Goal: Task Accomplishment & Management: Manage account settings

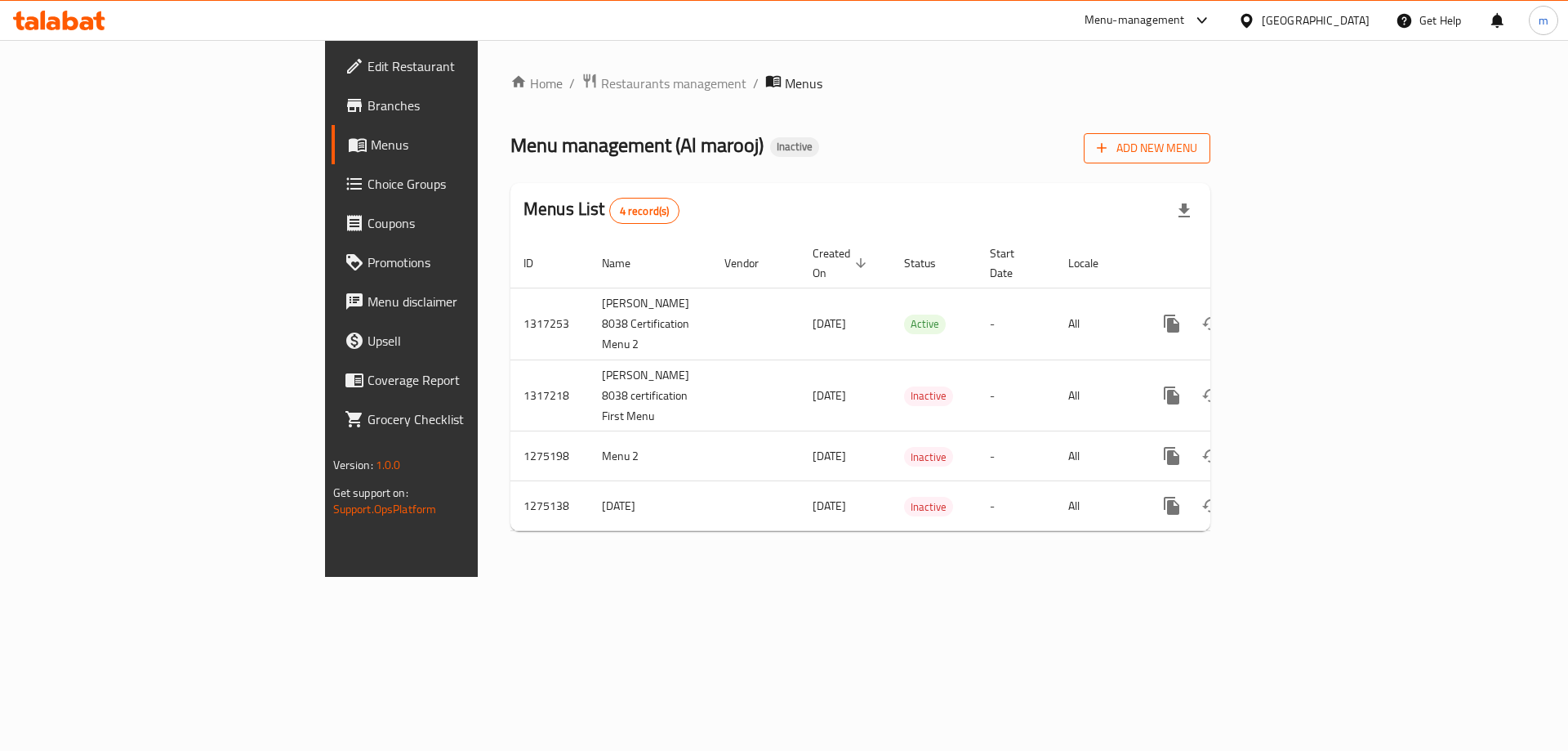
click at [1197, 153] on span "Add New Menu" at bounding box center [1147, 149] width 101 height 21
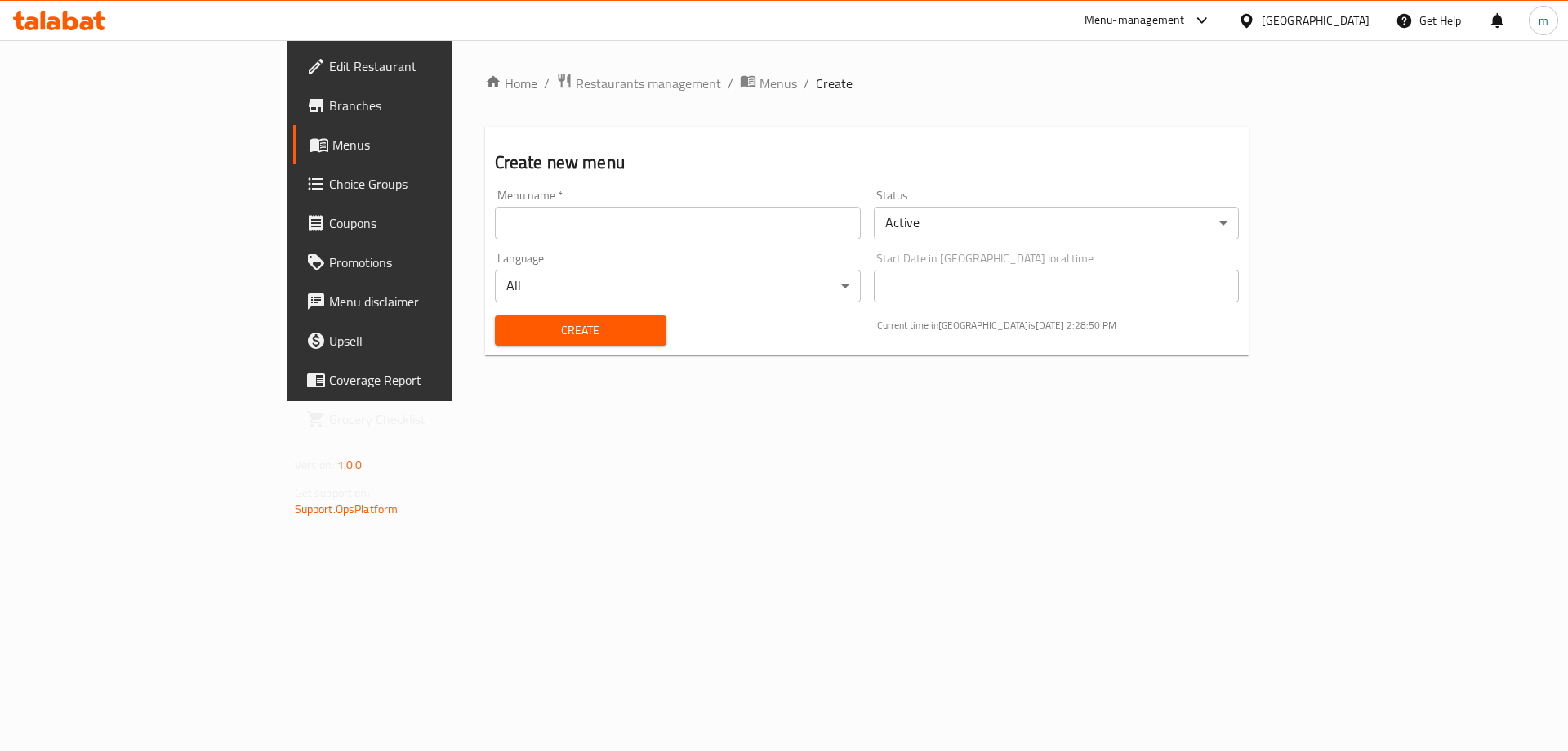
click at [658, 225] on input "text" at bounding box center [678, 223] width 366 height 32
type input "Mahmoud Ahmed Mahdy Dum4 Choises"
click at [567, 220] on input "Mahmoud Ahmed Mahdy Dum4 Choises" at bounding box center [678, 223] width 366 height 32
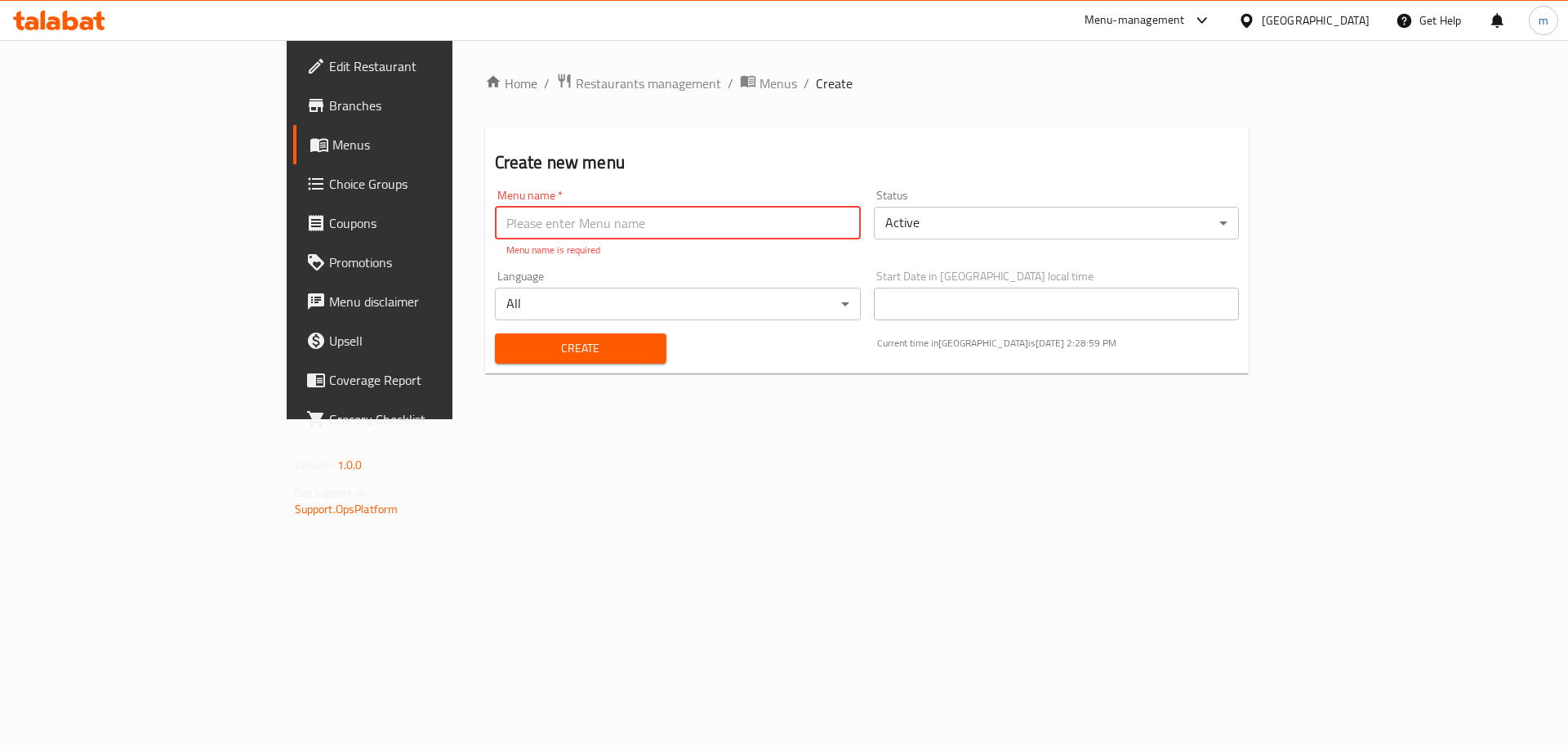
click at [495, 218] on input "text" at bounding box center [678, 223] width 366 height 32
paste input "Mahmoud Ahmed Mahdy 3rd Menu Certification"
click at [509, 346] on div "Create" at bounding box center [581, 349] width 191 height 50
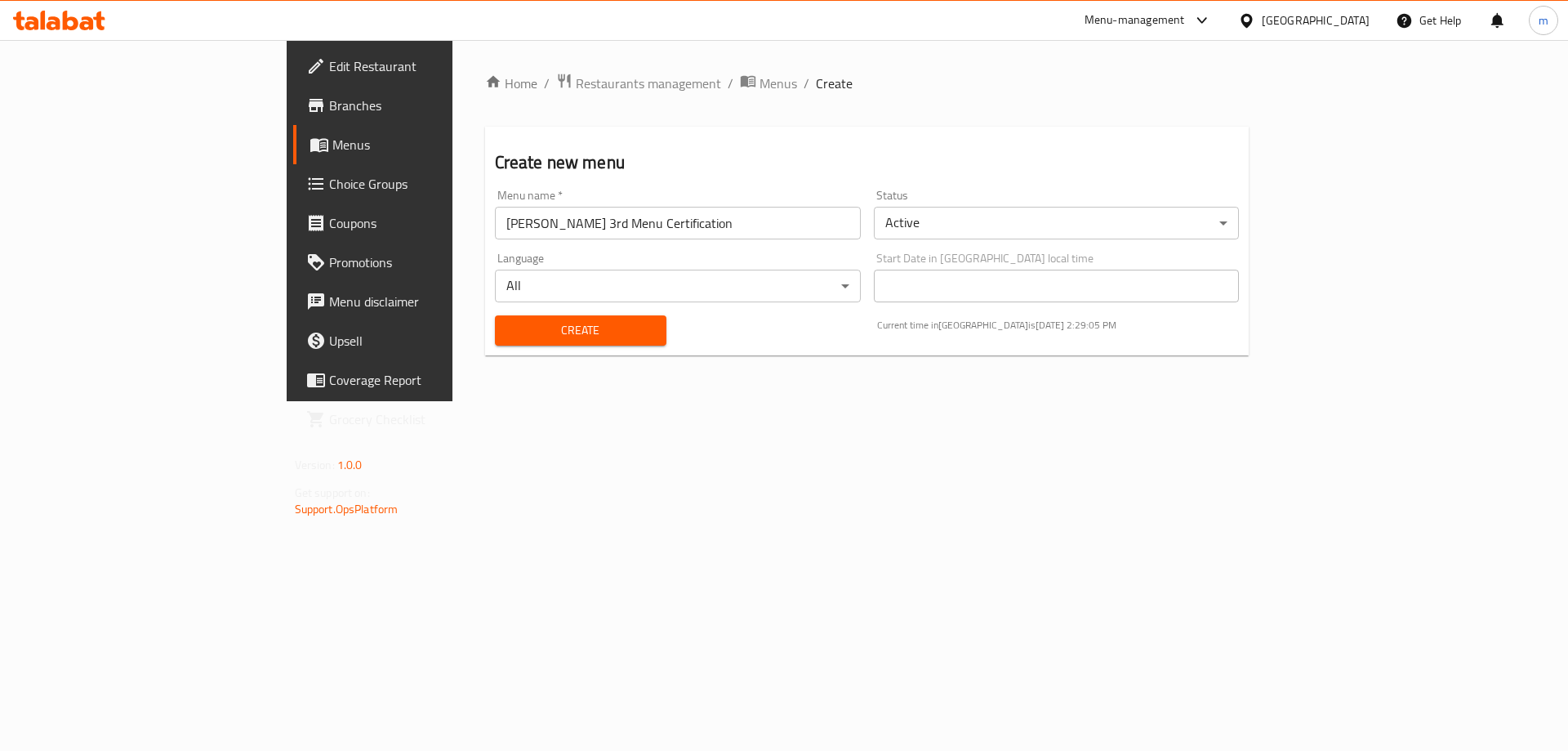
click at [600, 217] on input "[PERSON_NAME] 3rd Menu Certification" at bounding box center [678, 223] width 366 height 32
drag, startPoint x: 569, startPoint y: 224, endPoint x: 482, endPoint y: 378, distance: 176.9
click at [478, 384] on div "Home / Restaurants management / Menus / Create Create new menu Menu name   * Ma…" at bounding box center [868, 220] width 830 height 361
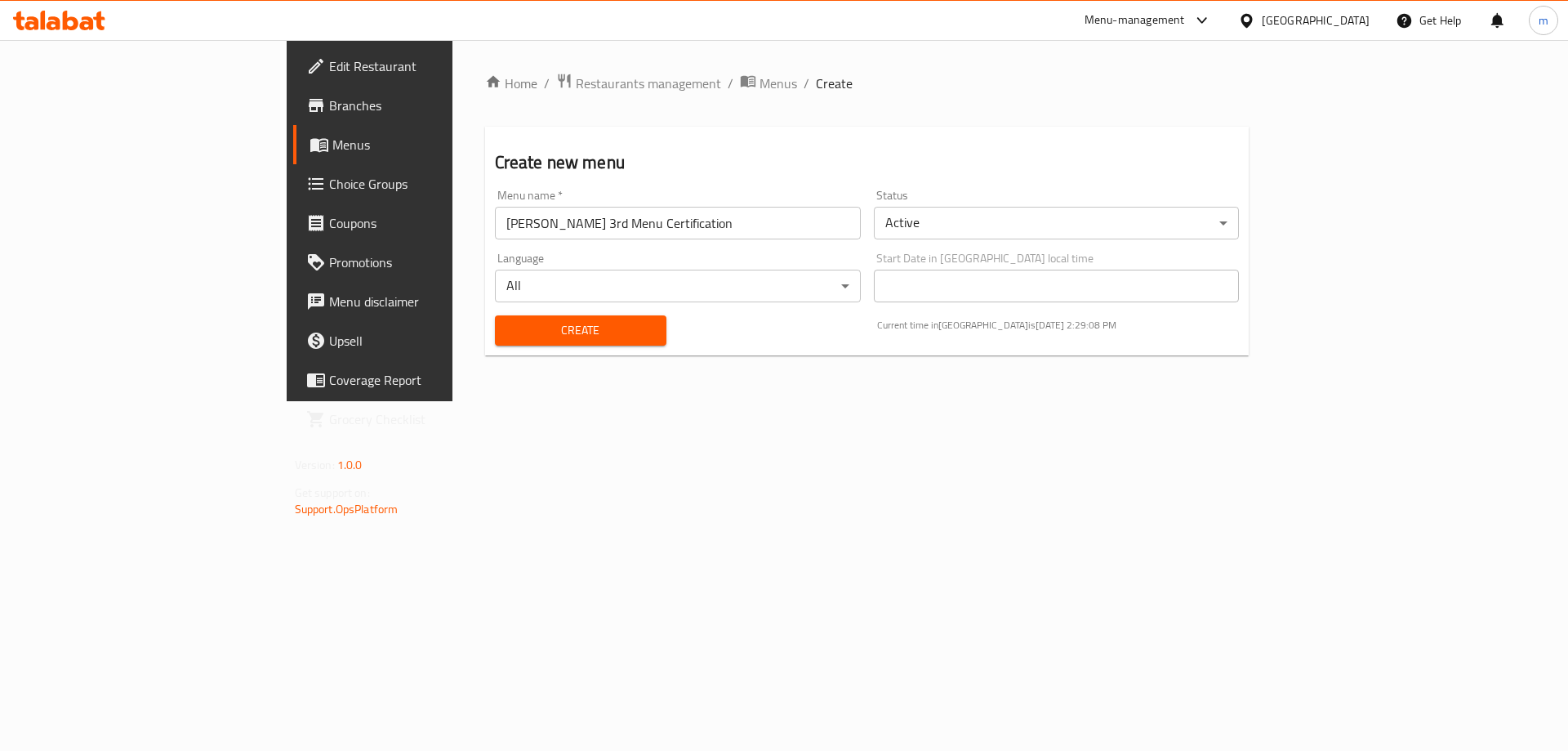
click at [587, 224] on input "[PERSON_NAME] 3rd Menu Certification" at bounding box center [678, 223] width 366 height 32
type input "[PERSON_NAME] 3rd Menu Certification"
click at [510, 320] on span "Create" at bounding box center [581, 331] width 145 height 21
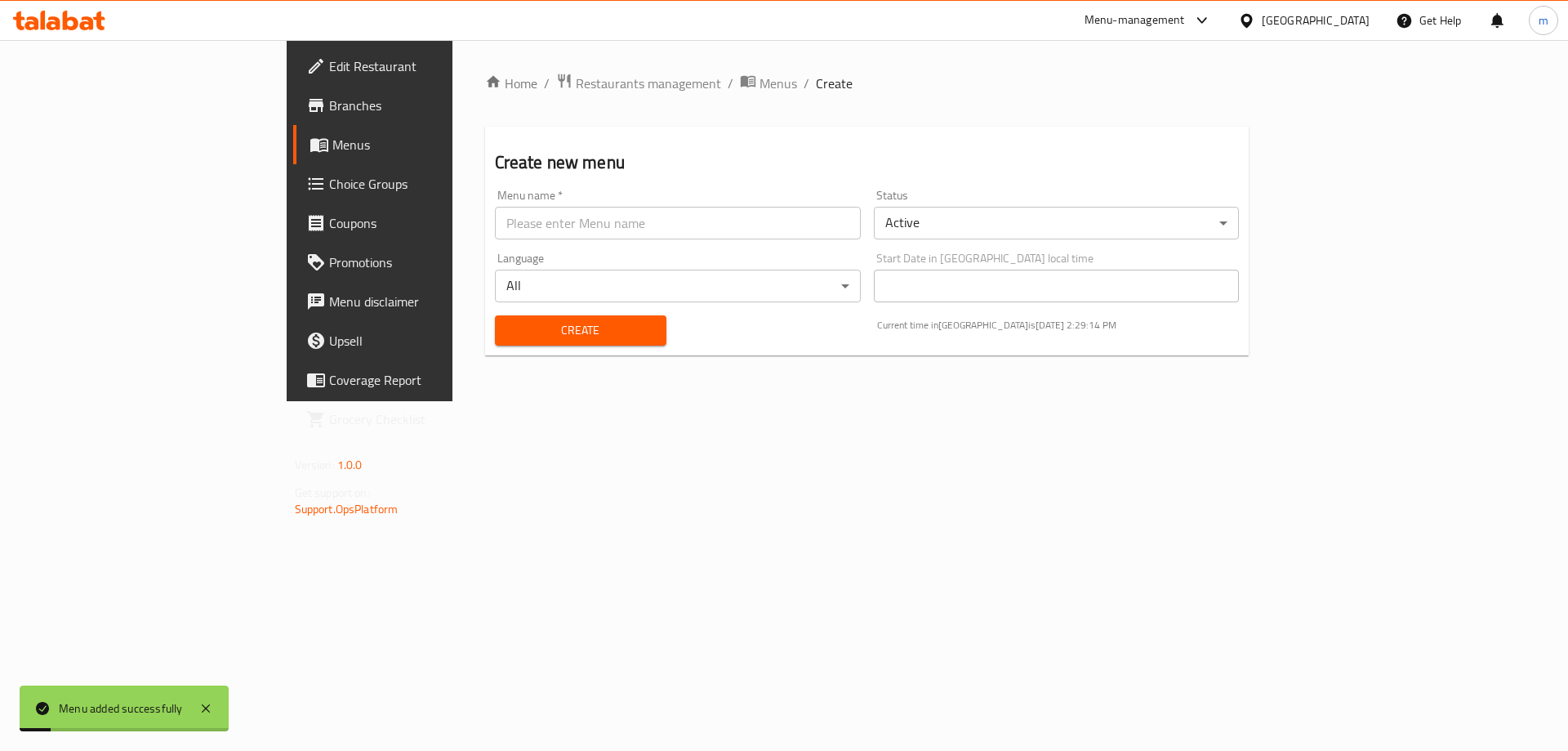
click at [332, 150] on span "Menus" at bounding box center [434, 144] width 203 height 20
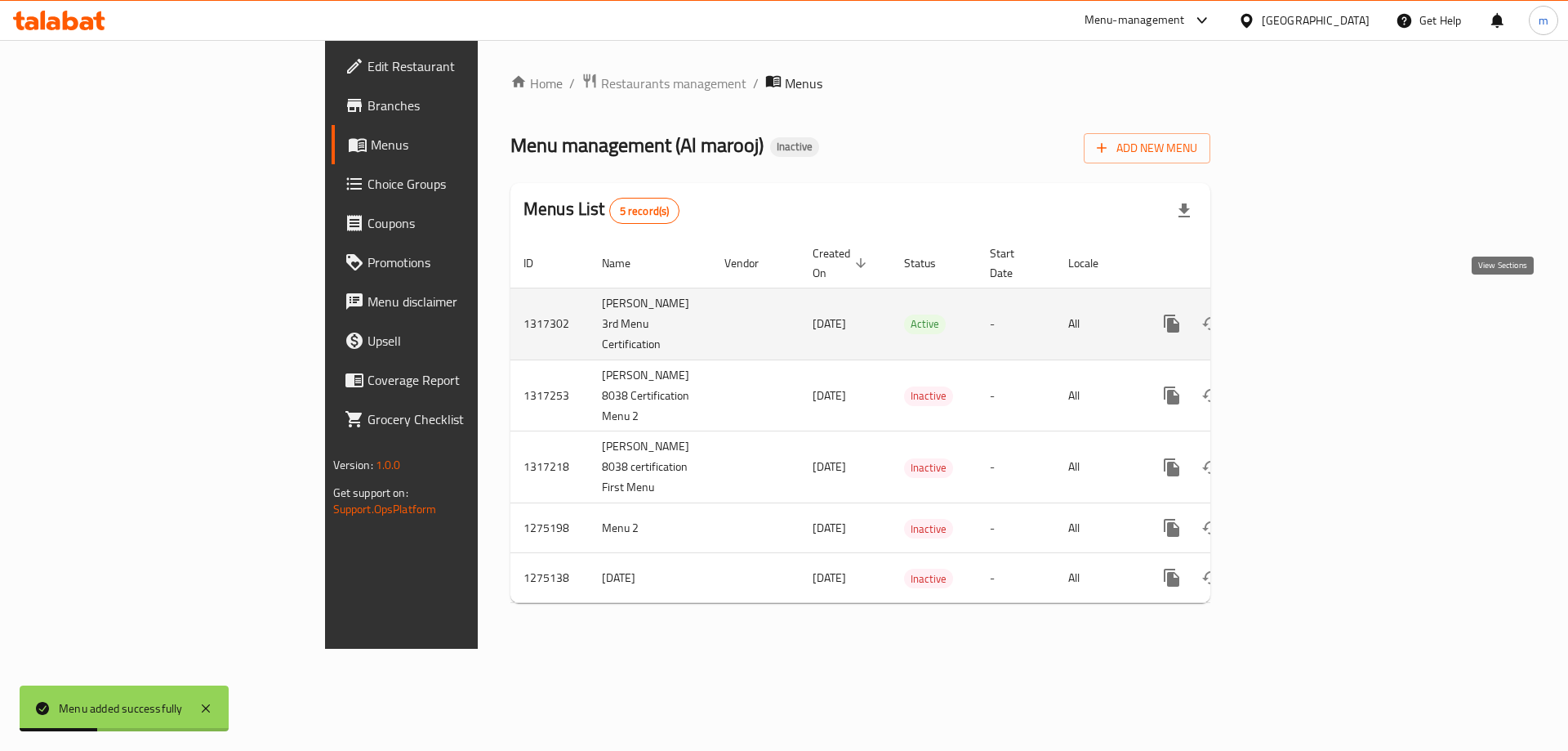
click at [1299, 314] on icon "enhanced table" at bounding box center [1290, 323] width 20 height 20
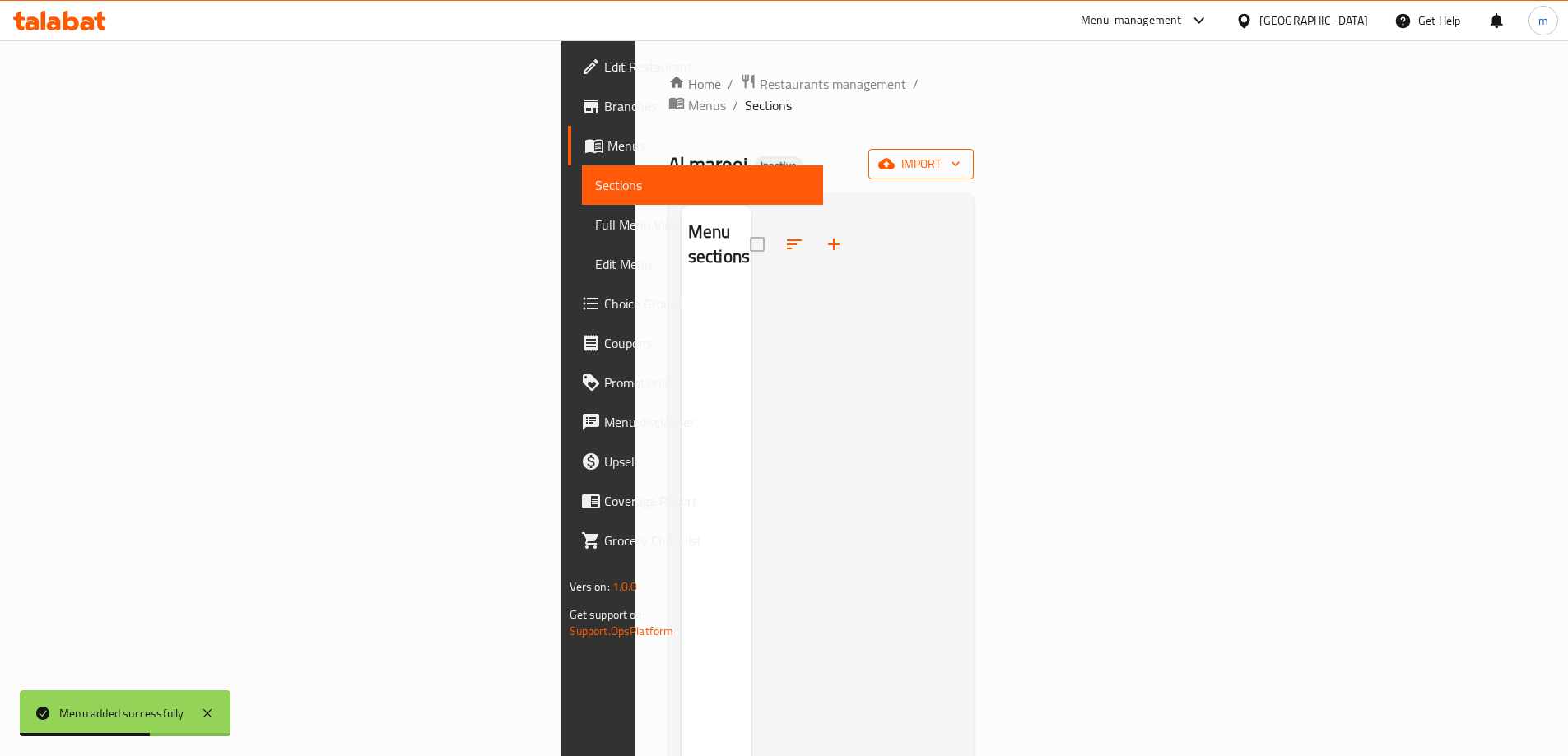
click at [960, 154] on span "import" at bounding box center [921, 164] width 79 height 21
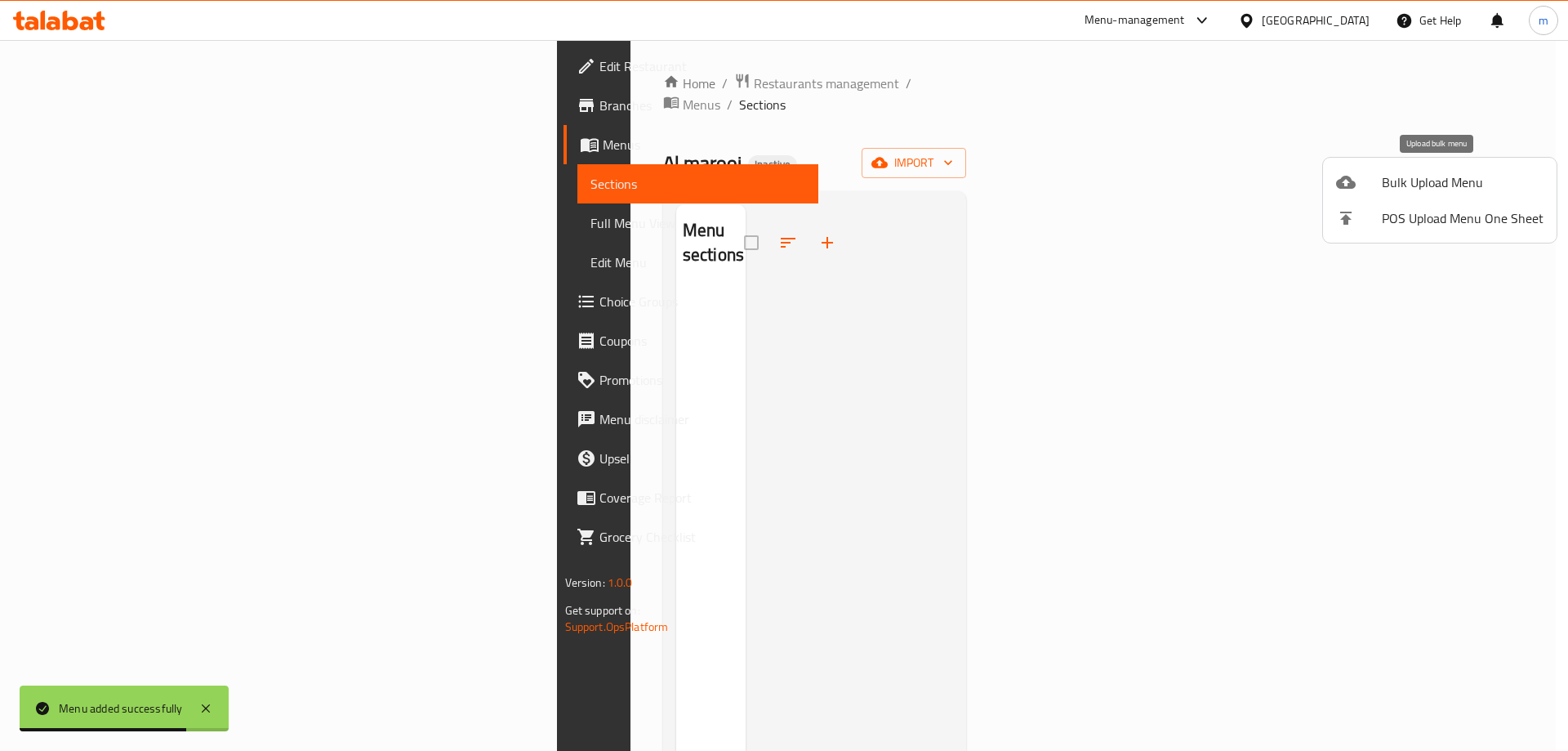
click at [1388, 188] on span "Bulk Upload Menu" at bounding box center [1462, 182] width 161 height 20
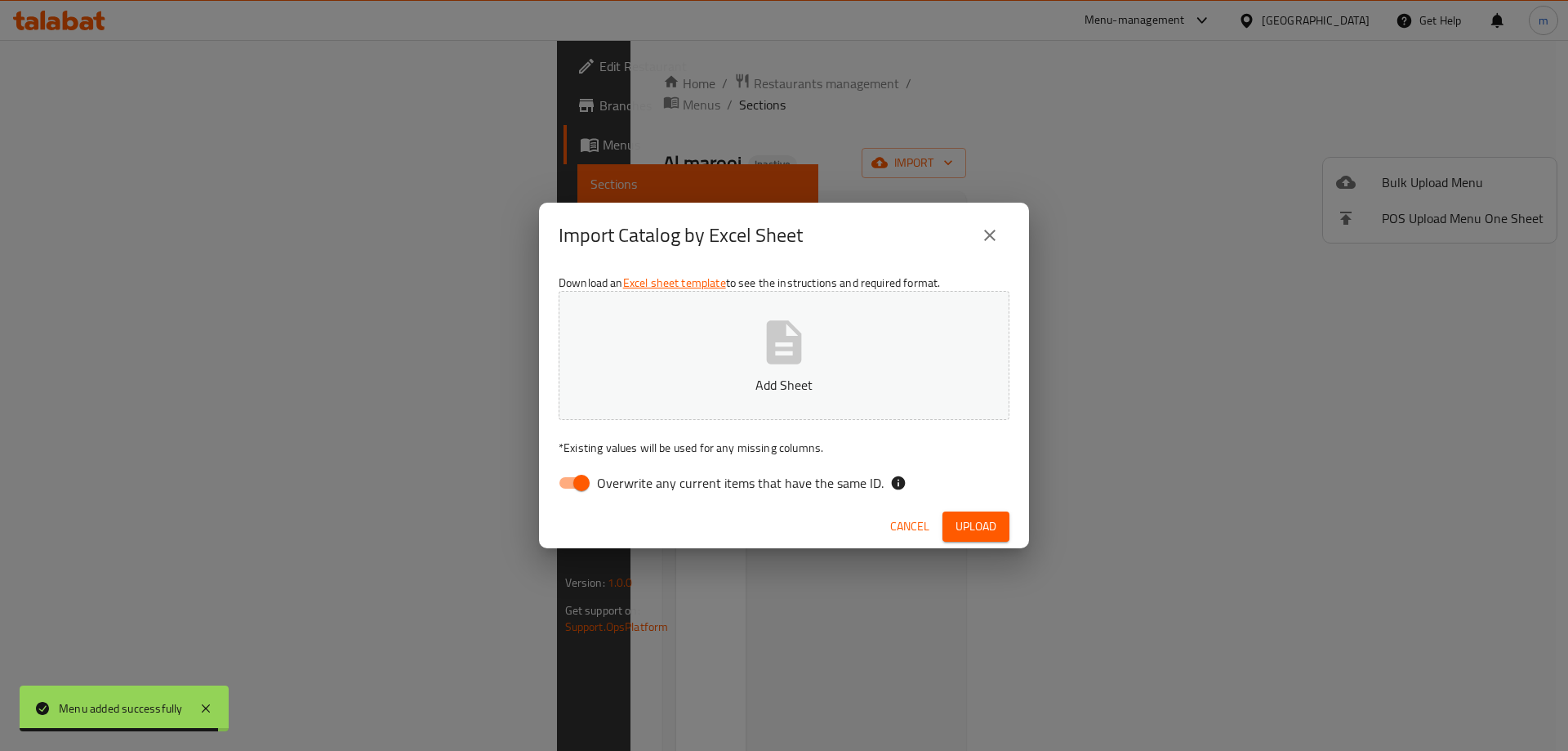
click at [581, 481] on input "Overwrite any current items that have the same ID." at bounding box center [581, 483] width 93 height 31
checkbox input "false"
click at [803, 346] on icon "button" at bounding box center [783, 342] width 52 height 52
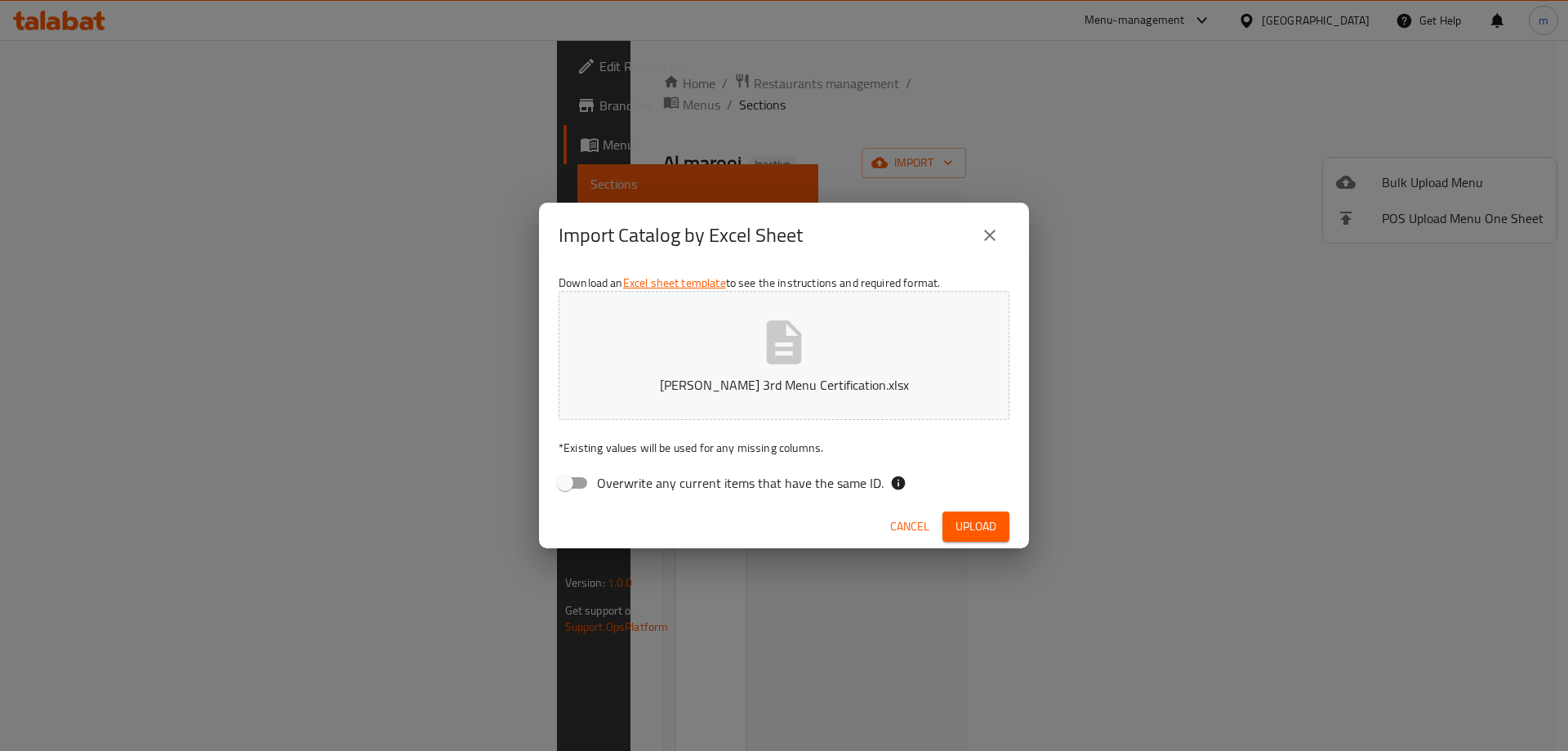
click at [979, 522] on span "Upload" at bounding box center [976, 526] width 41 height 21
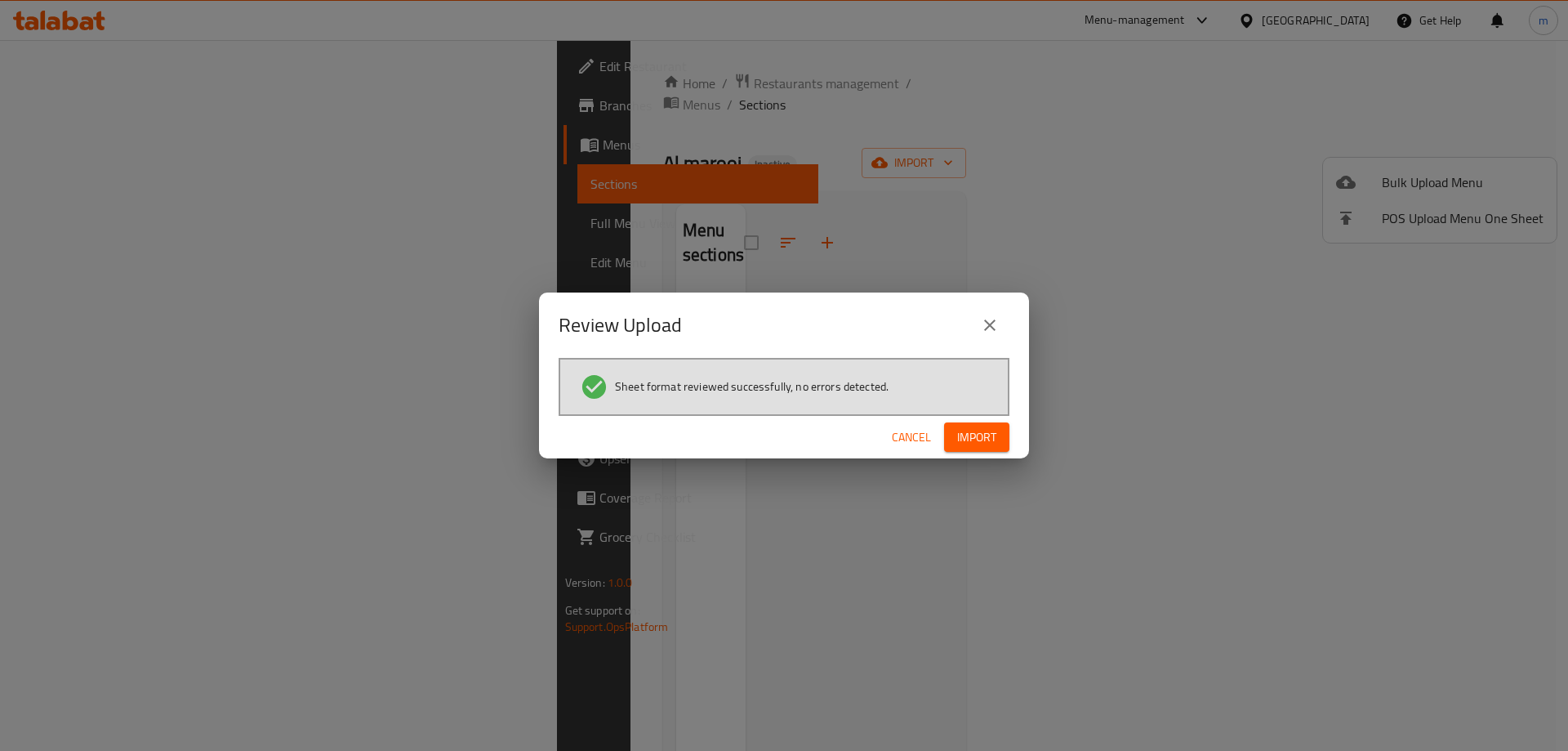
click at [1001, 437] on button "Import" at bounding box center [976, 437] width 66 height 30
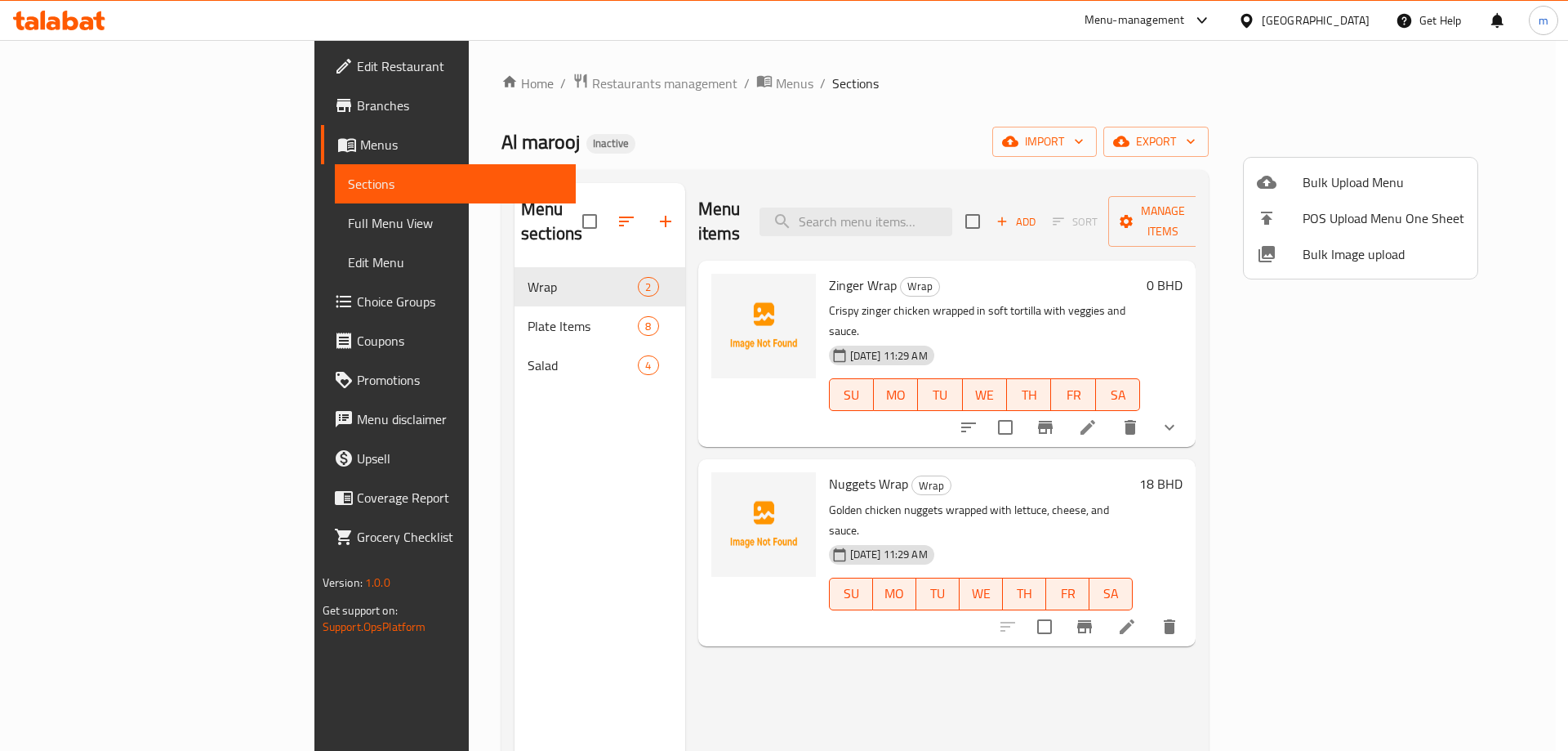
click at [671, 146] on div at bounding box center [784, 375] width 1568 height 751
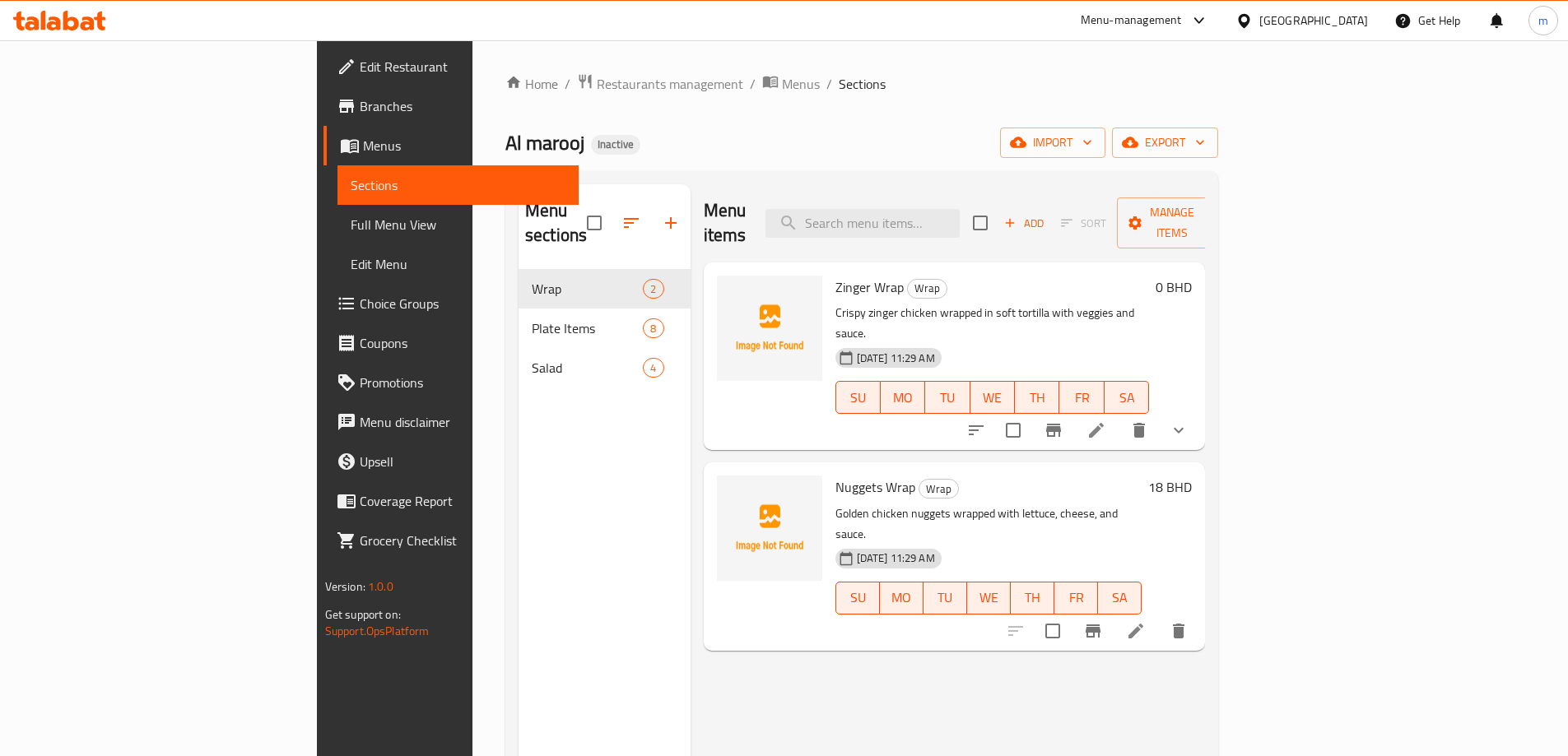
click at [350, 218] on span "Full Menu View" at bounding box center [458, 224] width 215 height 20
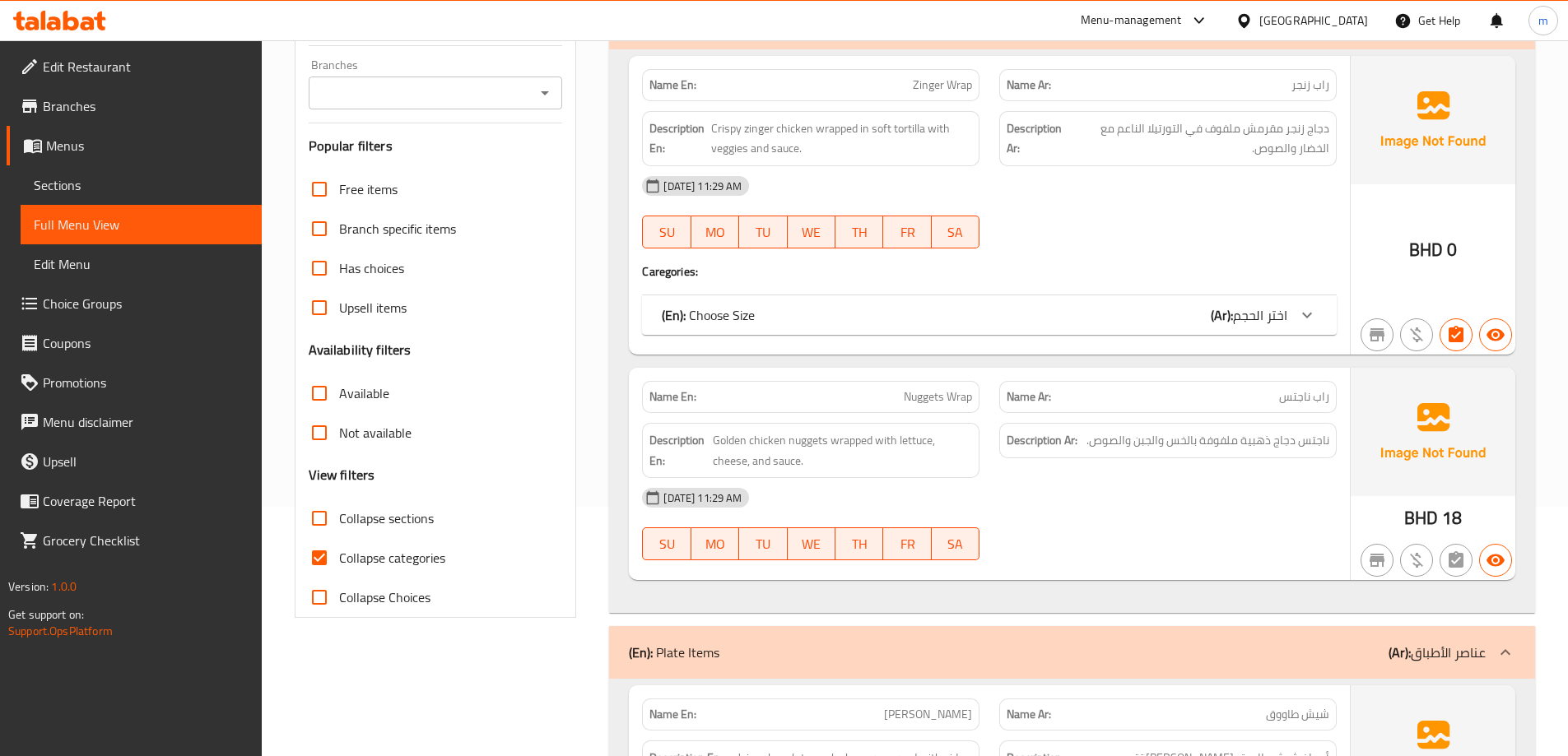
scroll to position [329, 0]
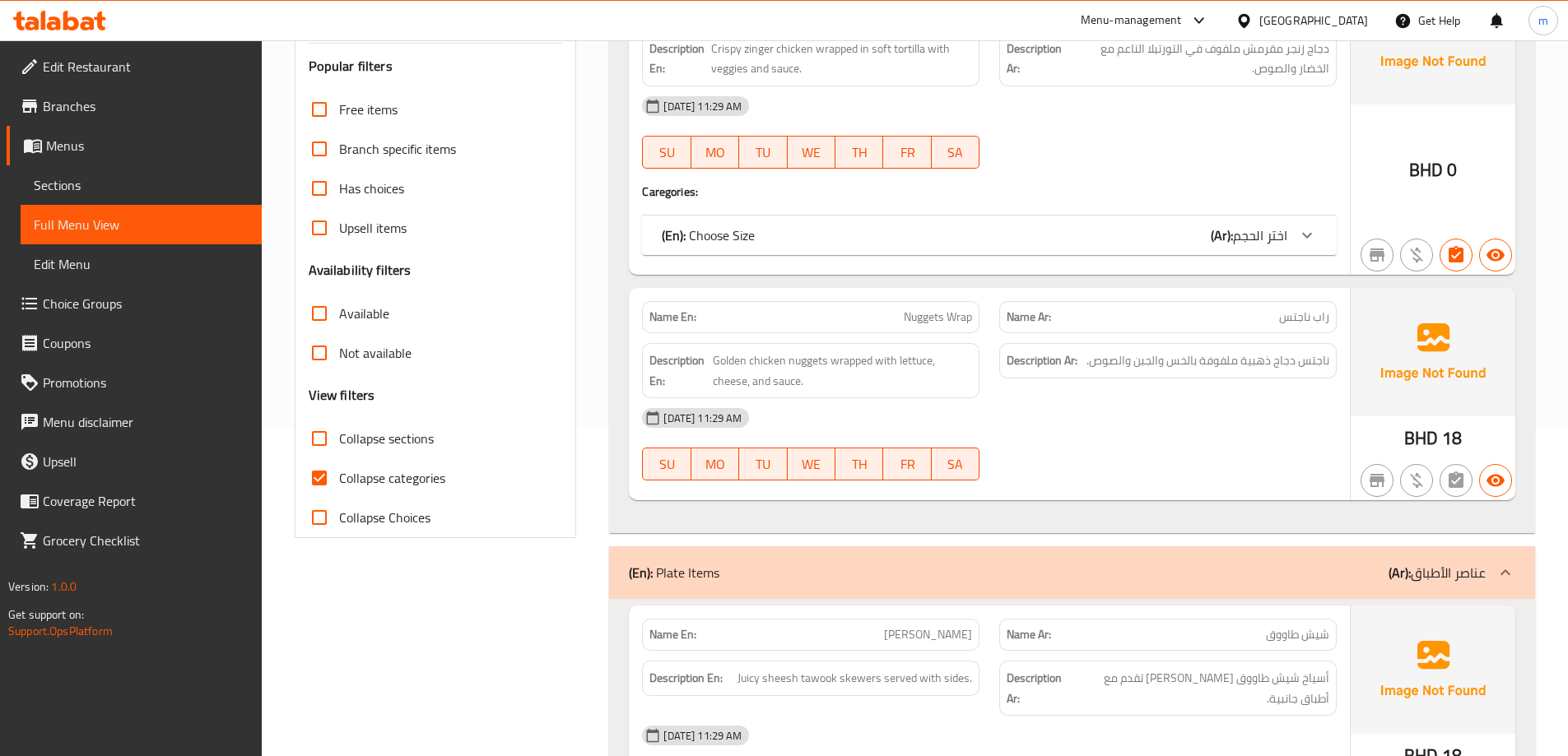
click at [427, 471] on span "Collapse categories" at bounding box center [392, 477] width 106 height 20
click at [339, 471] on input "Collapse categories" at bounding box center [319, 478] width 40 height 40
checkbox input "false"
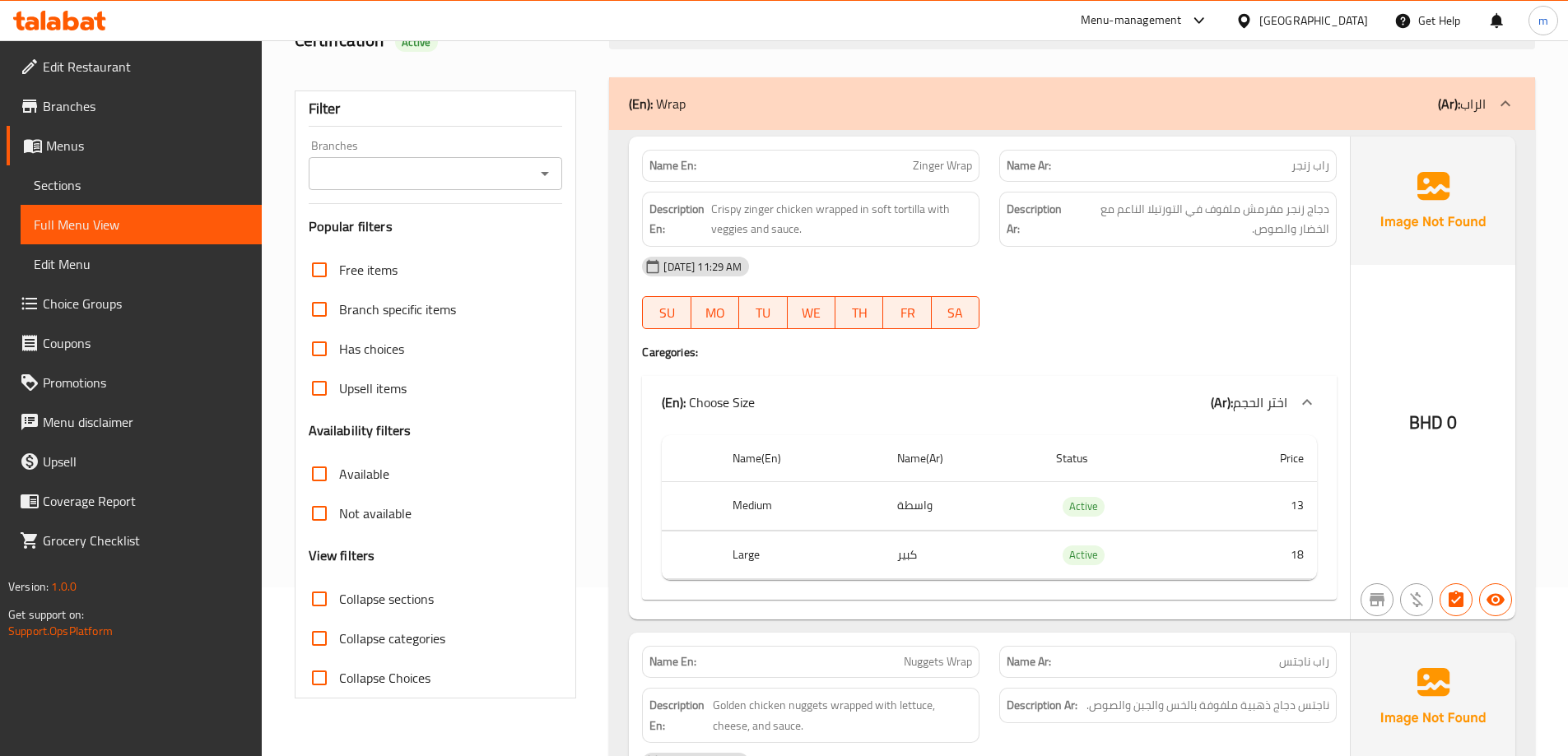
scroll to position [164, 0]
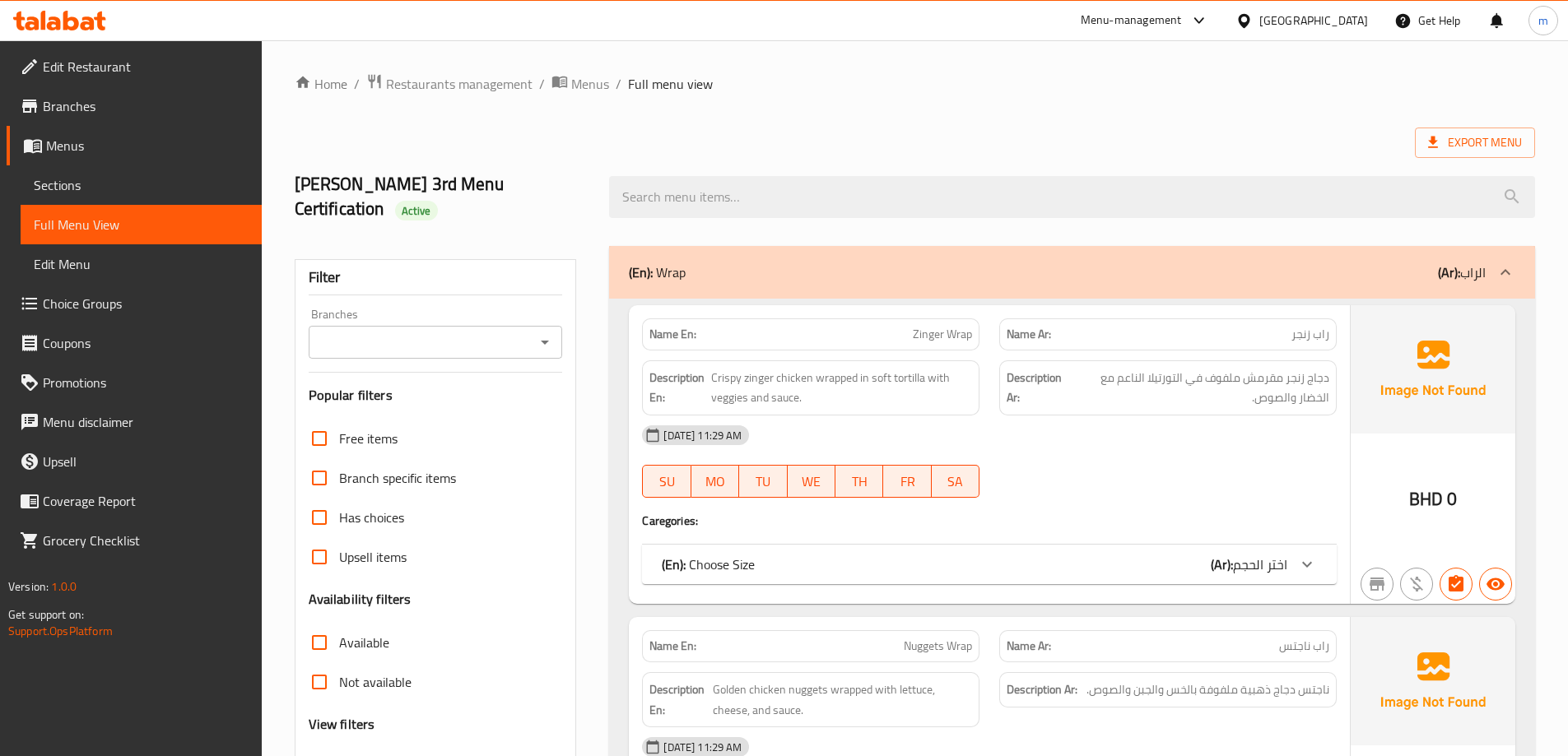
click at [96, 264] on span "Edit Menu" at bounding box center [141, 263] width 215 height 20
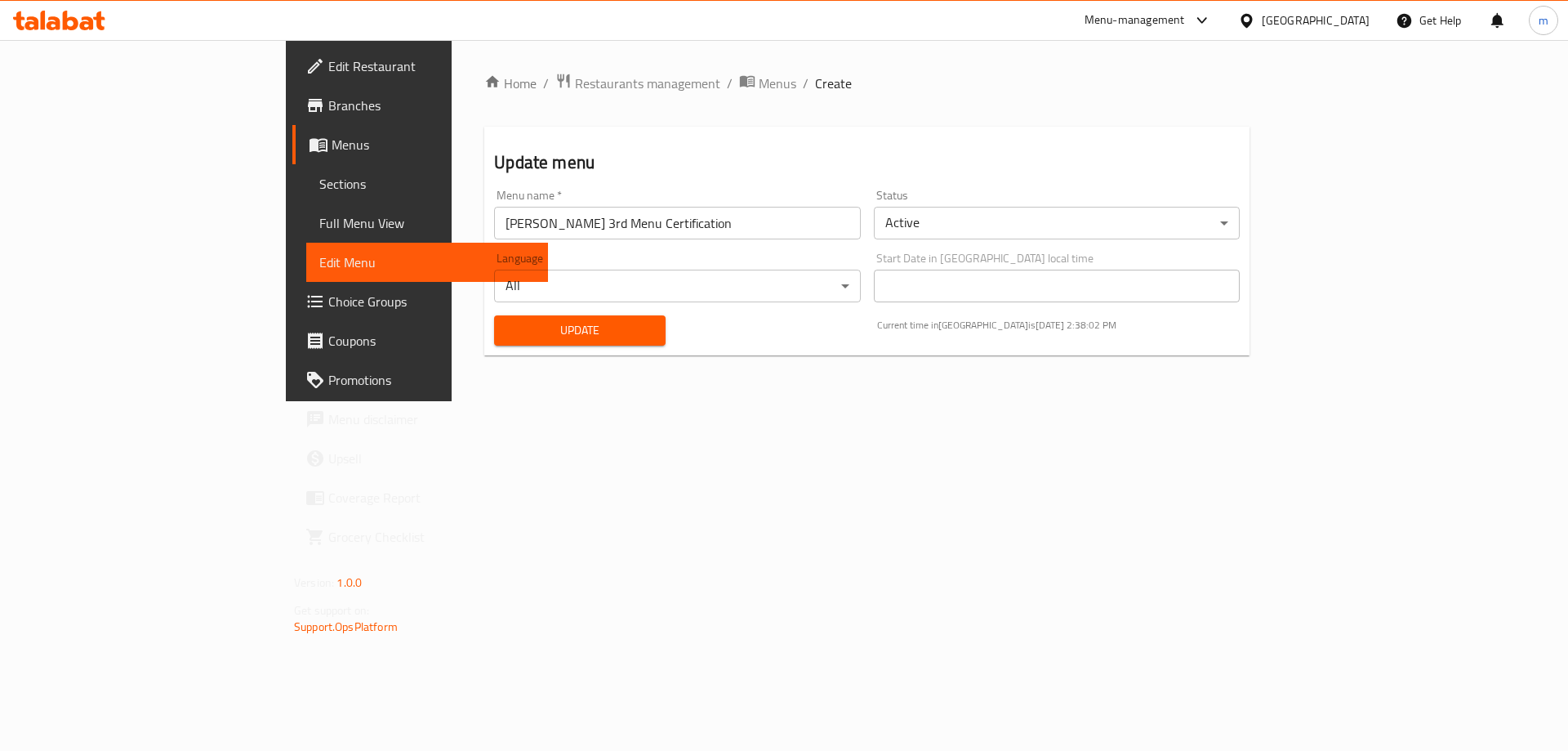
click at [319, 179] on span "Sections" at bounding box center [427, 184] width 215 height 20
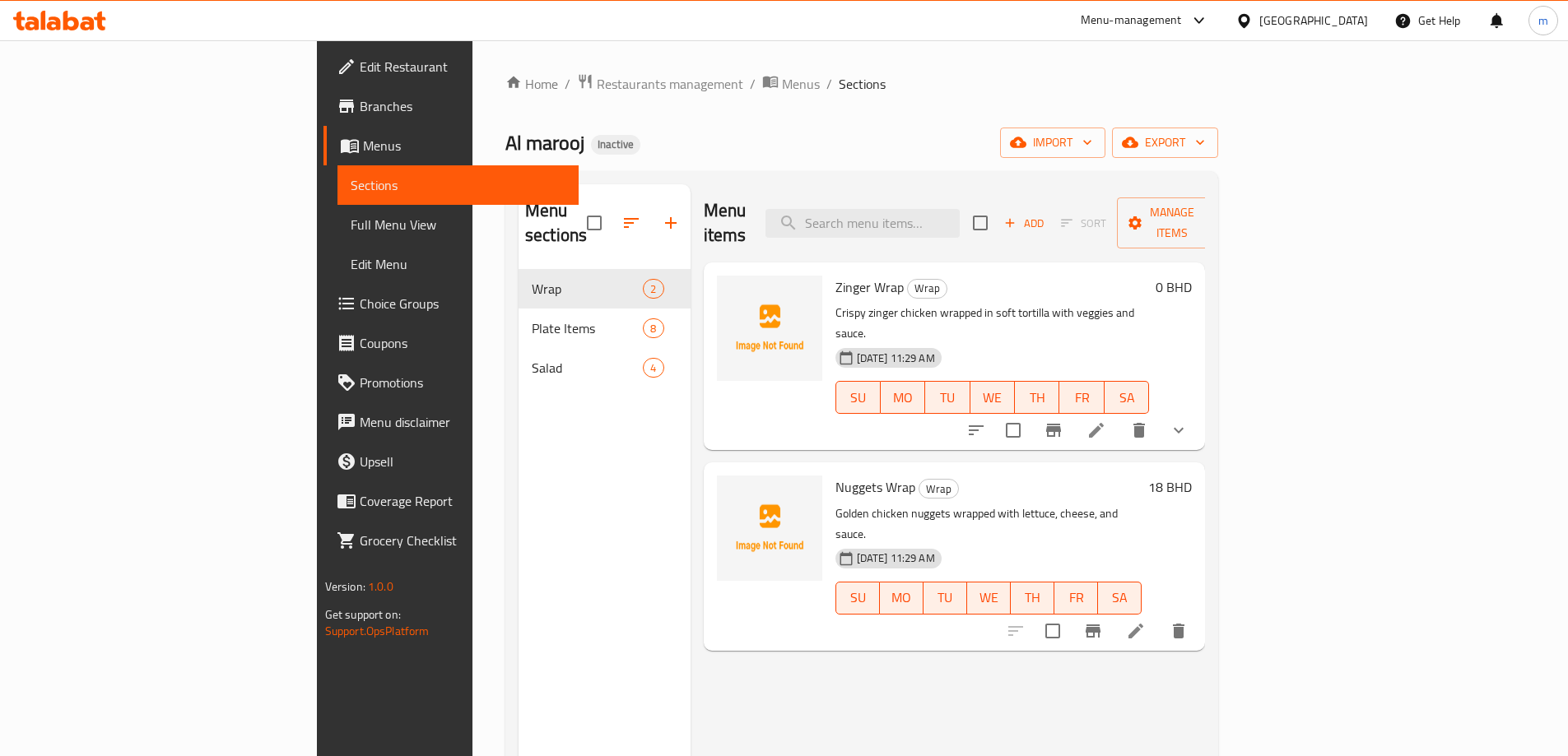
click at [363, 148] on span "Menus" at bounding box center [464, 145] width 202 height 20
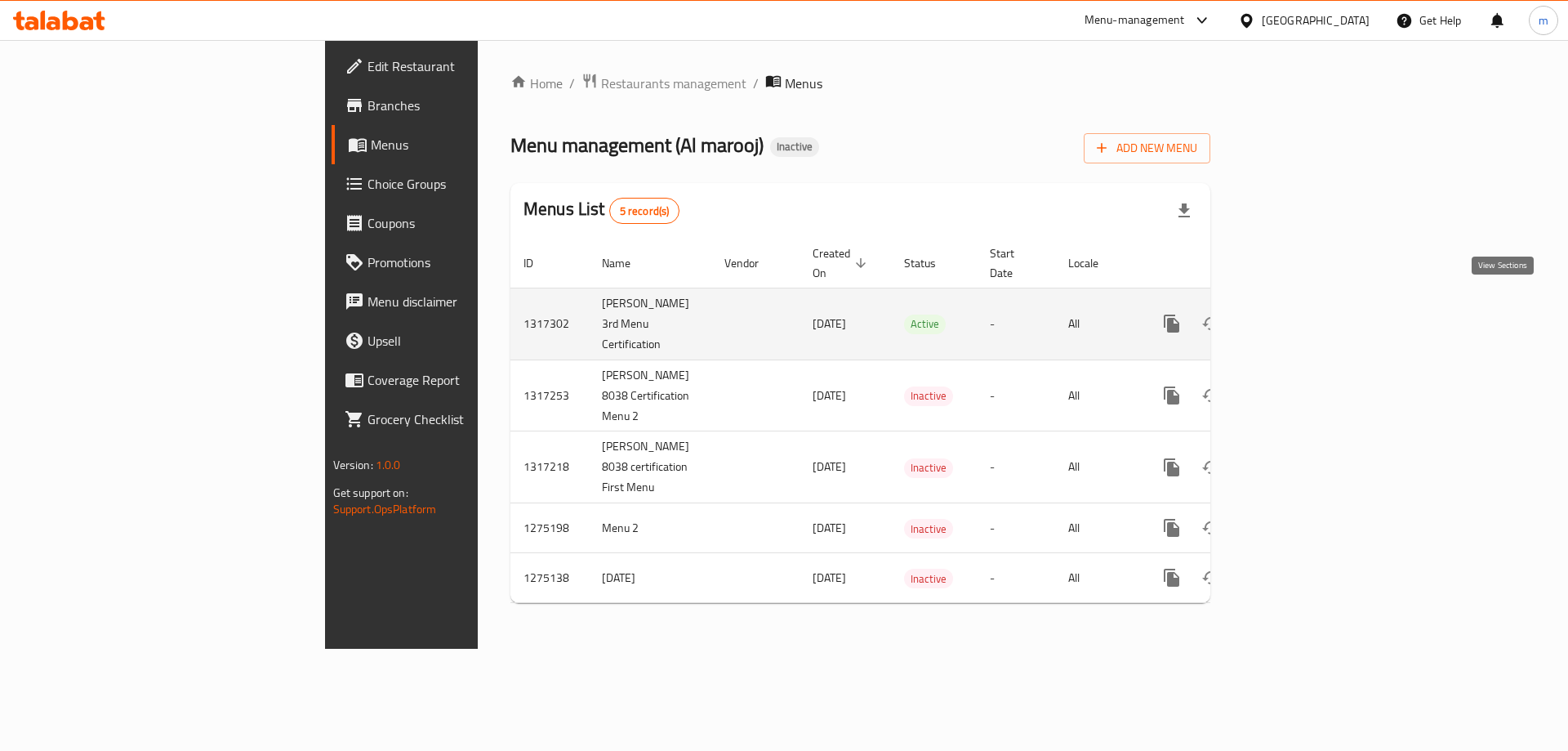
click at [1309, 316] on link "enhanced table" at bounding box center [1290, 324] width 39 height 39
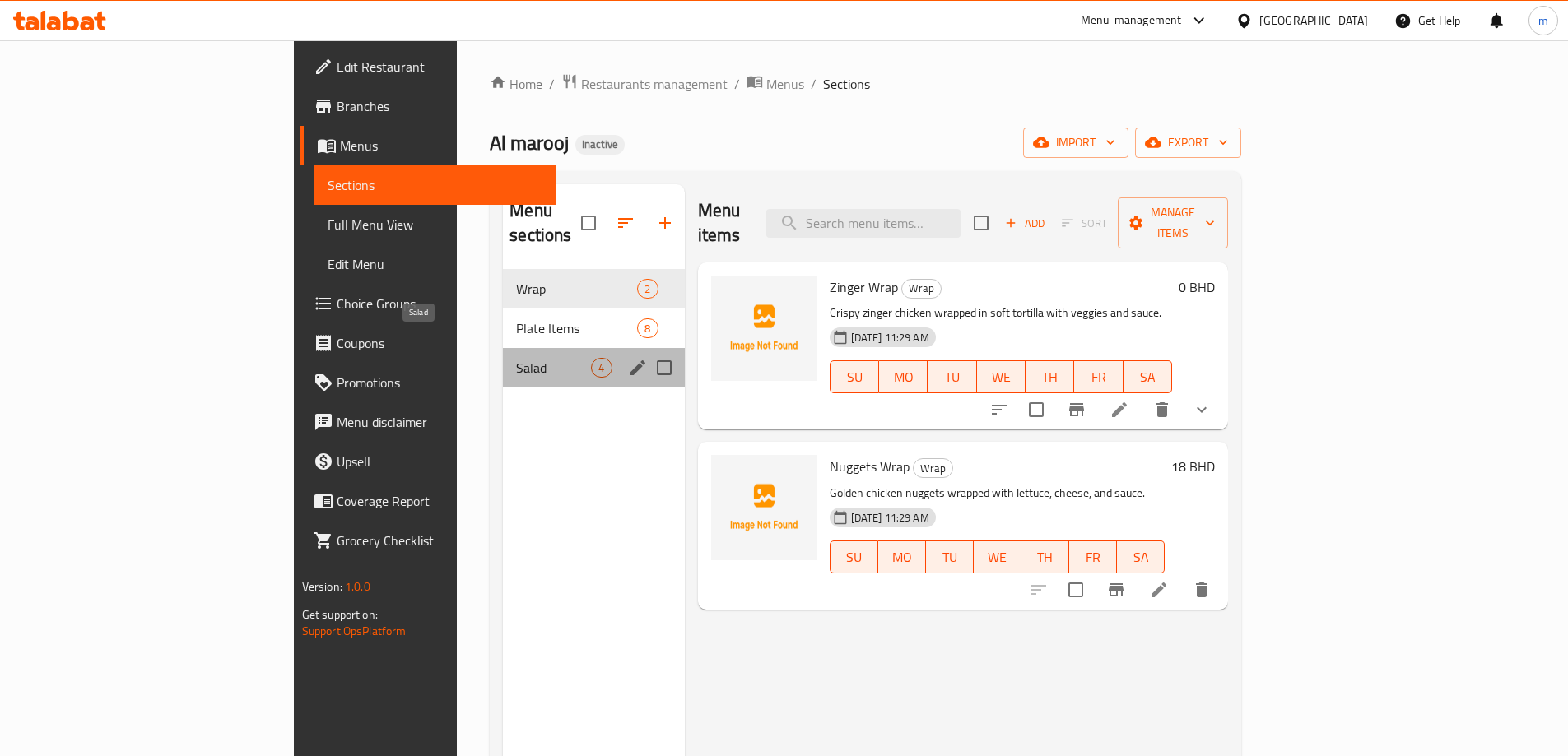
click at [516, 358] on span "Salad" at bounding box center [553, 367] width 75 height 20
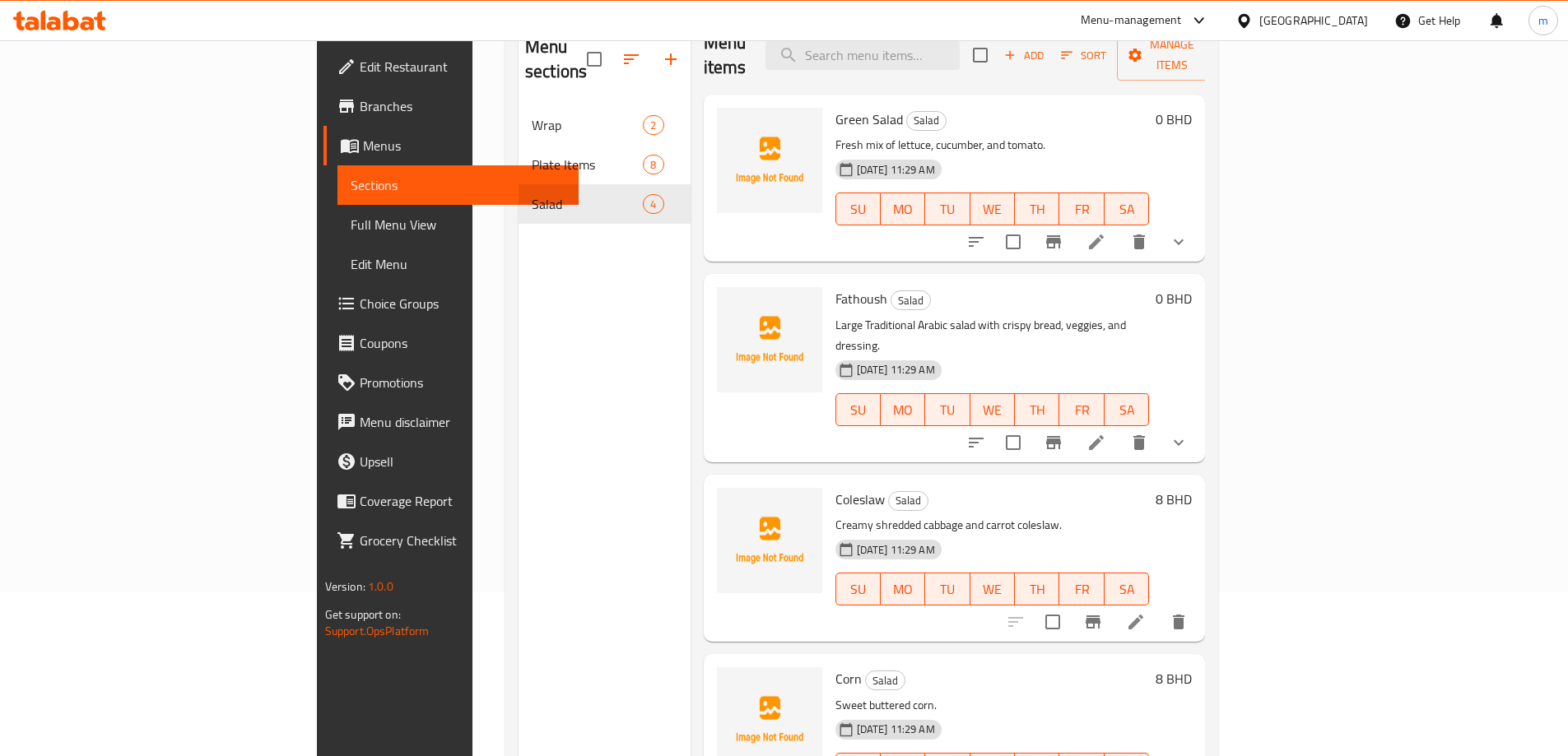
scroll to position [164, 0]
click at [1145, 434] on icon "delete" at bounding box center [1139, 441] width 11 height 15
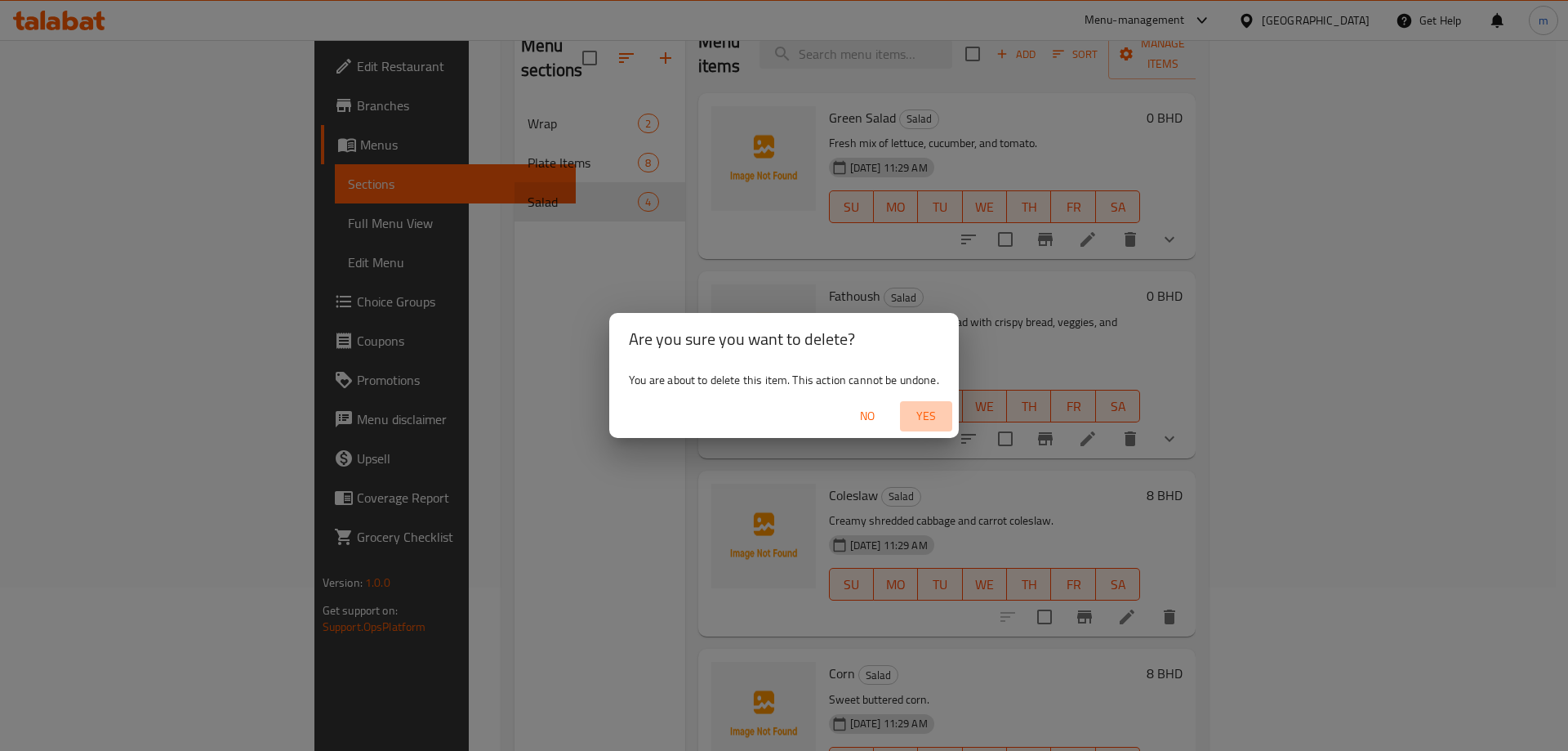
click at [927, 415] on span "Yes" at bounding box center [926, 416] width 39 height 21
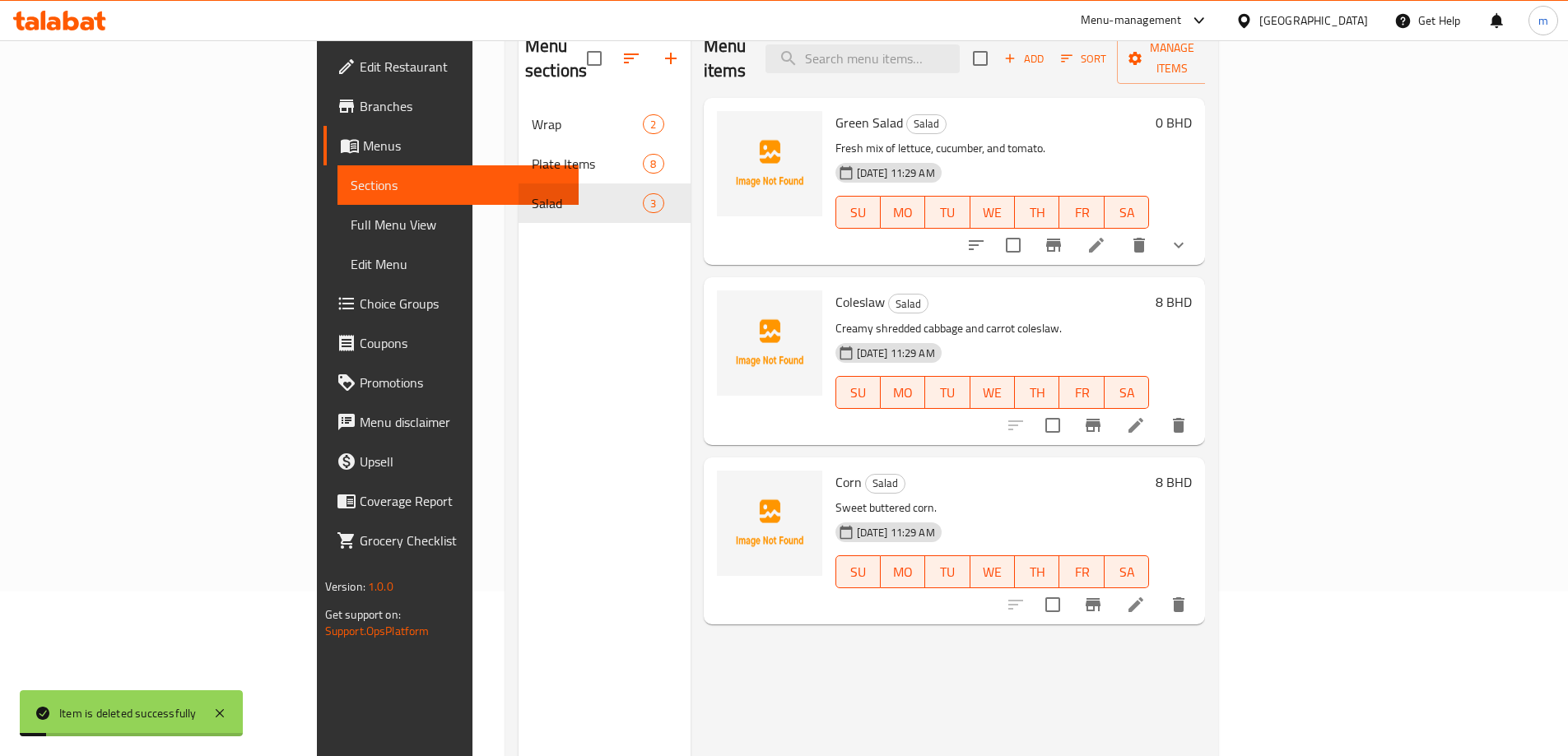
scroll to position [0, 0]
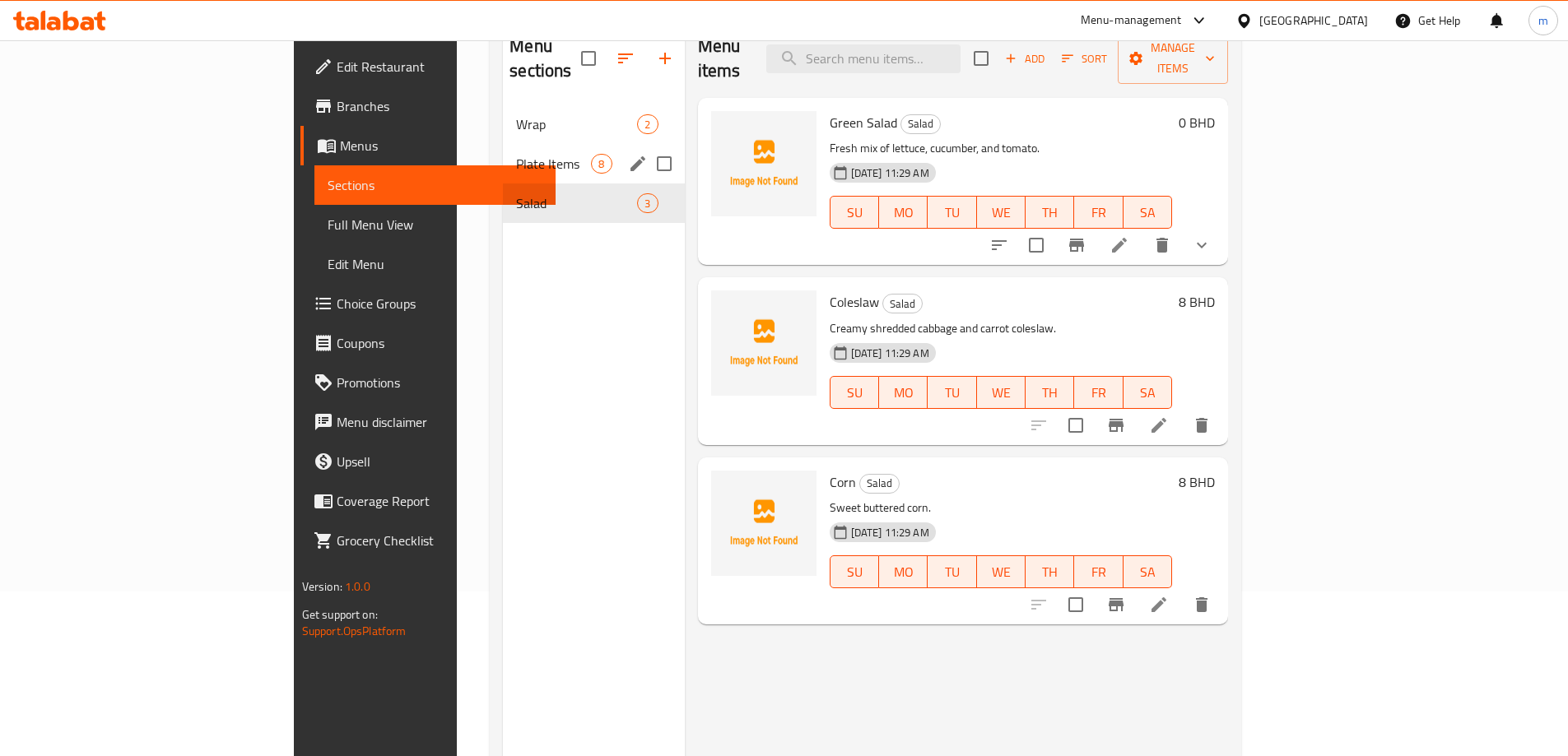
click at [516, 154] on span "Plate Items" at bounding box center [553, 163] width 75 height 20
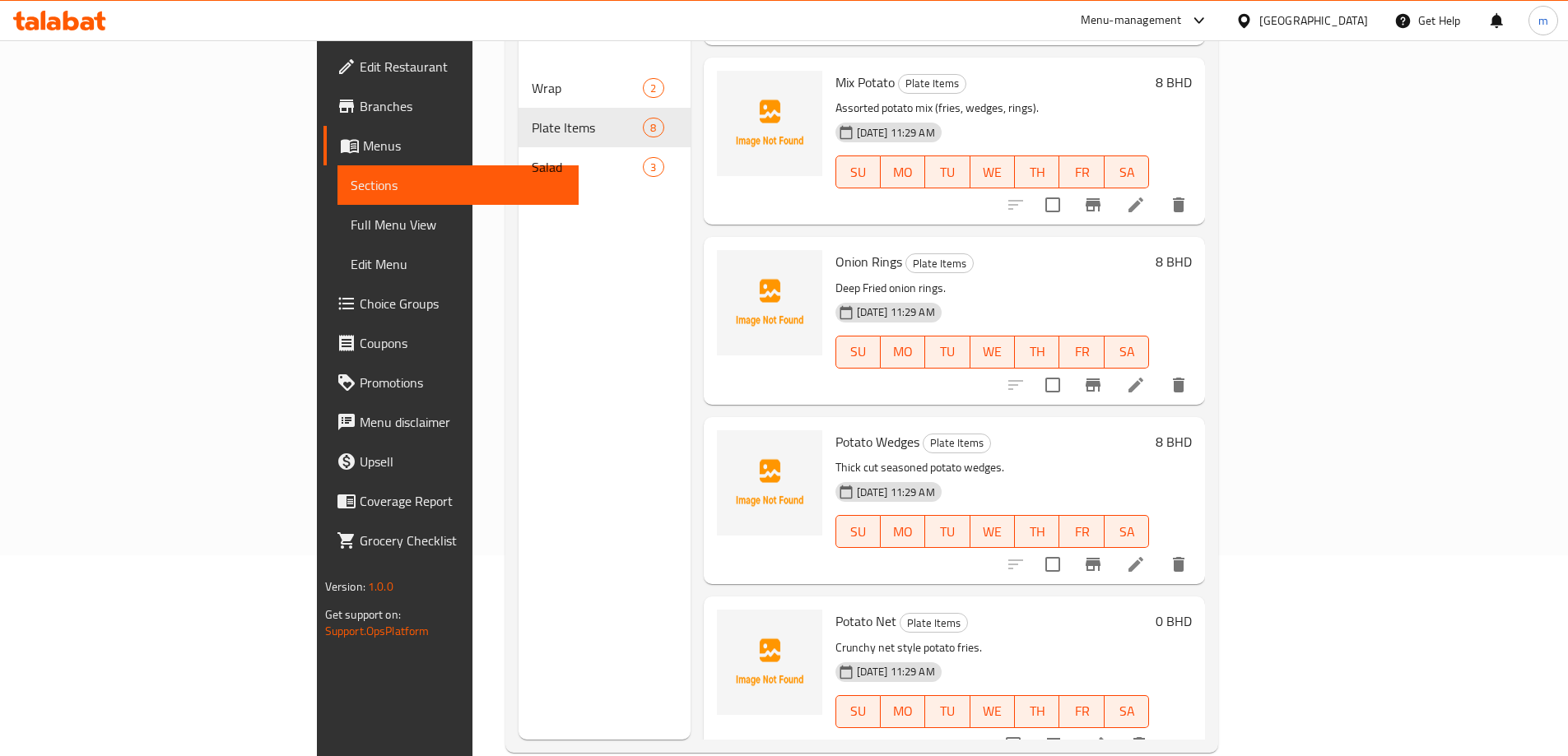
scroll to position [230, 0]
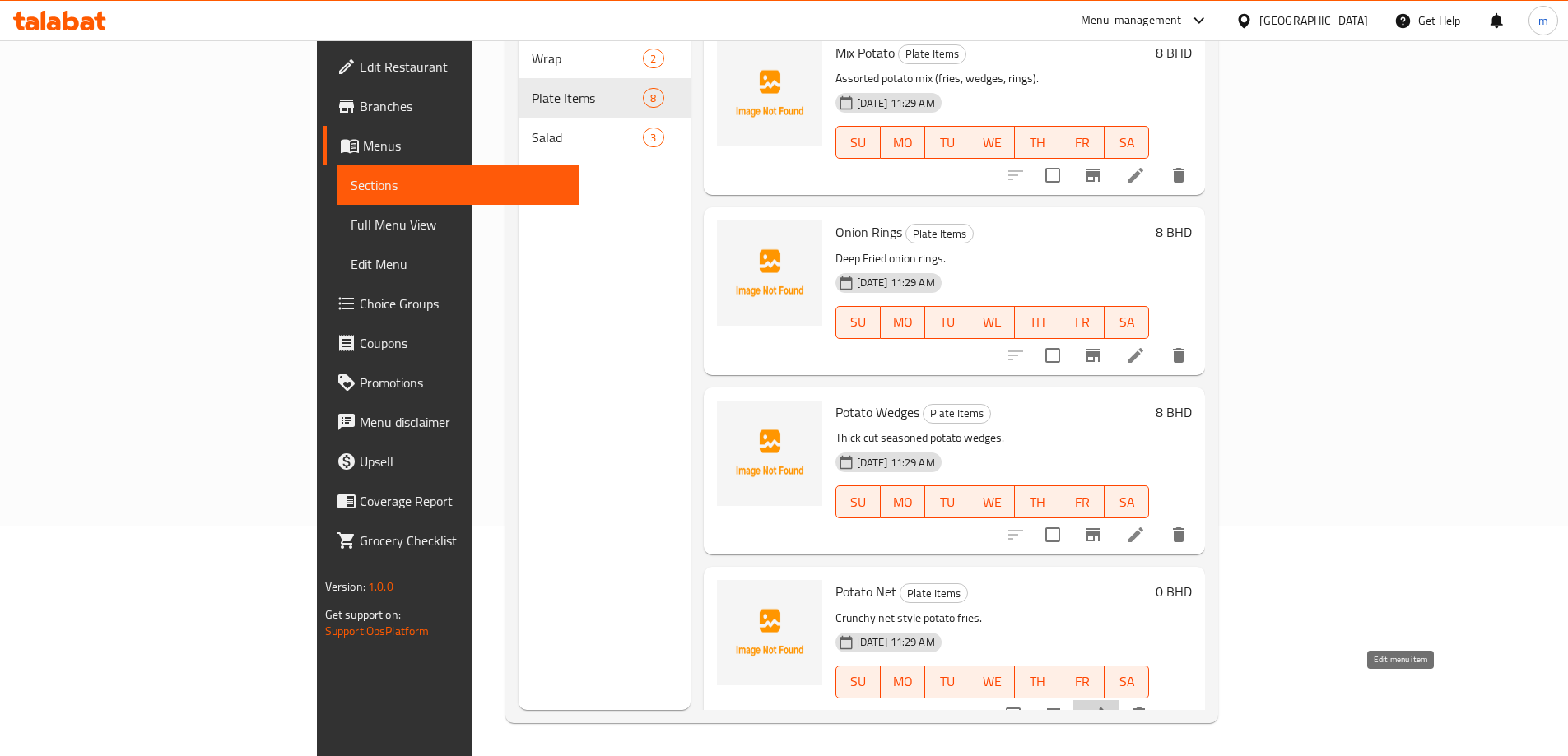
click at [1106, 705] on icon at bounding box center [1096, 715] width 20 height 20
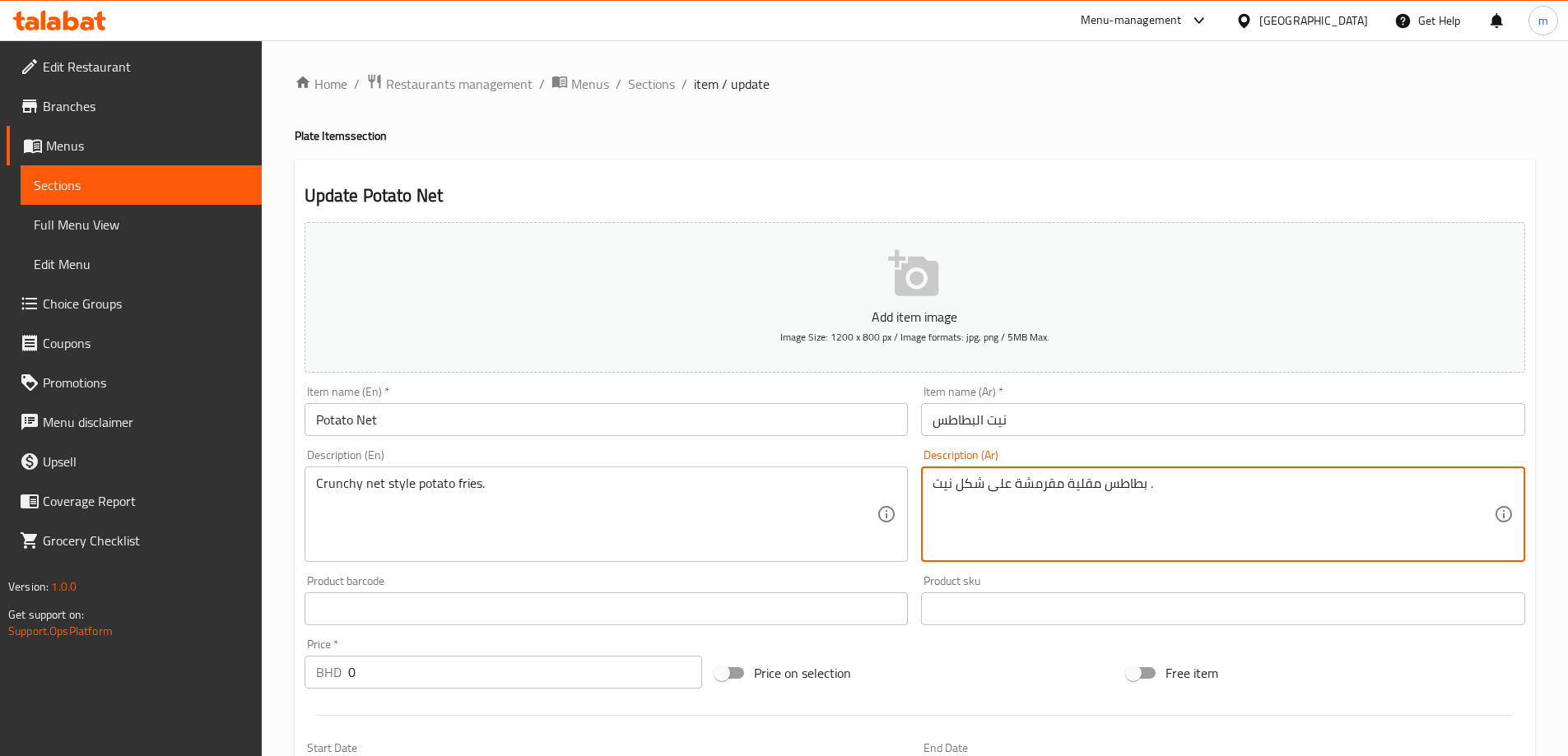
click at [1027, 491] on textarea "بطاطس مقلية مقرمشة على شكل نيت ." at bounding box center [1213, 514] width 561 height 78
paste textarea "رانشي نيت ستايل"
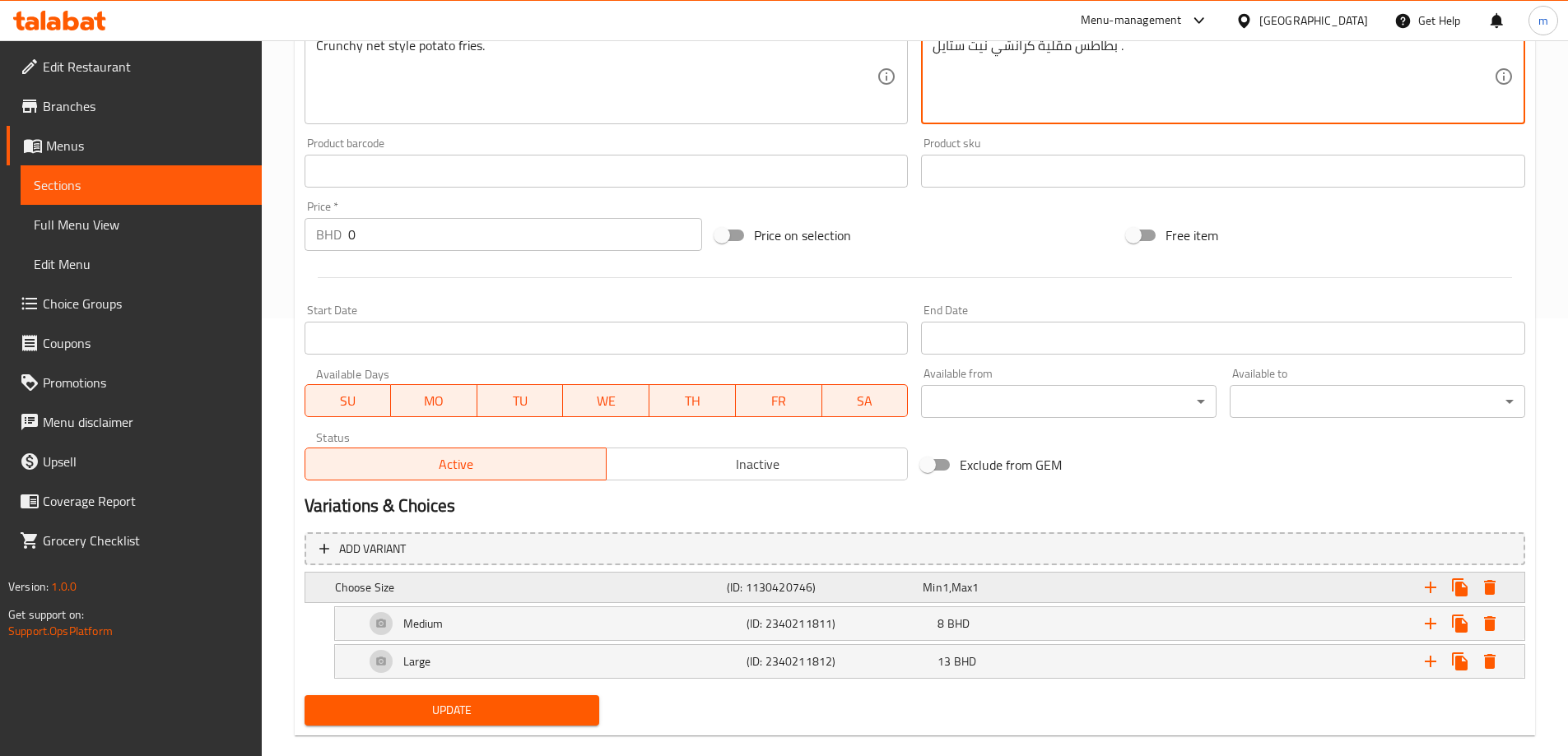
scroll to position [463, 0]
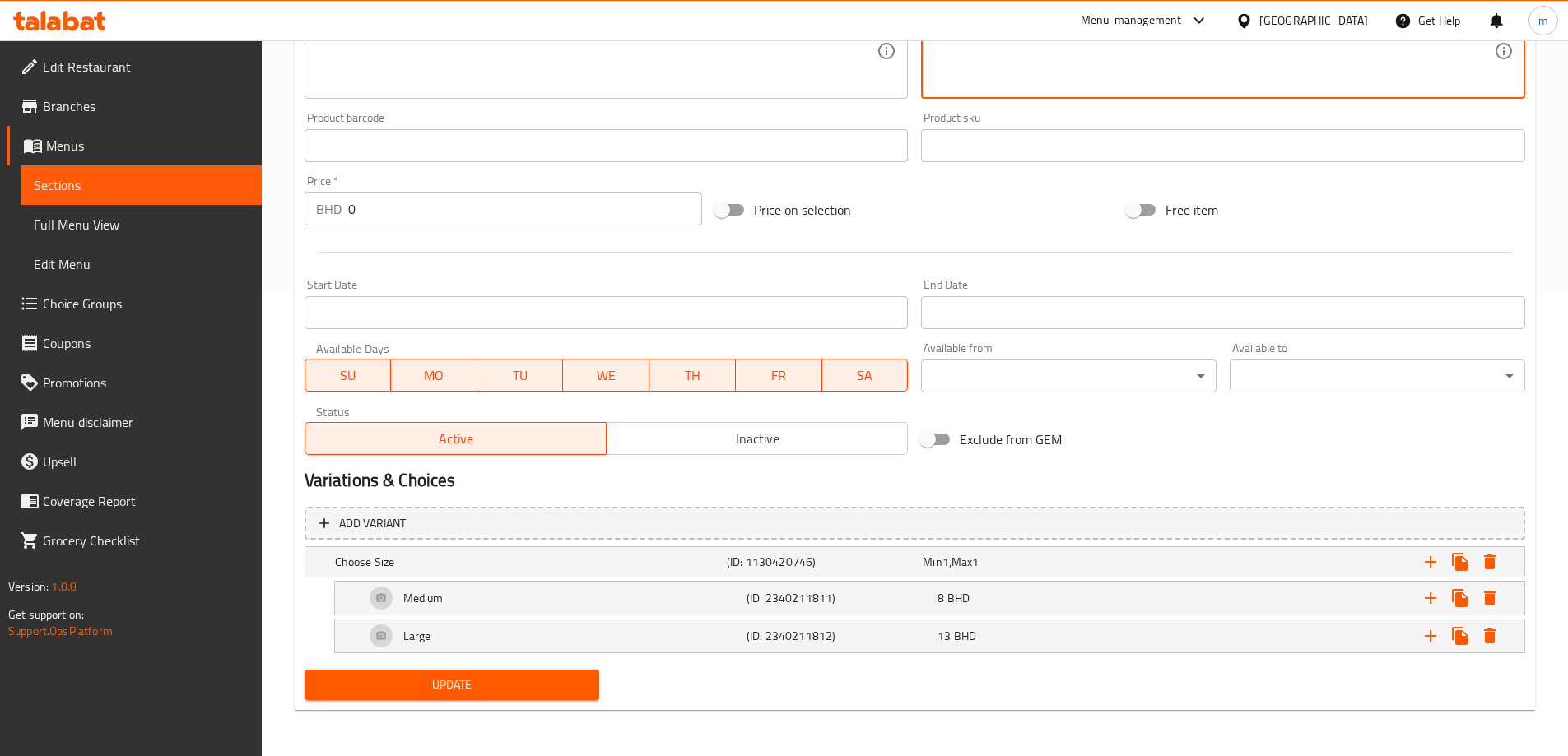
type textarea "بطاطس مقلية كرانشي نيت ستايل ."
click at [465, 678] on span "Update" at bounding box center [452, 685] width 269 height 21
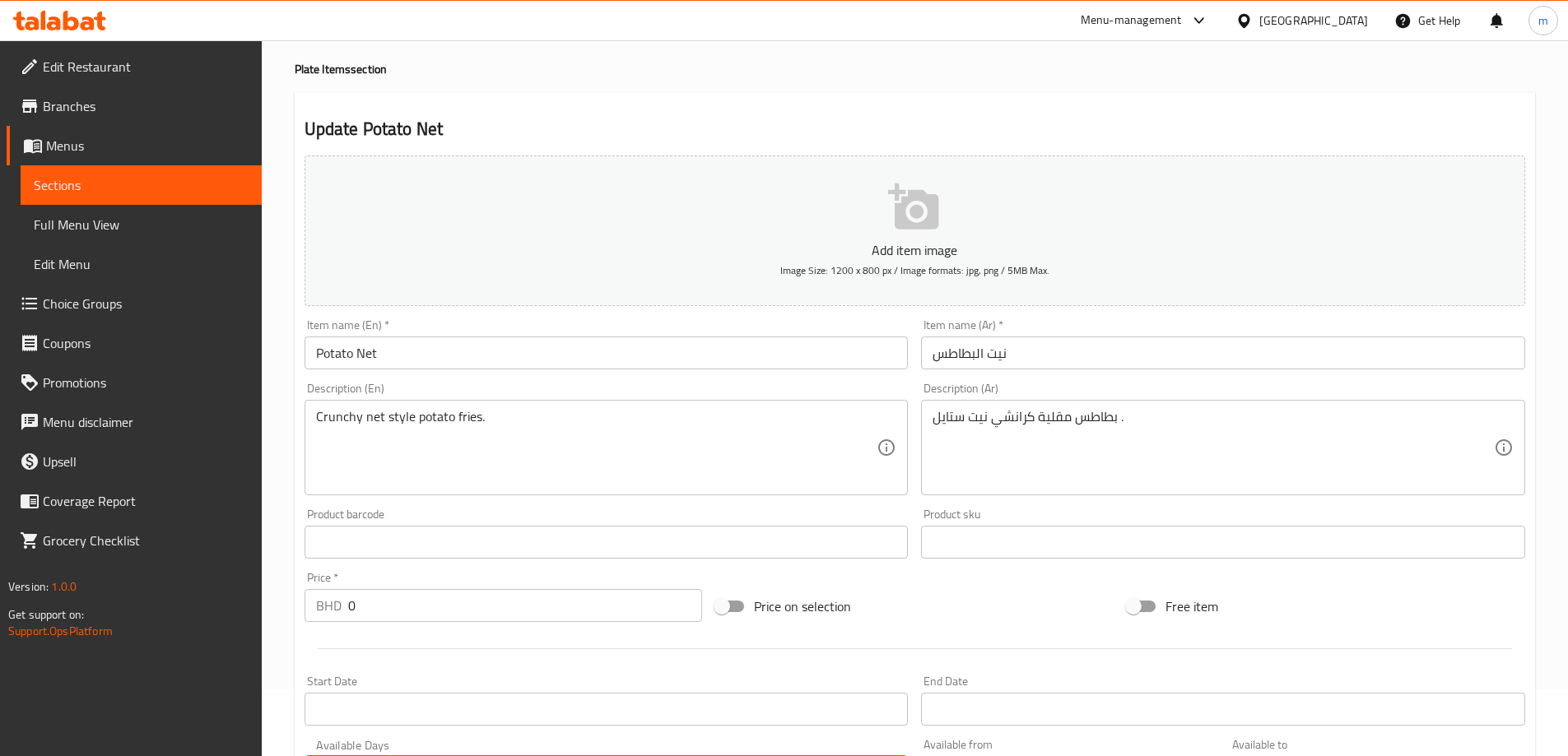
scroll to position [0, 0]
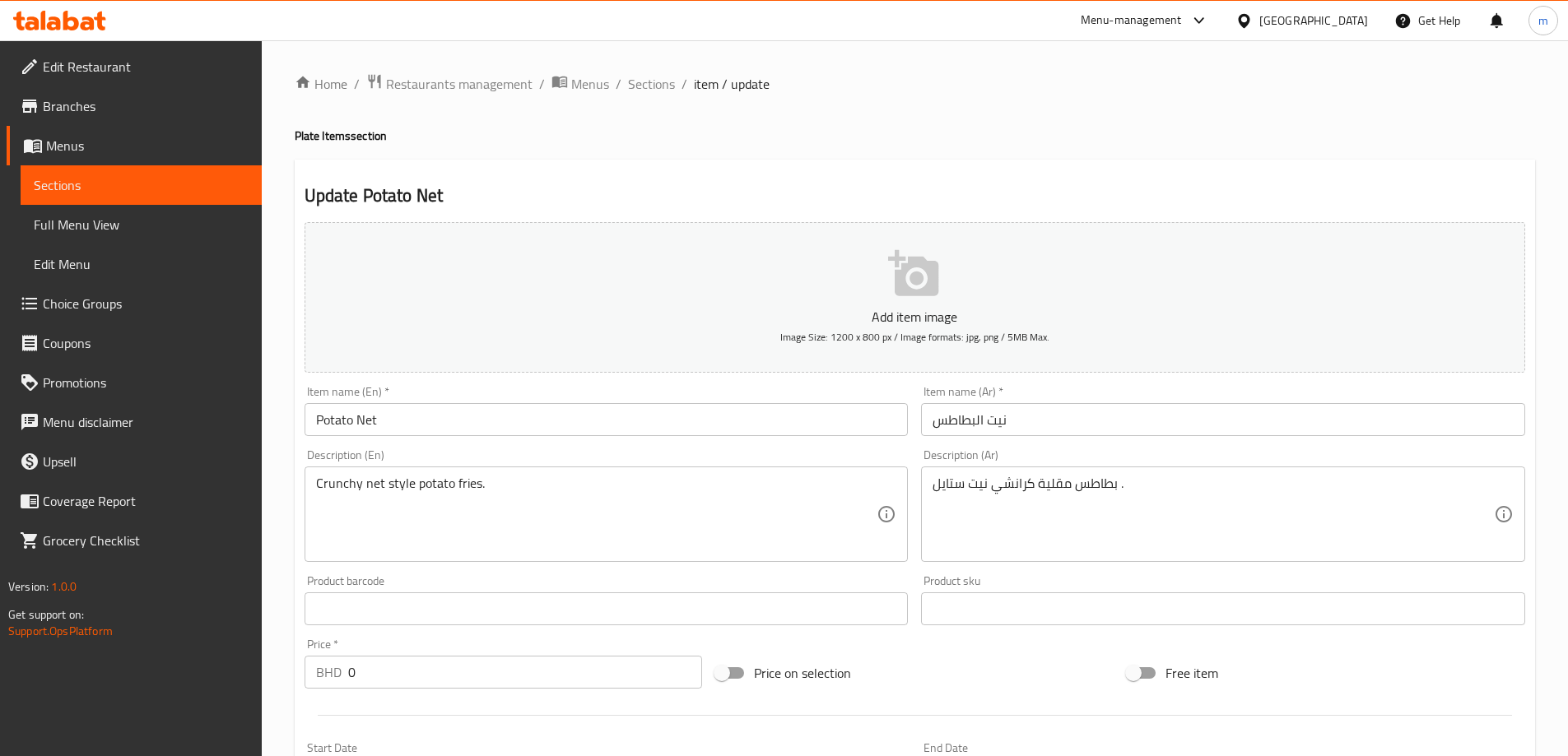
click at [375, 194] on h2 "Update Potato Net" at bounding box center [915, 195] width 1220 height 25
drag, startPoint x: 364, startPoint y: 194, endPoint x: 449, endPoint y: 203, distance: 85.5
click at [449, 203] on h2 "Update Potato Net" at bounding box center [915, 195] width 1220 height 25
copy h2 "Potato Net"
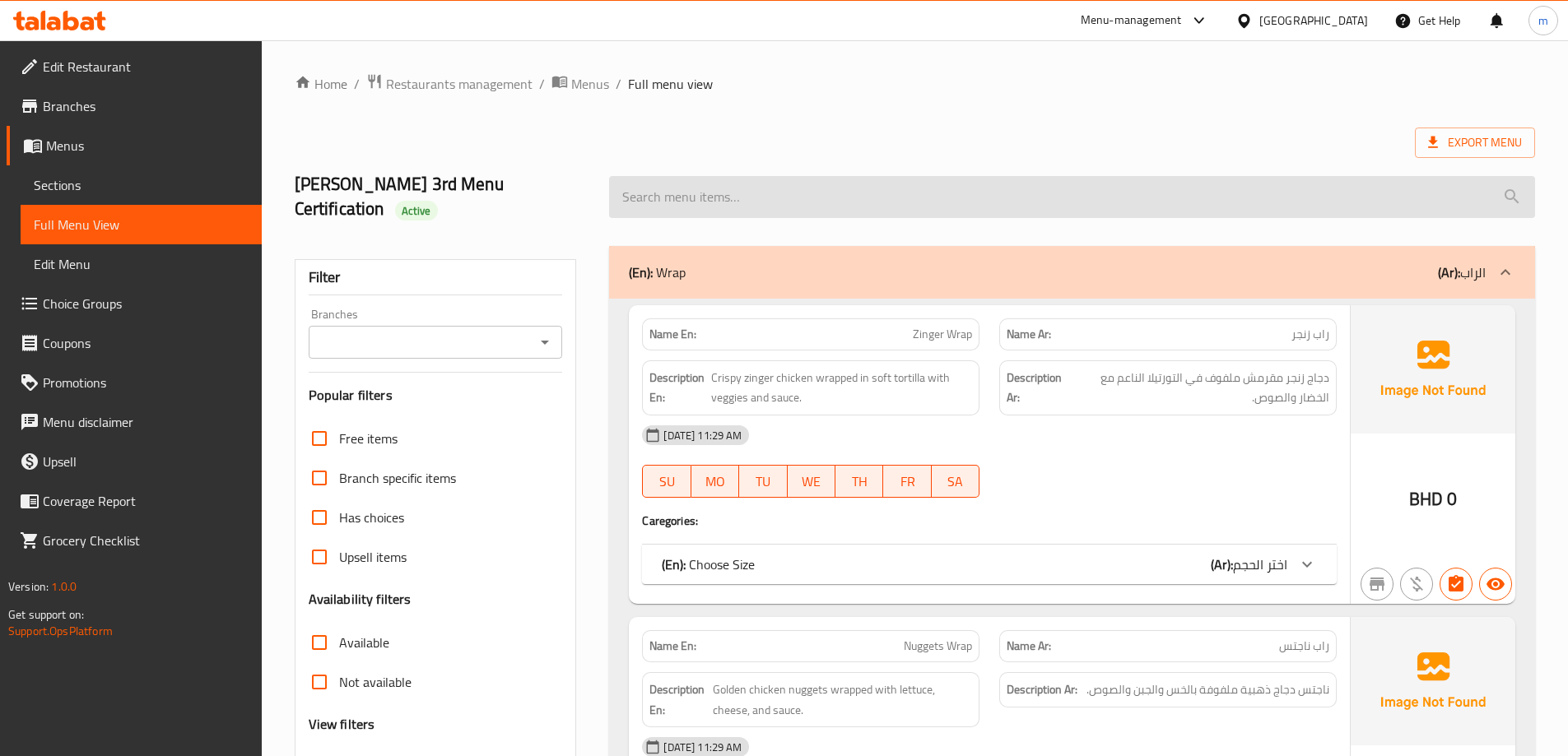
click at [720, 211] on input "search" at bounding box center [1072, 197] width 926 height 42
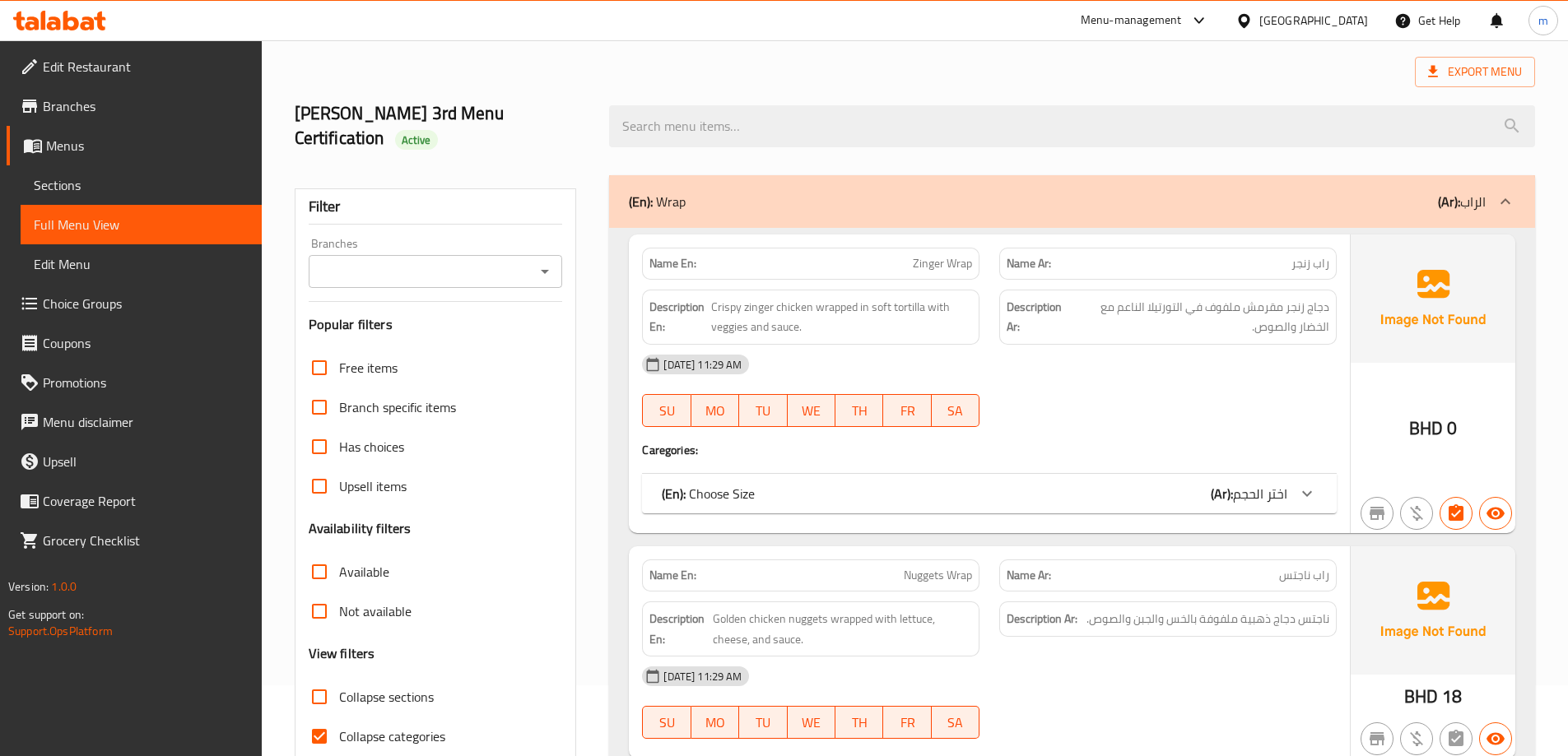
scroll to position [164, 0]
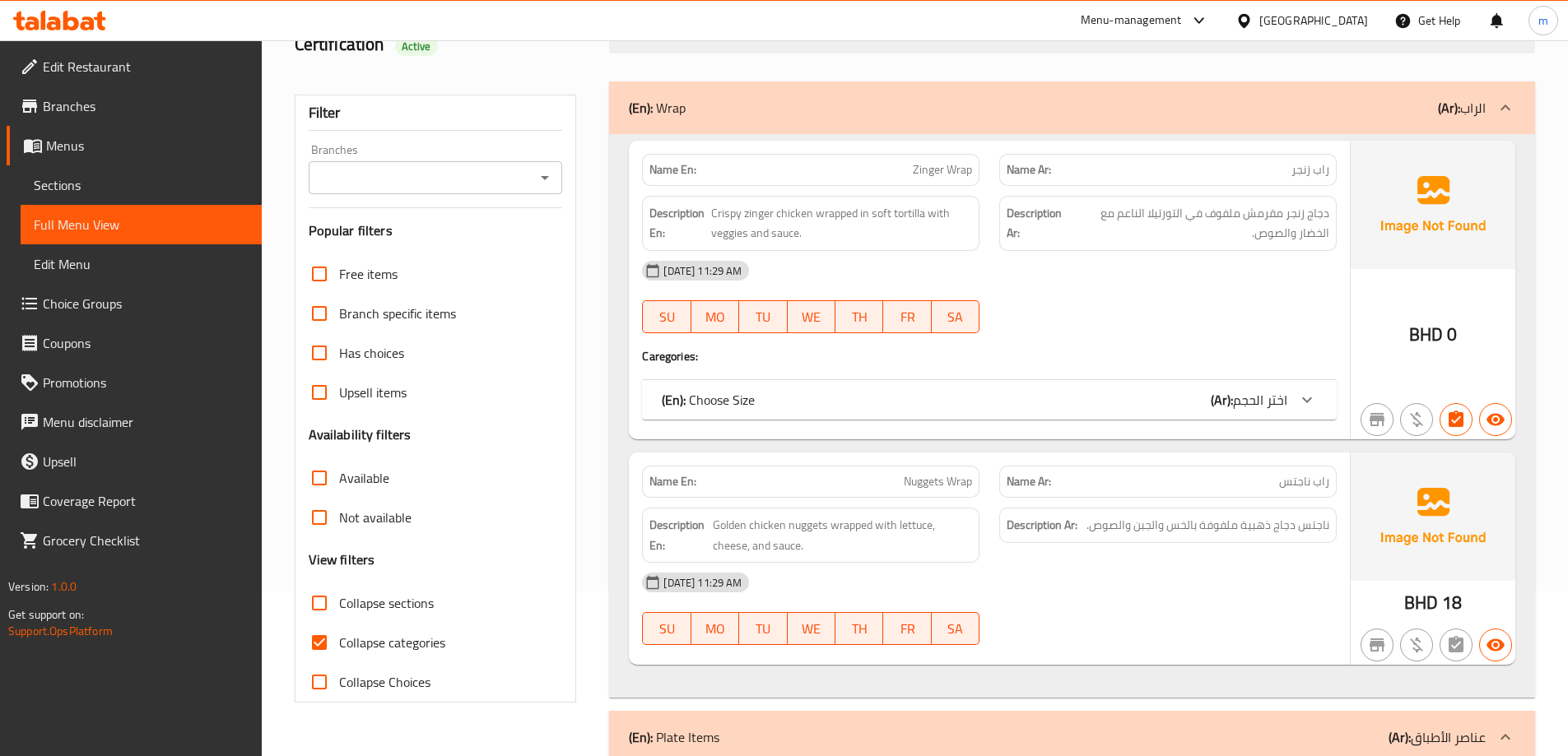
drag, startPoint x: 376, startPoint y: 640, endPoint x: 386, endPoint y: 645, distance: 11.2
click at [376, 641] on span "Collapse categories" at bounding box center [392, 642] width 106 height 20
click at [339, 641] on input "Collapse categories" at bounding box center [319, 642] width 40 height 40
checkbox input "false"
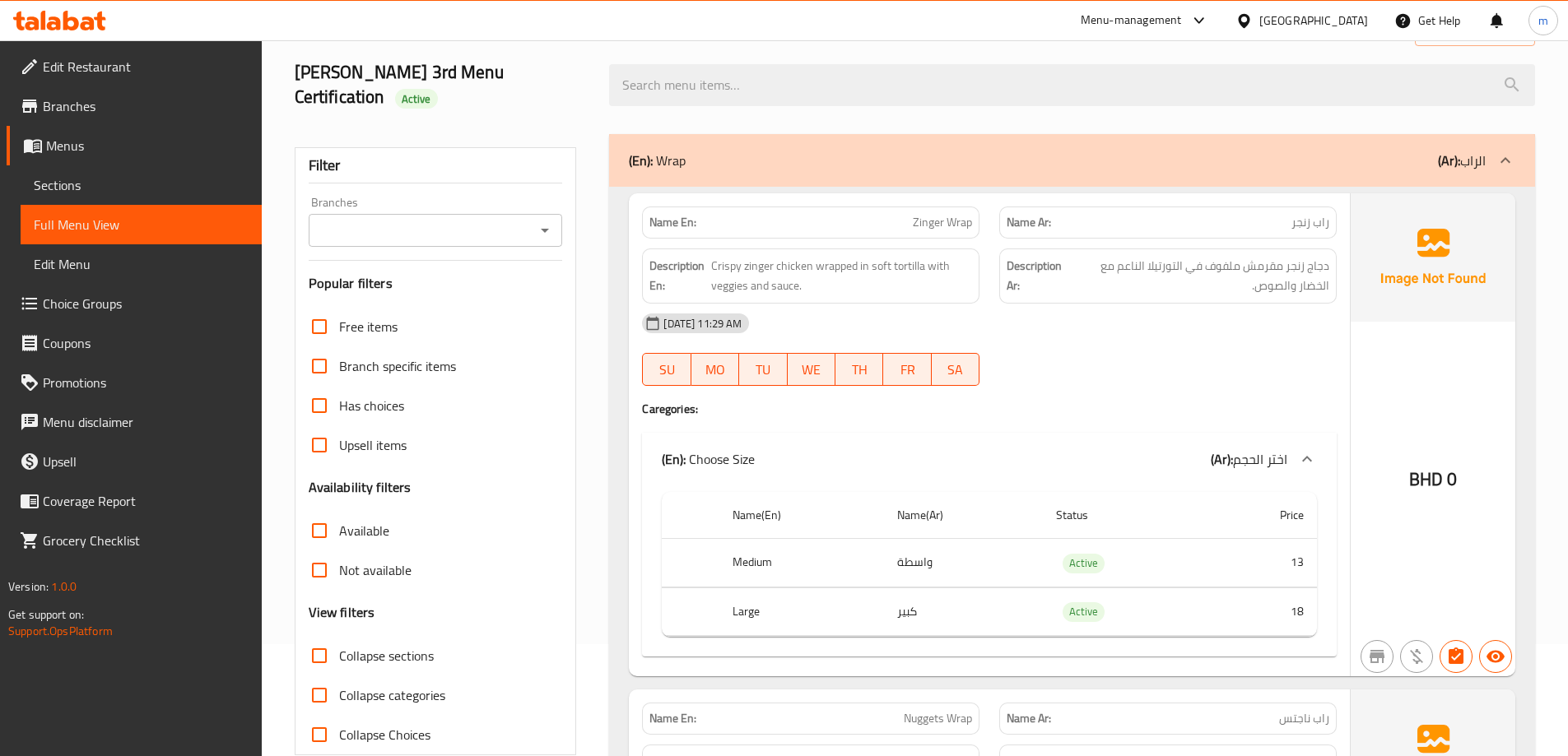
scroll to position [83, 0]
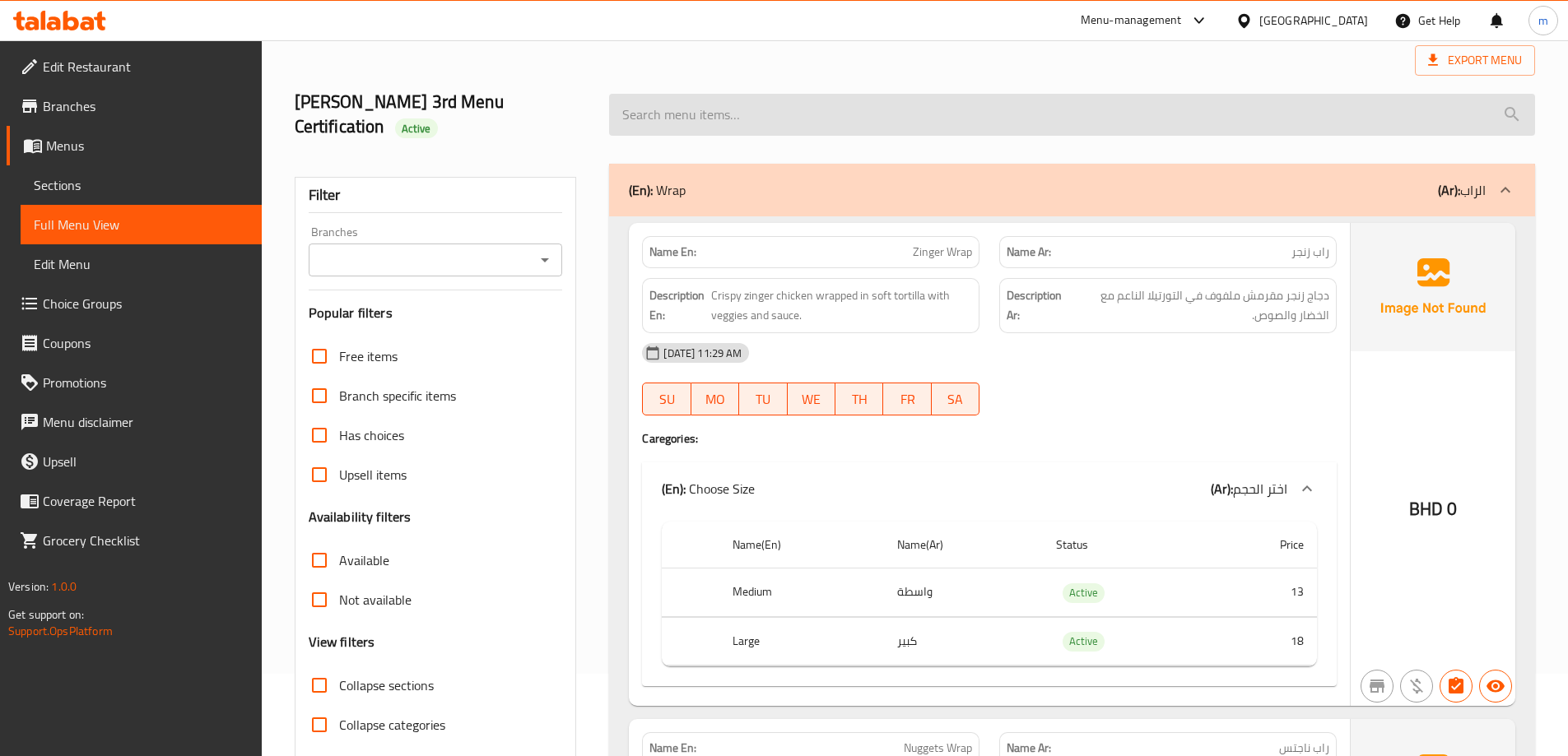
click at [787, 119] on input "search" at bounding box center [1072, 114] width 926 height 42
paste input "Fathoush"
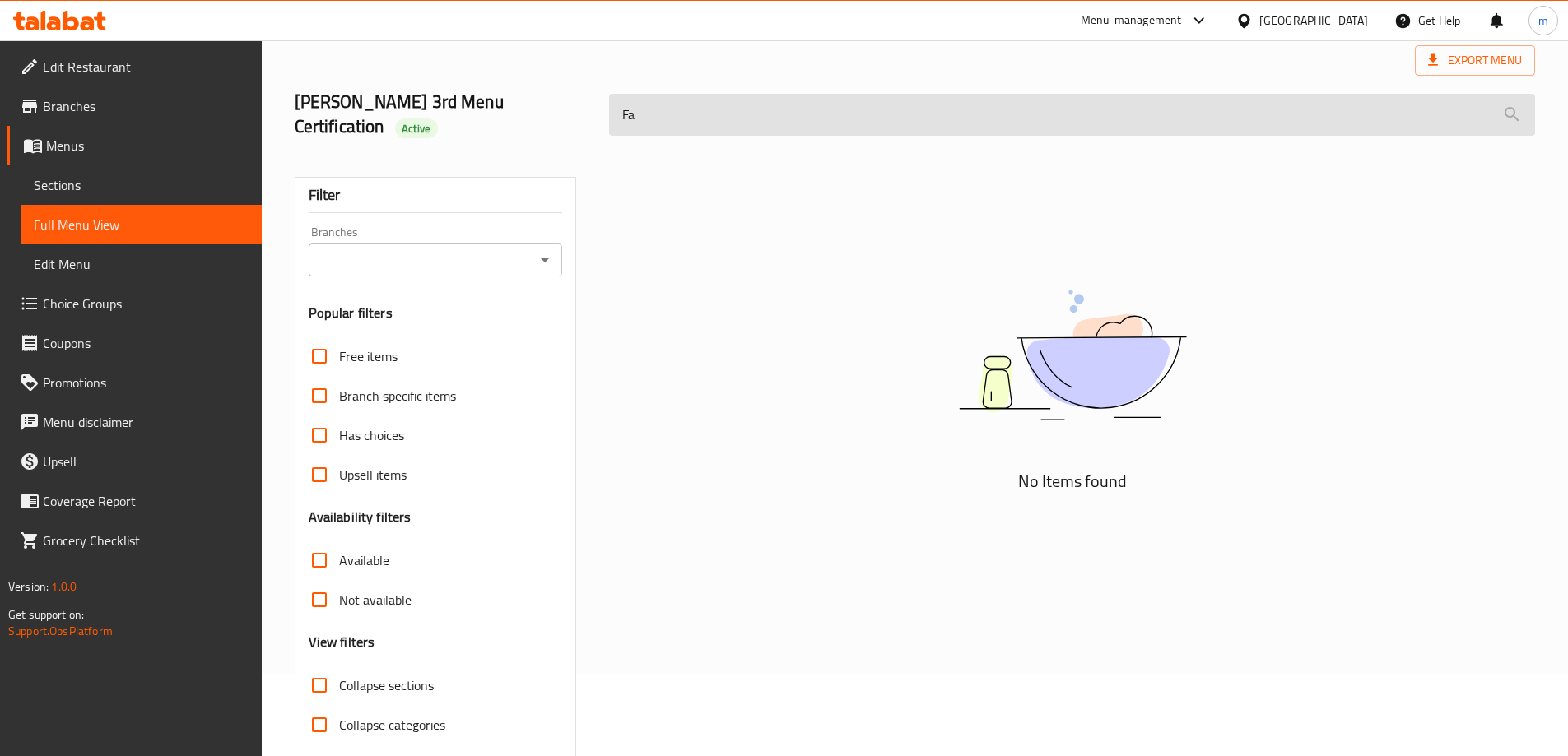
type input "F"
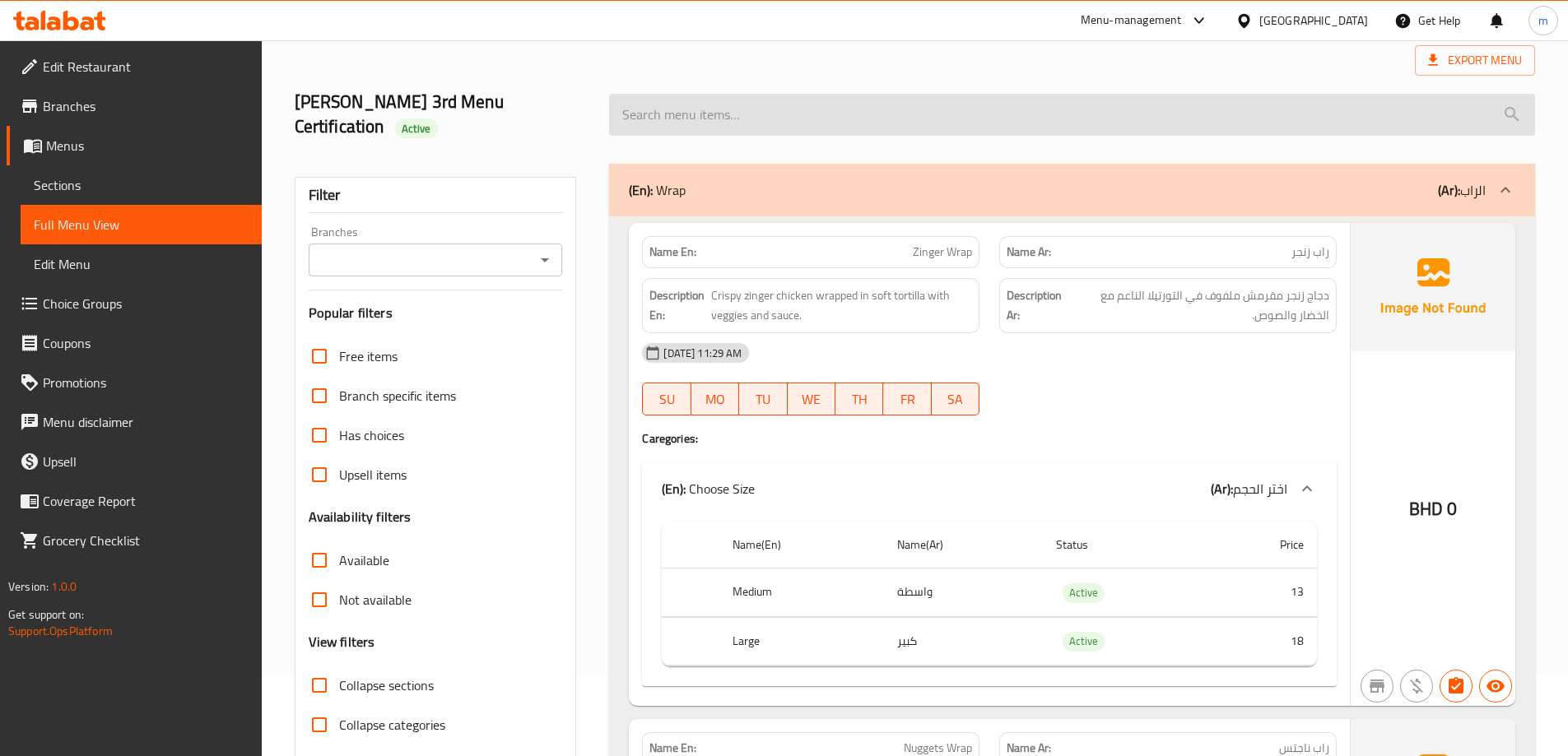
click at [683, 111] on input "search" at bounding box center [1072, 114] width 926 height 42
paste input "Potato Net"
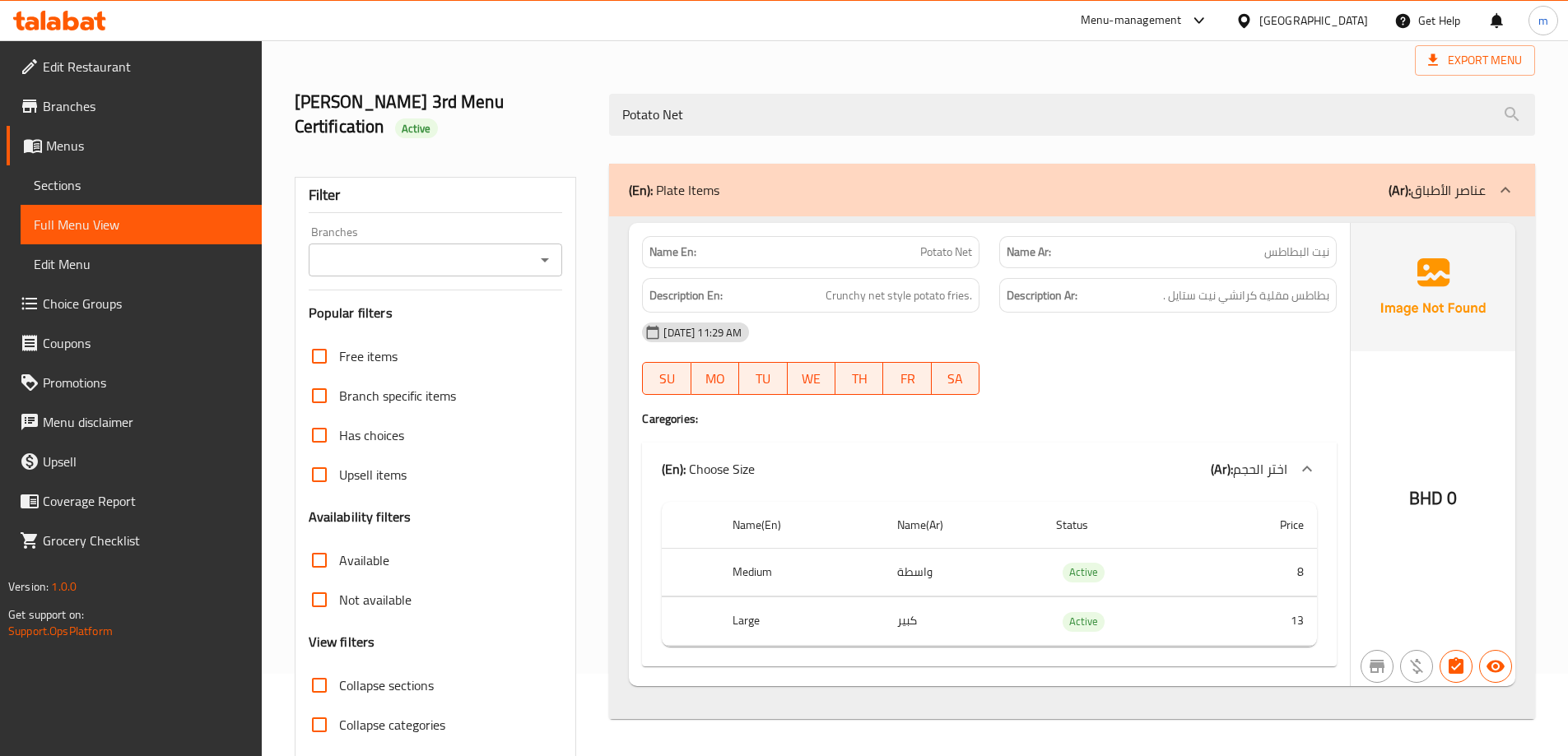
type input "Potato Net"
click at [180, 212] on link "Full Menu View" at bounding box center [141, 224] width 241 height 40
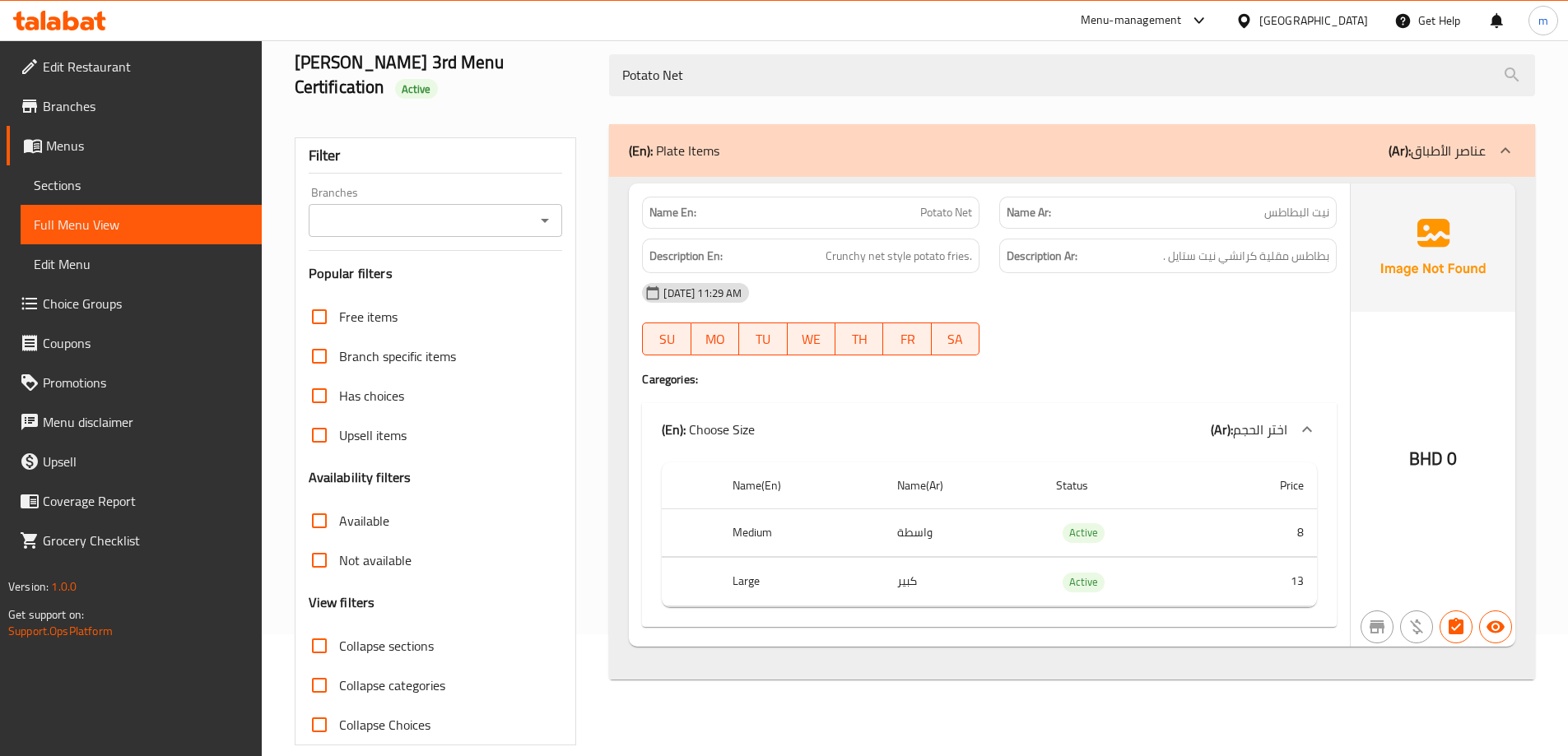
scroll to position [144, 0]
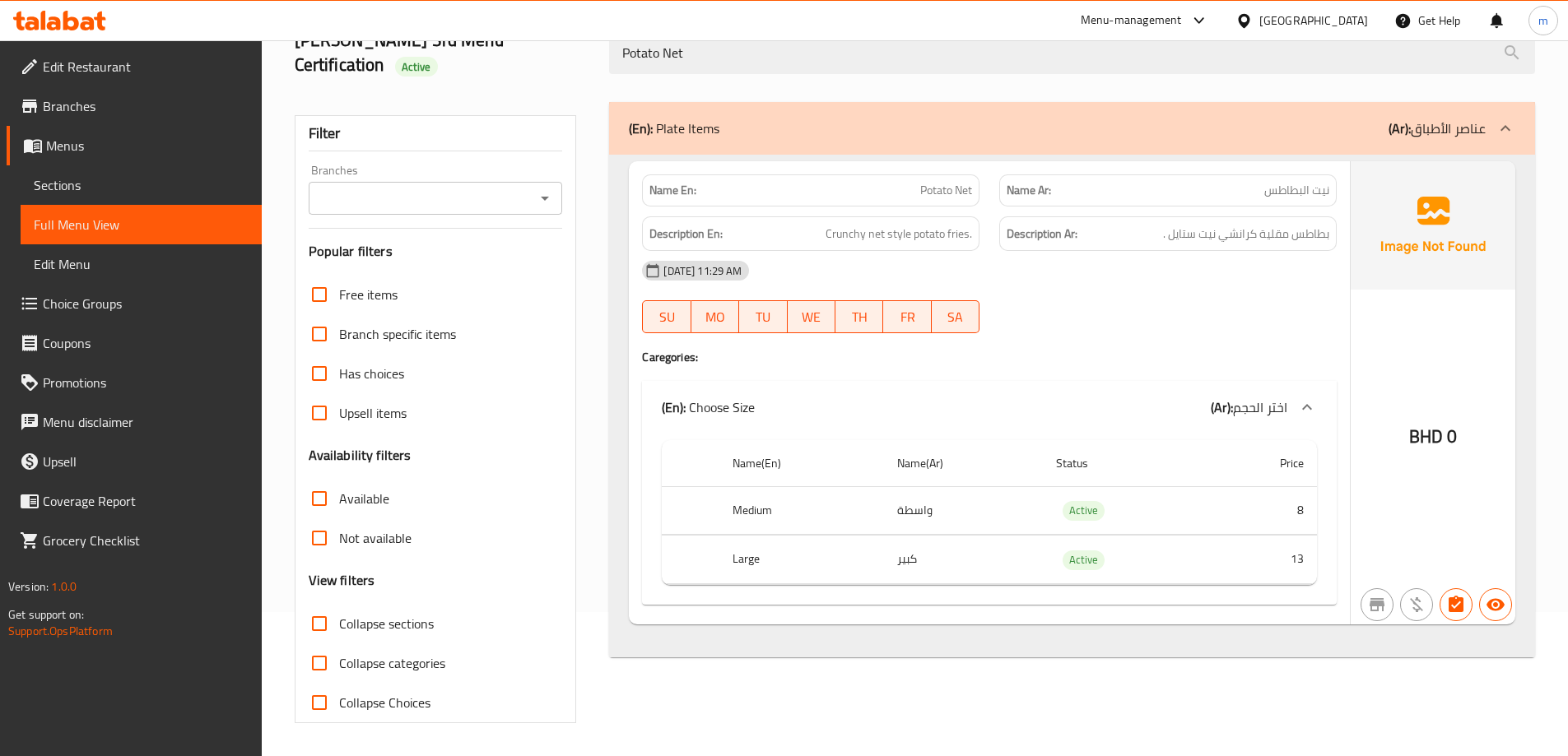
click at [111, 218] on span "Full Menu View" at bounding box center [141, 224] width 215 height 20
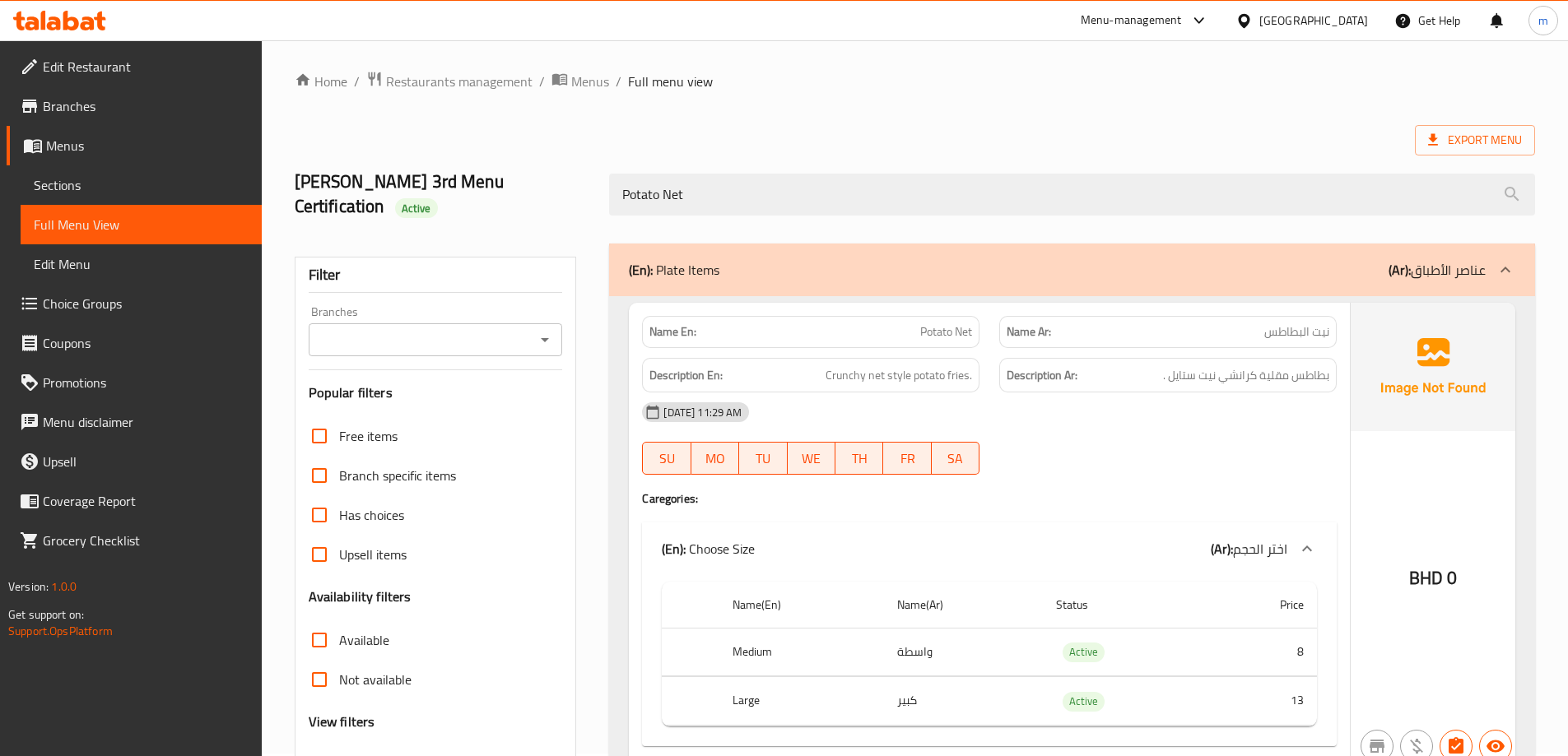
scroll to position [0, 0]
click at [76, 179] on span "Sections" at bounding box center [141, 185] width 215 height 20
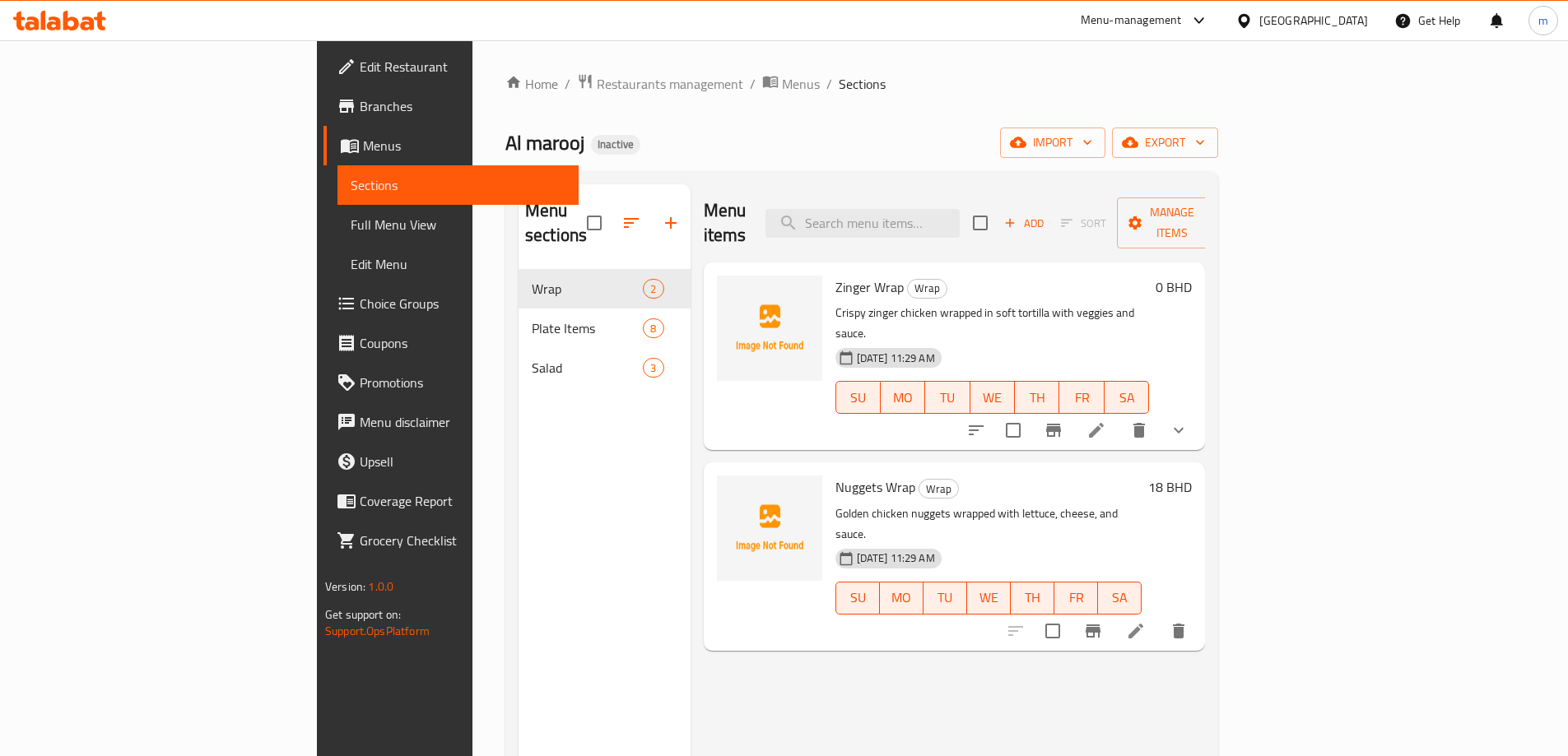
click at [363, 143] on span "Menus" at bounding box center [464, 145] width 202 height 20
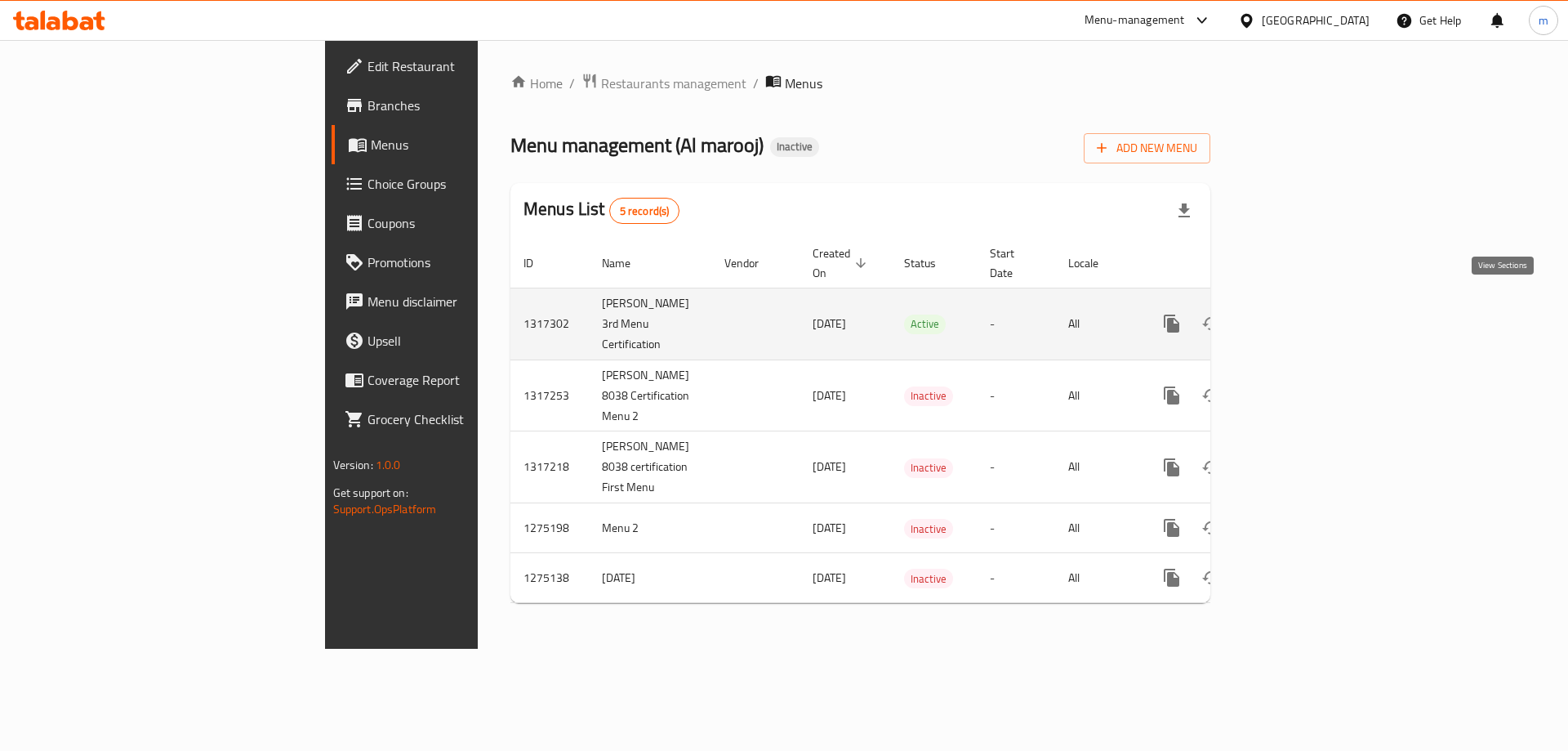
click at [1299, 314] on icon "enhanced table" at bounding box center [1290, 323] width 20 height 20
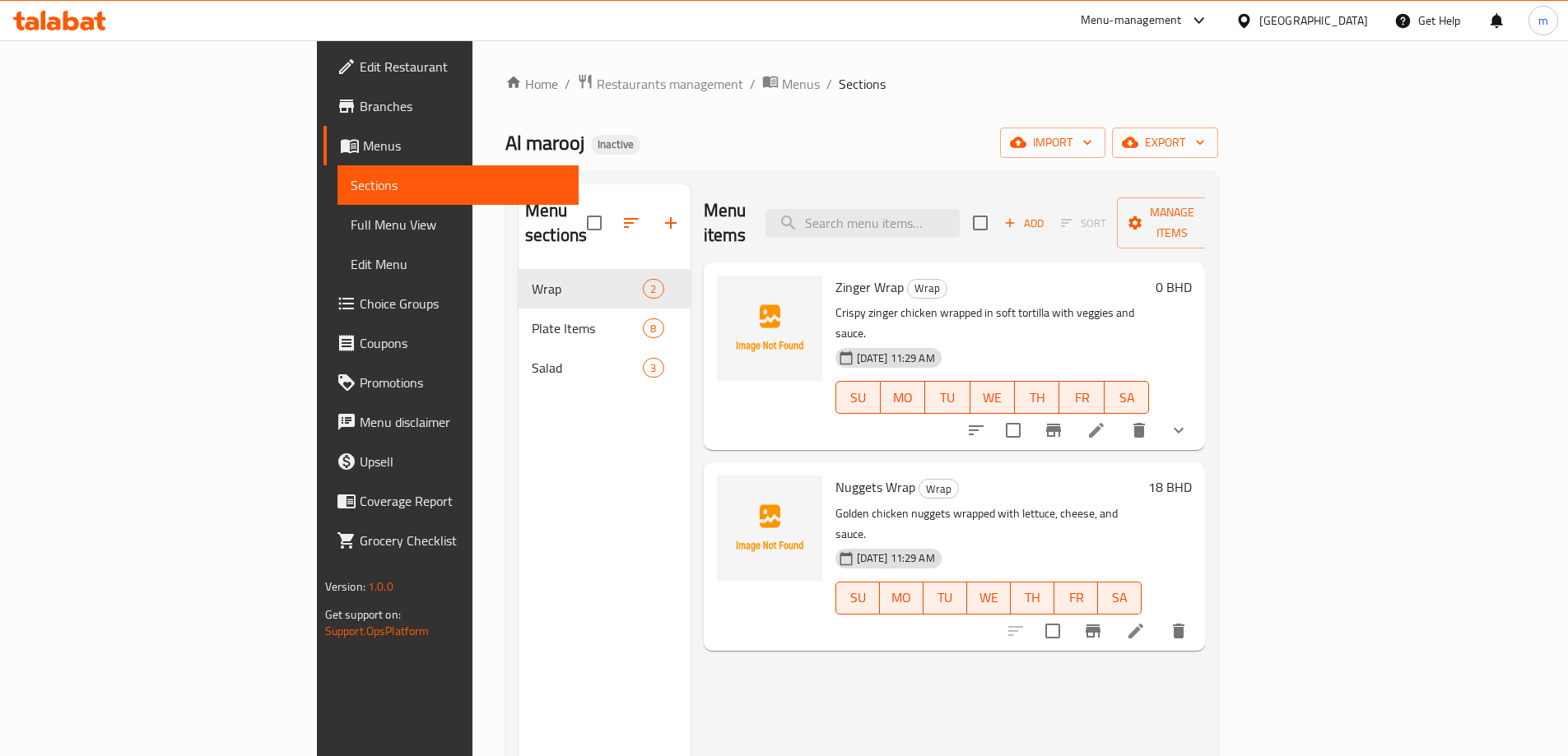
click at [337, 208] on link "Full Menu View" at bounding box center [458, 224] width 241 height 40
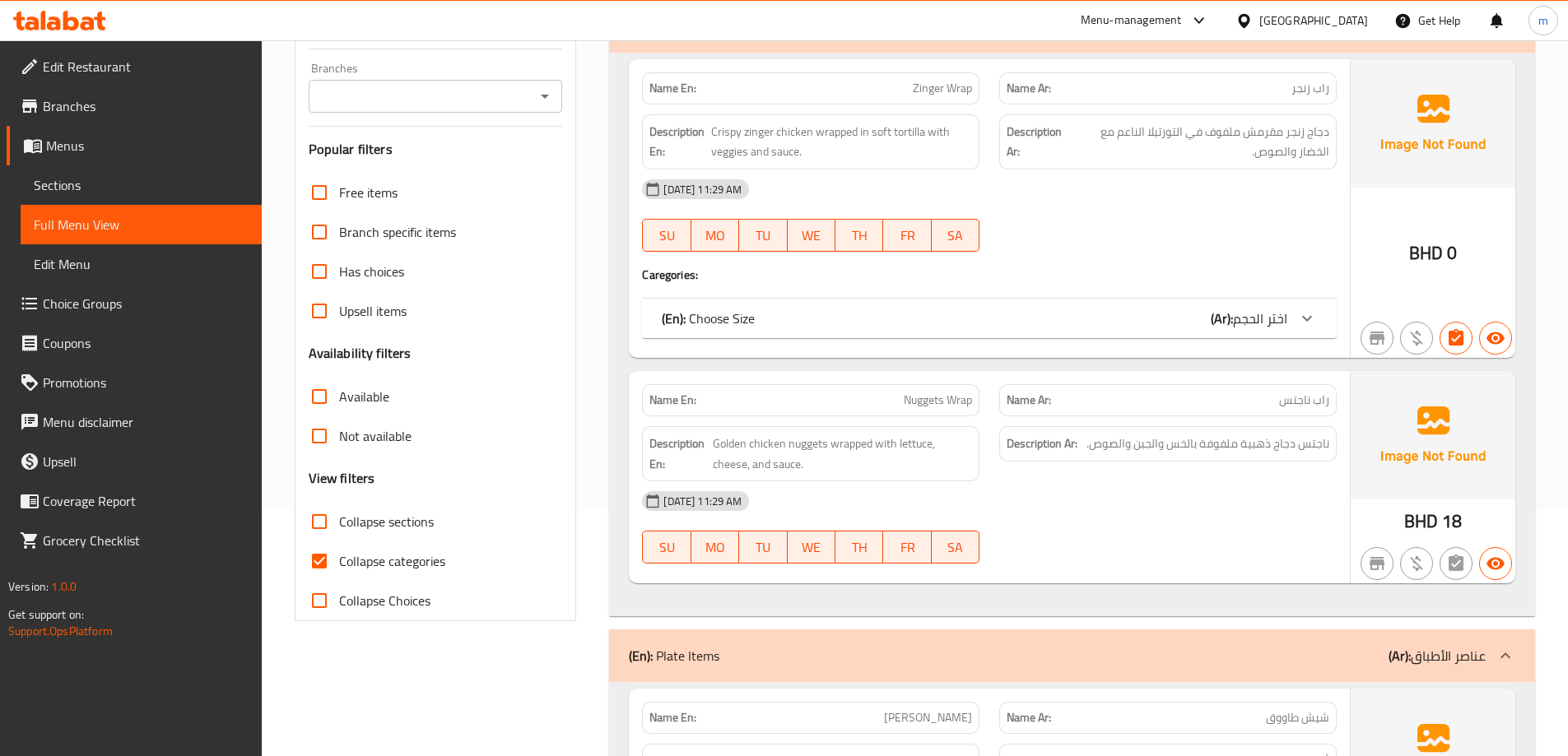
scroll to position [247, 0]
click at [371, 562] on span "Collapse categories" at bounding box center [392, 560] width 106 height 20
click at [339, 562] on input "Collapse categories" at bounding box center [319, 560] width 40 height 40
checkbox input "false"
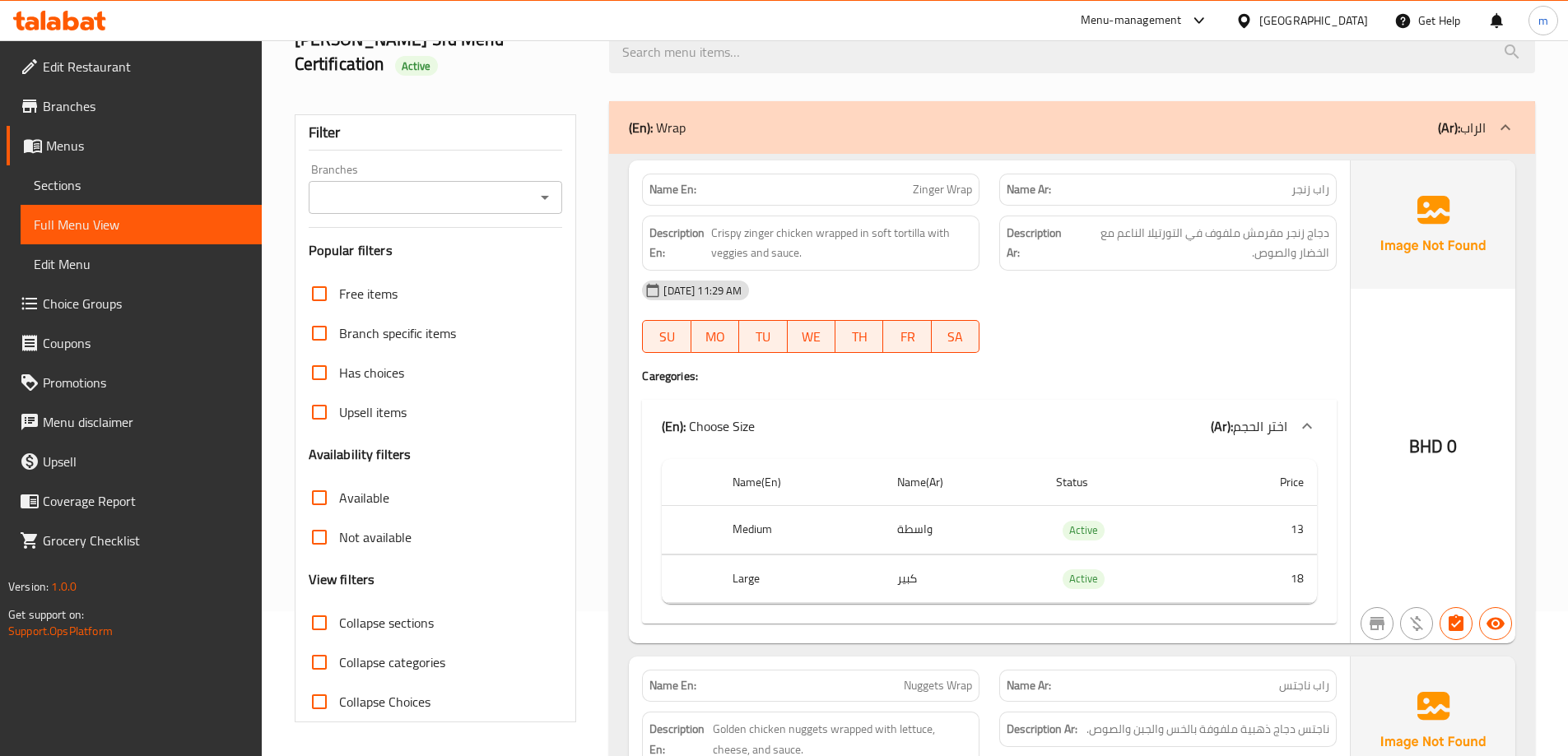
scroll to position [0, 0]
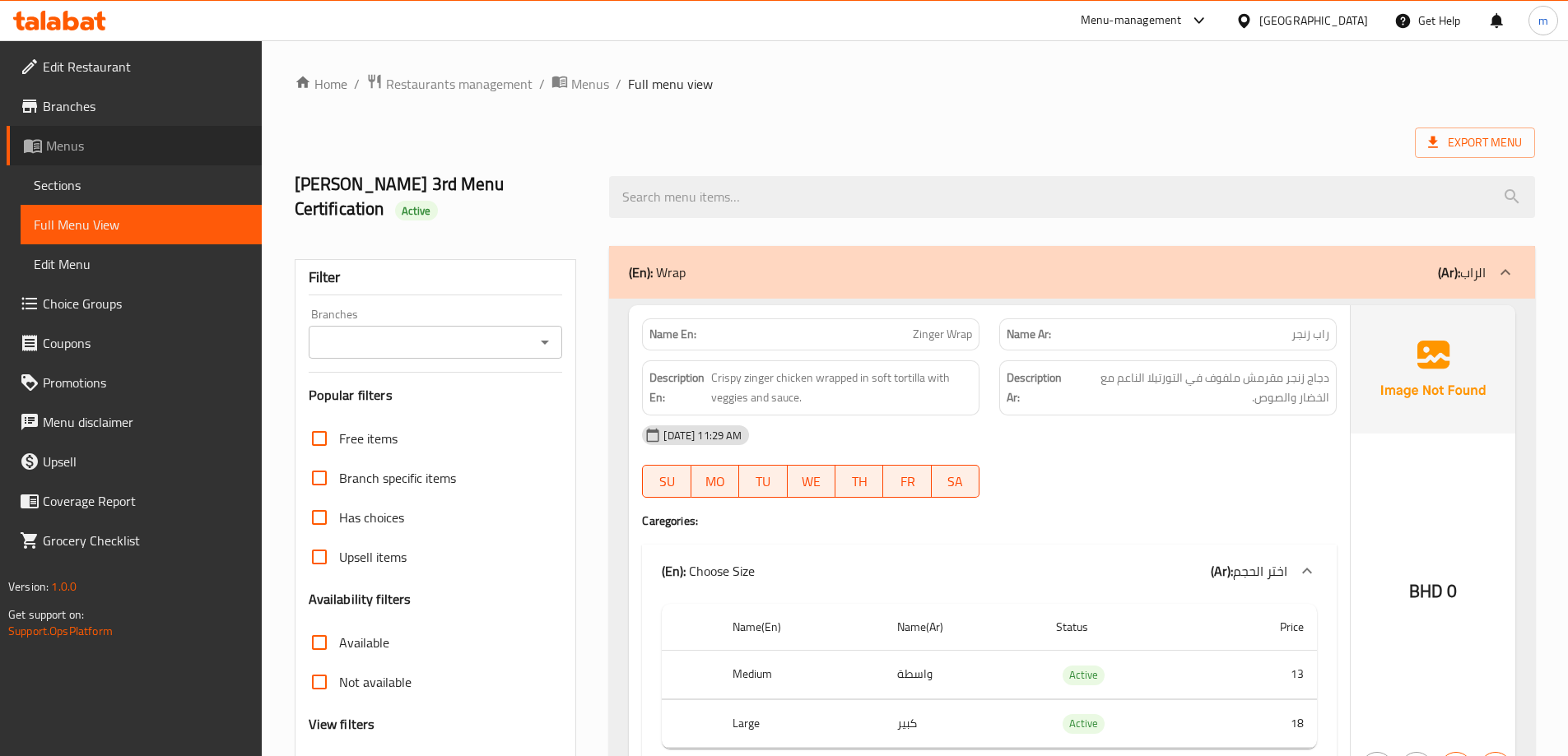
click at [65, 158] on link "Menus" at bounding box center [134, 145] width 255 height 40
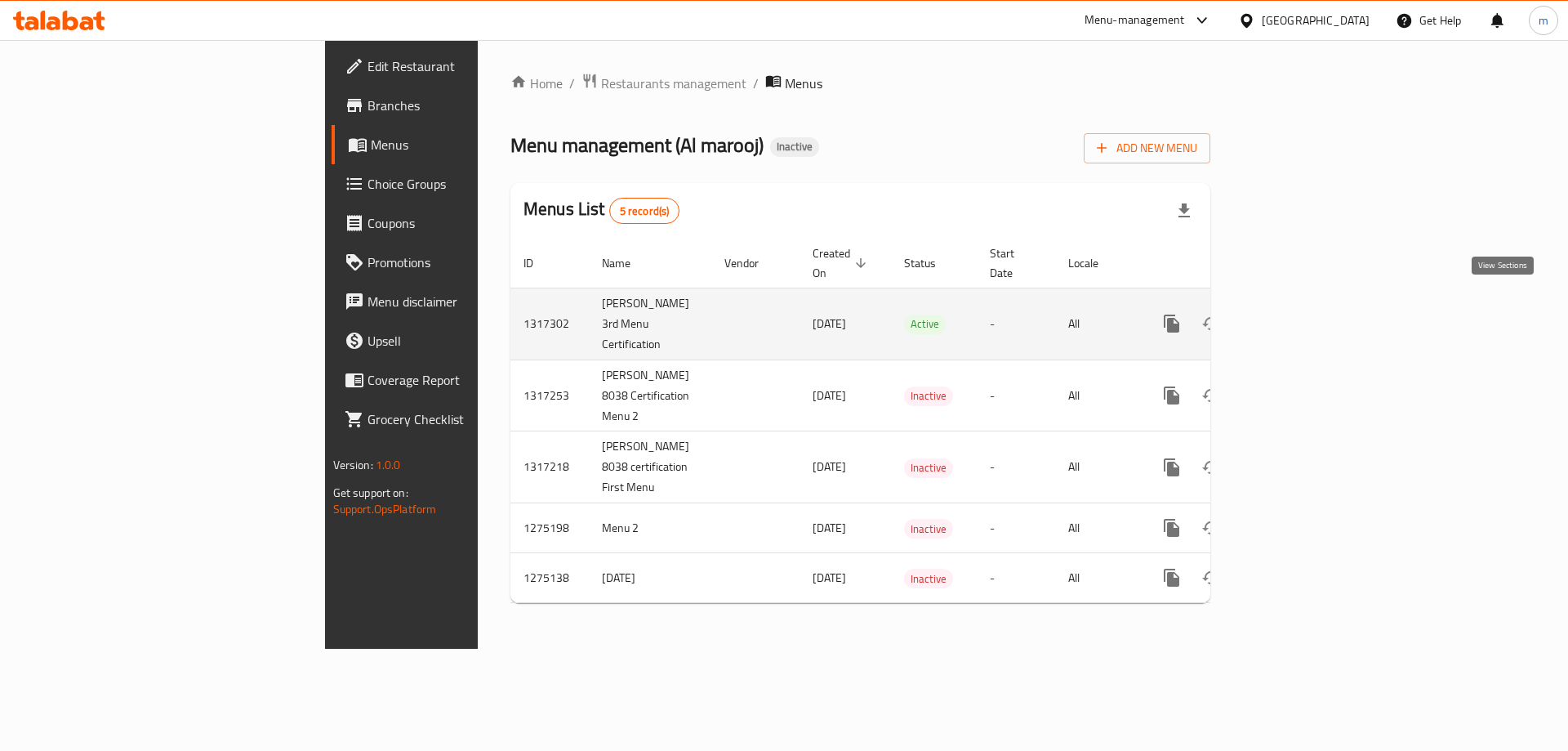
click at [1299, 314] on icon "enhanced table" at bounding box center [1290, 323] width 20 height 20
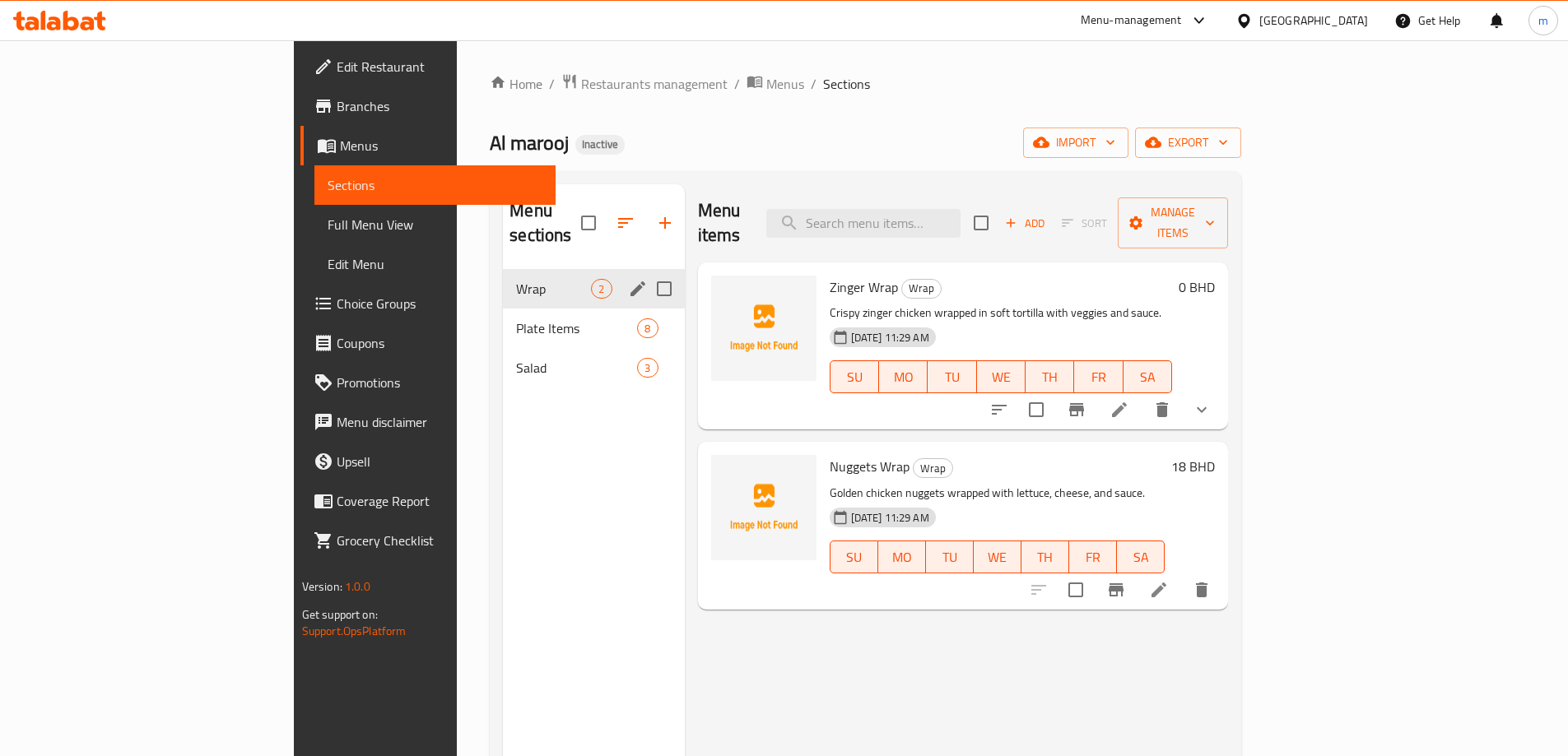
click at [647, 272] on input "Menu sections" at bounding box center [664, 289] width 34 height 34
checkbox input "true"
click at [647, 310] on input "Menu sections" at bounding box center [664, 328] width 34 height 34
checkbox input "true"
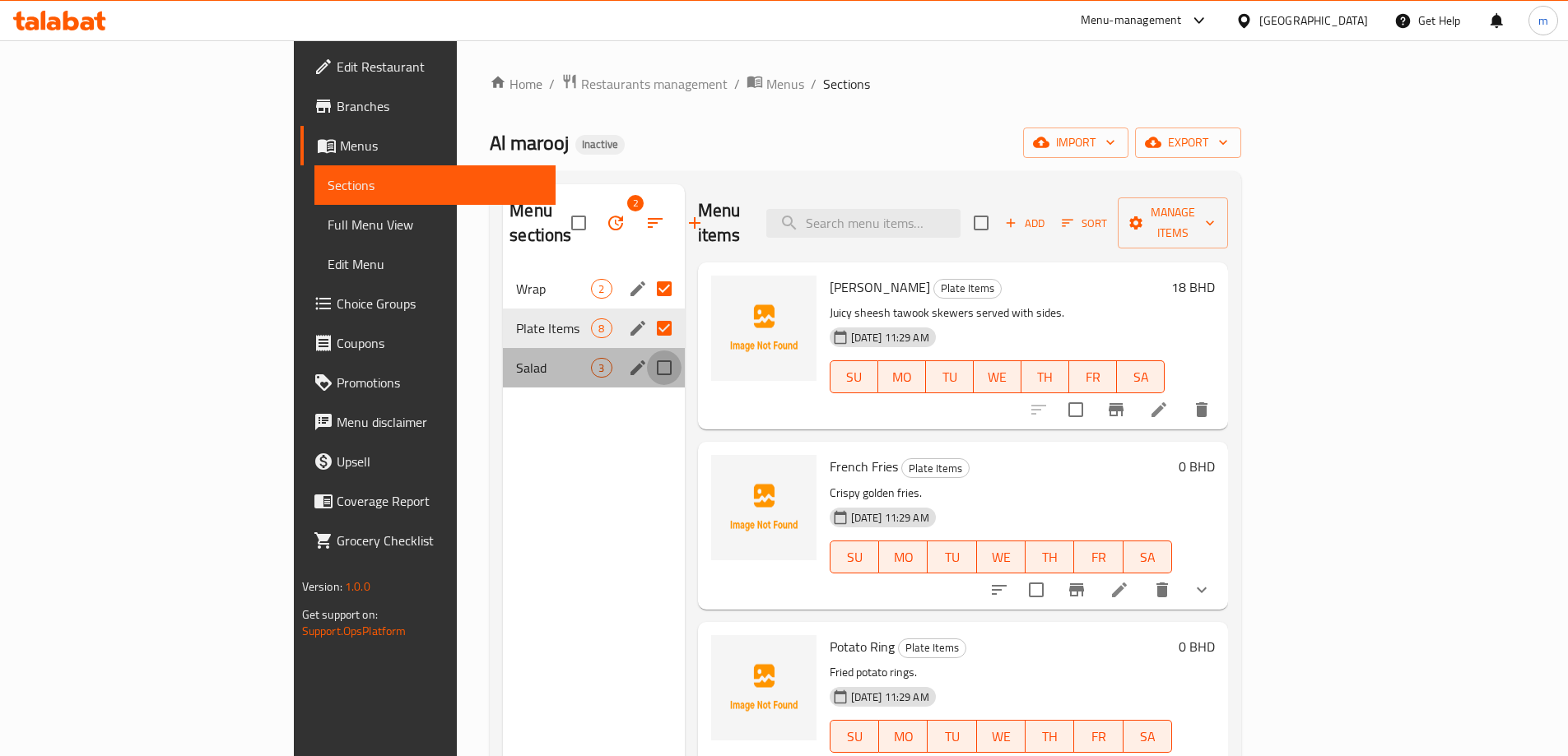
click at [647, 350] on input "Menu sections" at bounding box center [664, 367] width 34 height 34
checkbox input "true"
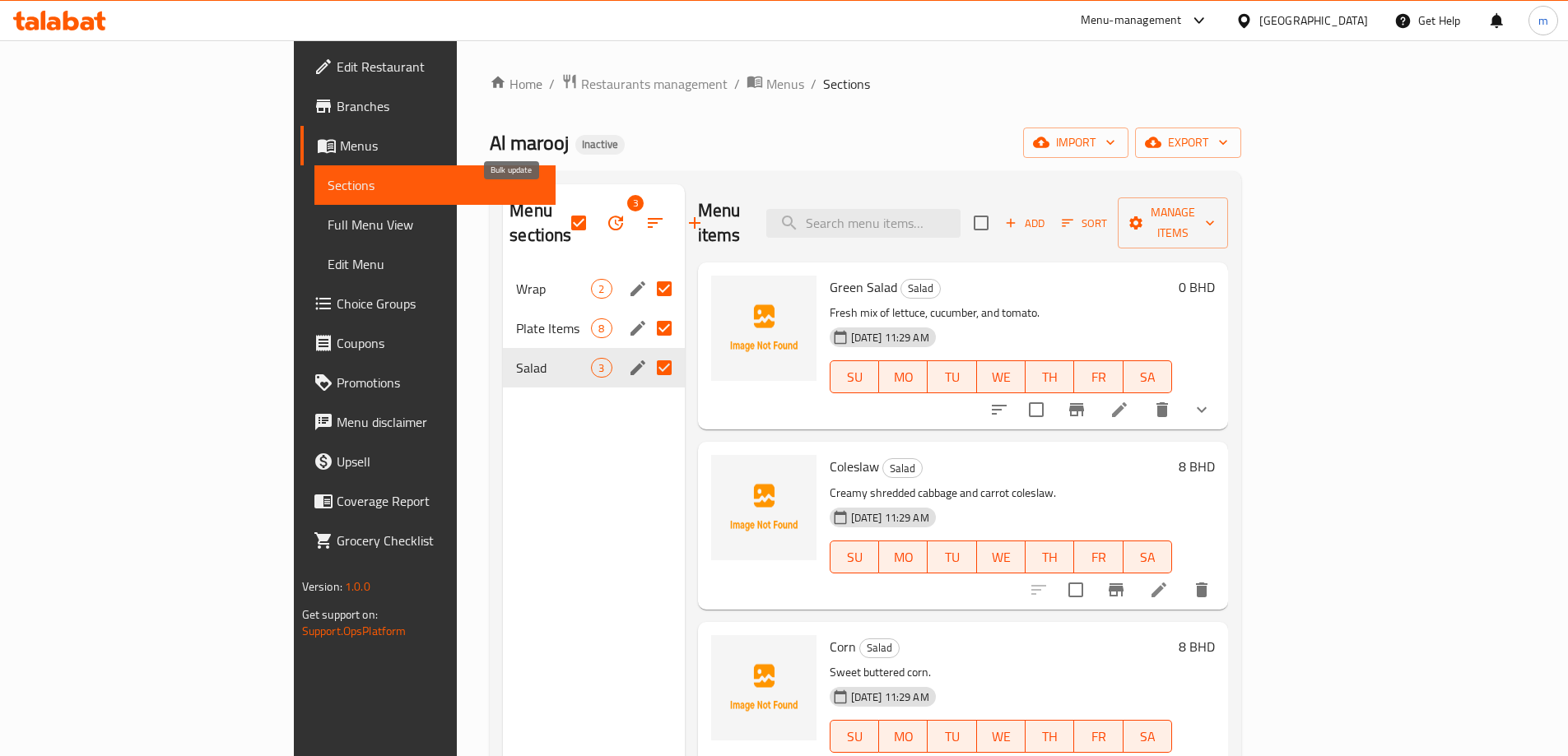
click at [608, 216] on icon "button" at bounding box center [615, 223] width 15 height 15
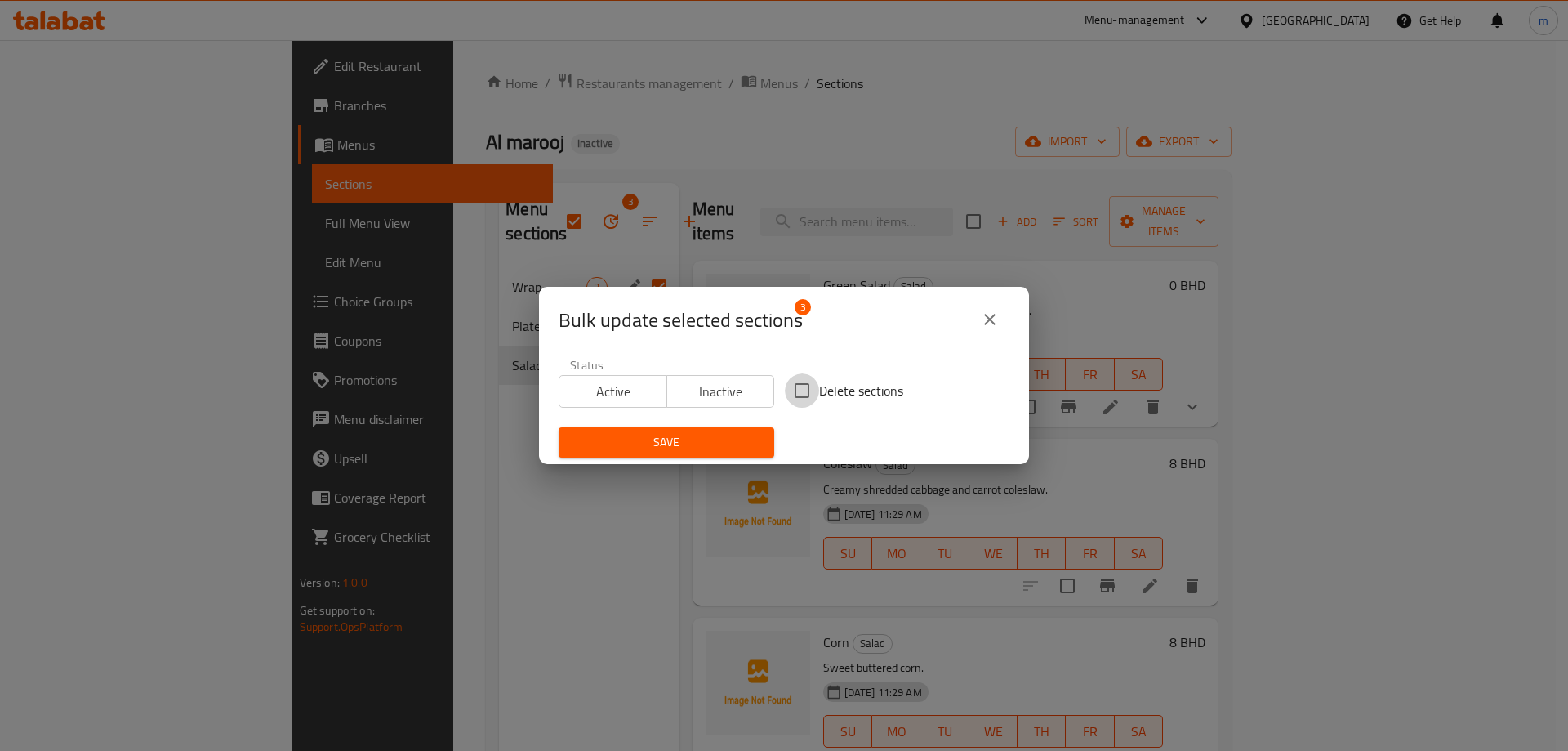
click at [797, 388] on input "Delete sections" at bounding box center [802, 390] width 34 height 34
checkbox input "true"
click at [736, 434] on span "Save" at bounding box center [666, 443] width 190 height 21
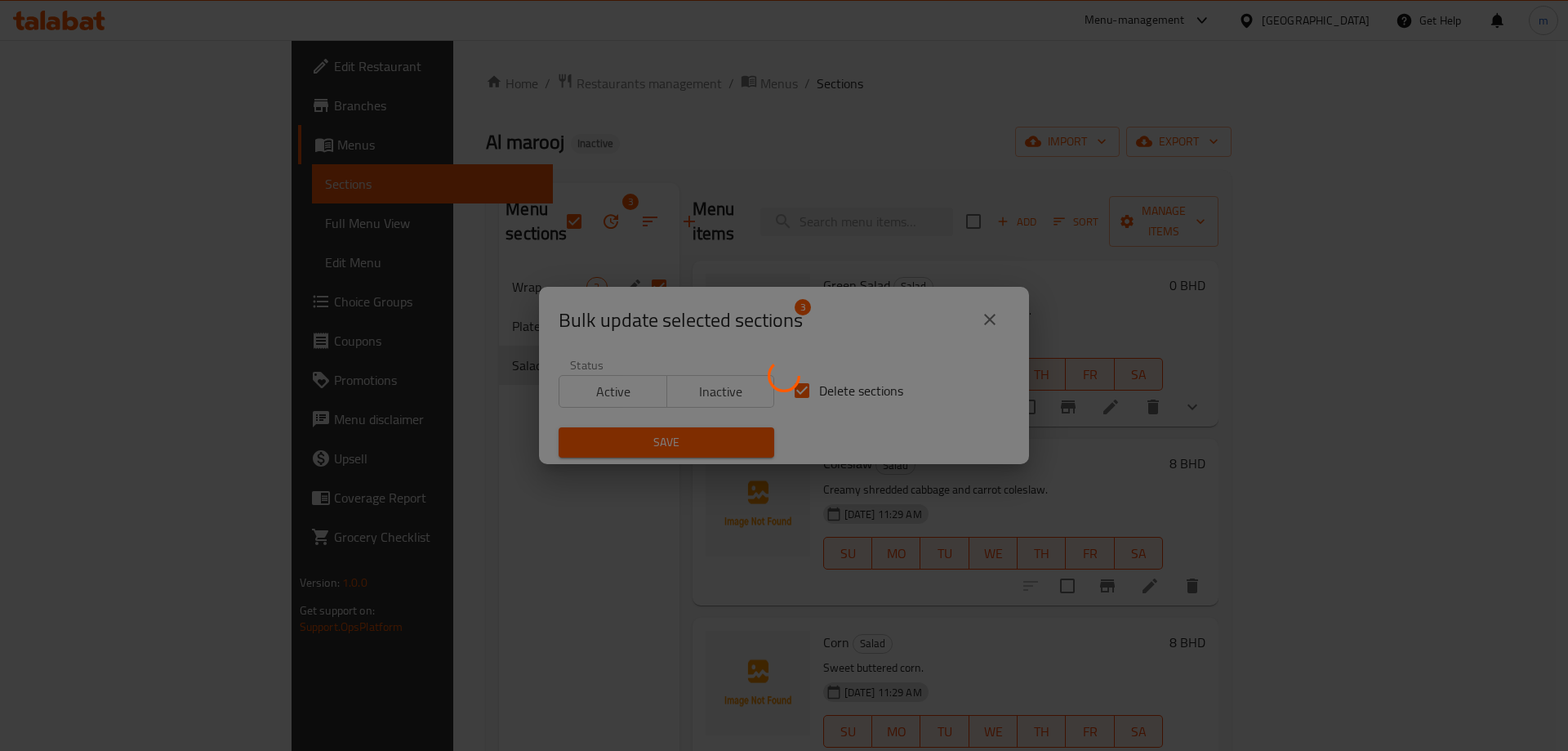
checkbox input "false"
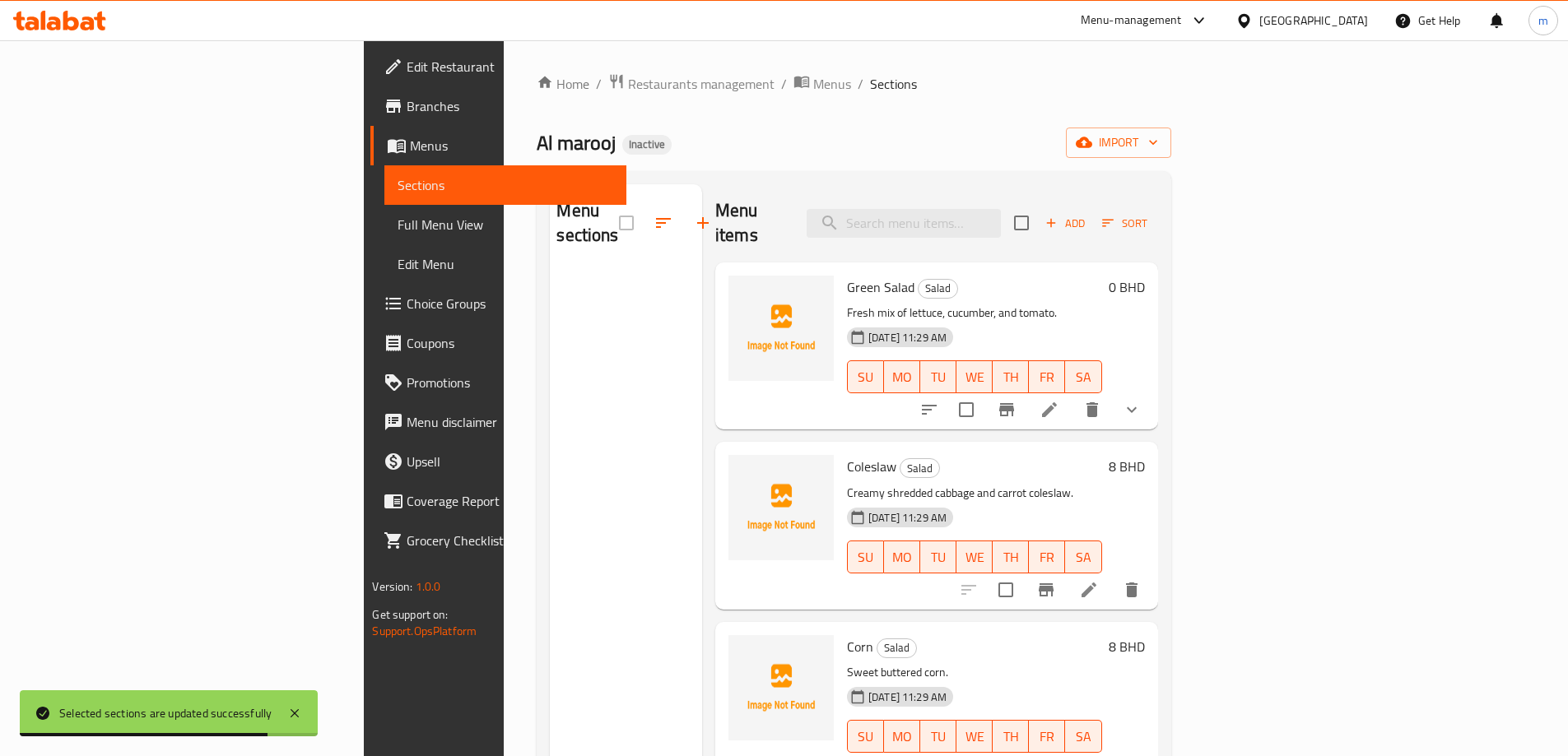
scroll to position [164, 0]
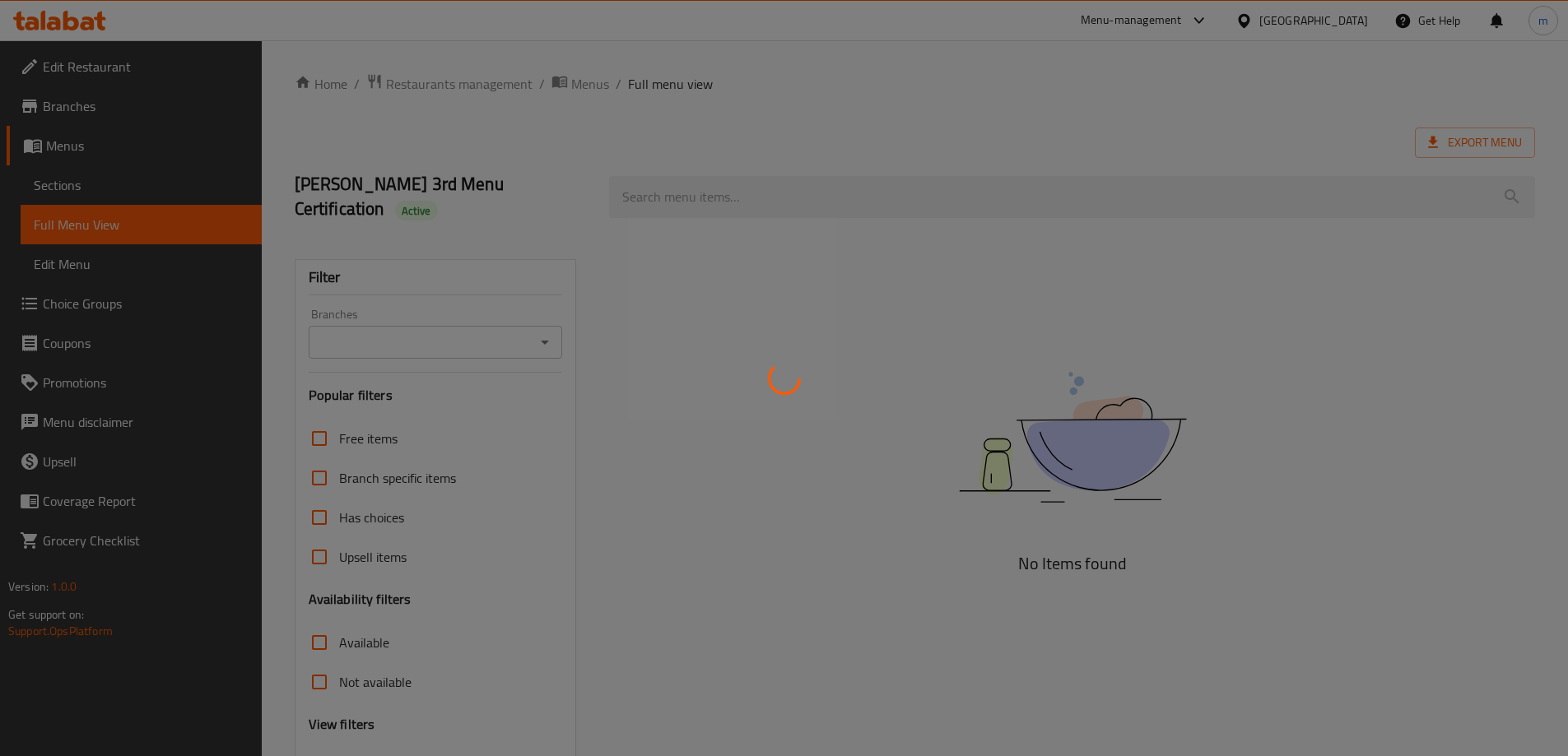
click at [92, 265] on div at bounding box center [784, 378] width 1568 height 756
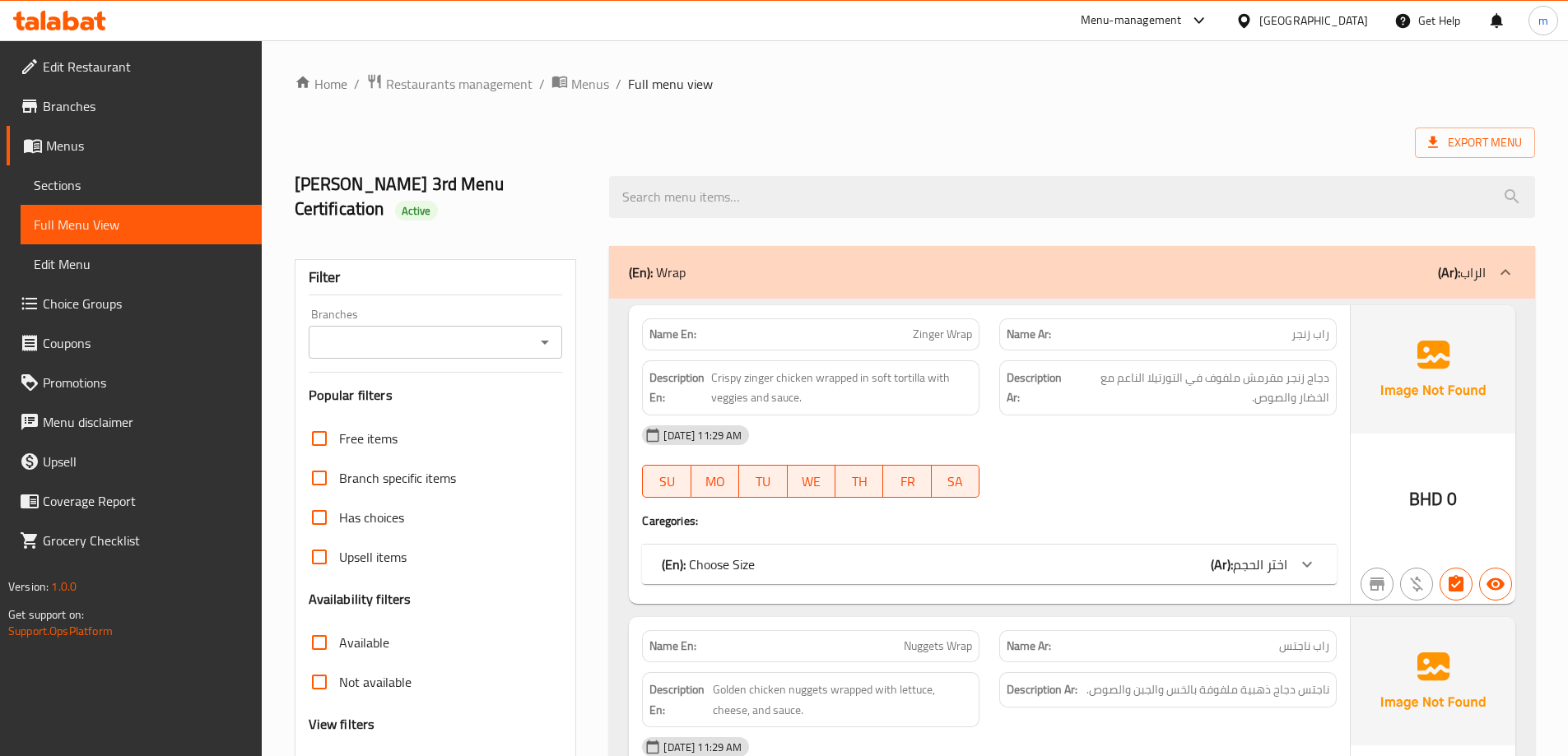
click at [92, 265] on span "Edit Menu" at bounding box center [141, 263] width 215 height 20
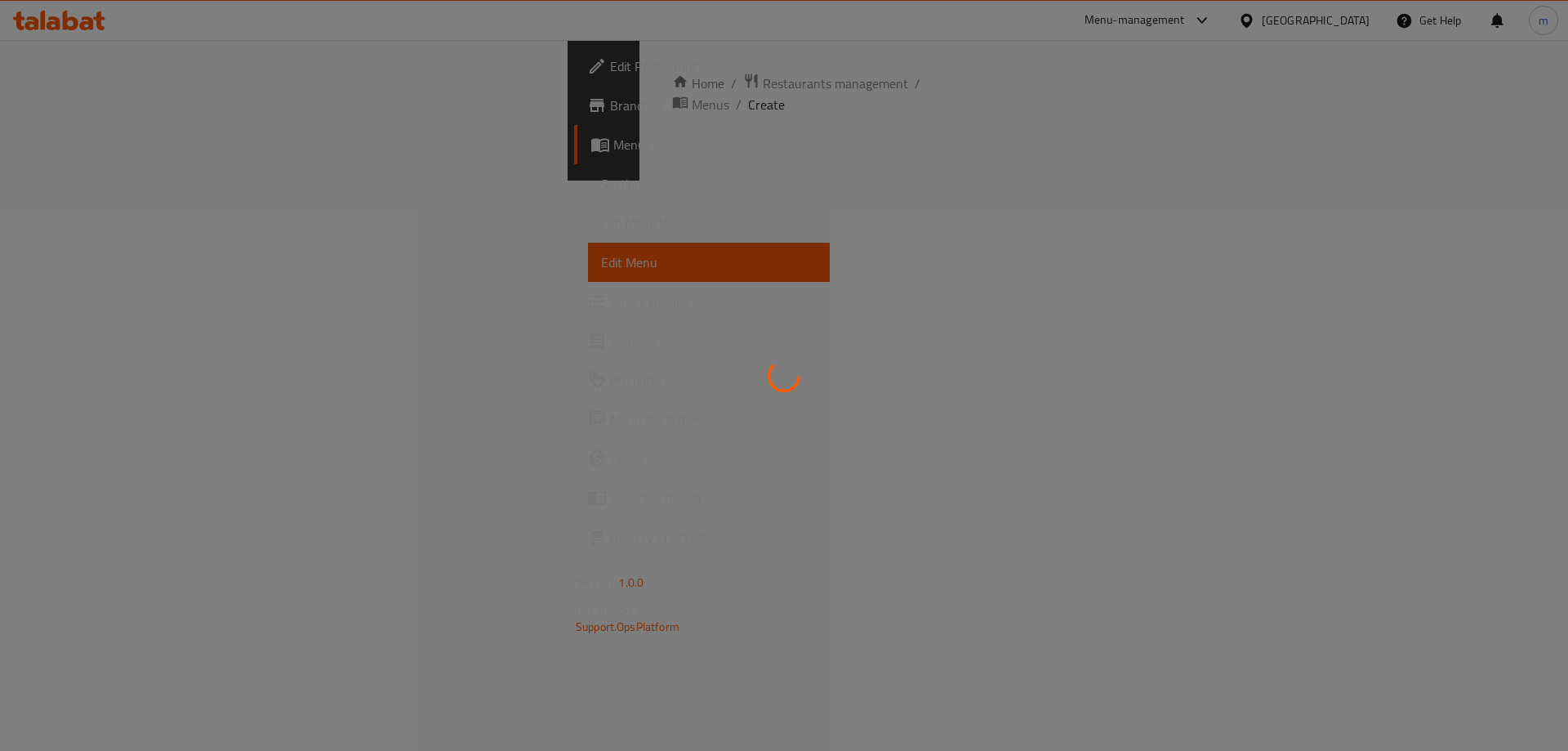
click at [91, 263] on div at bounding box center [784, 375] width 1568 height 751
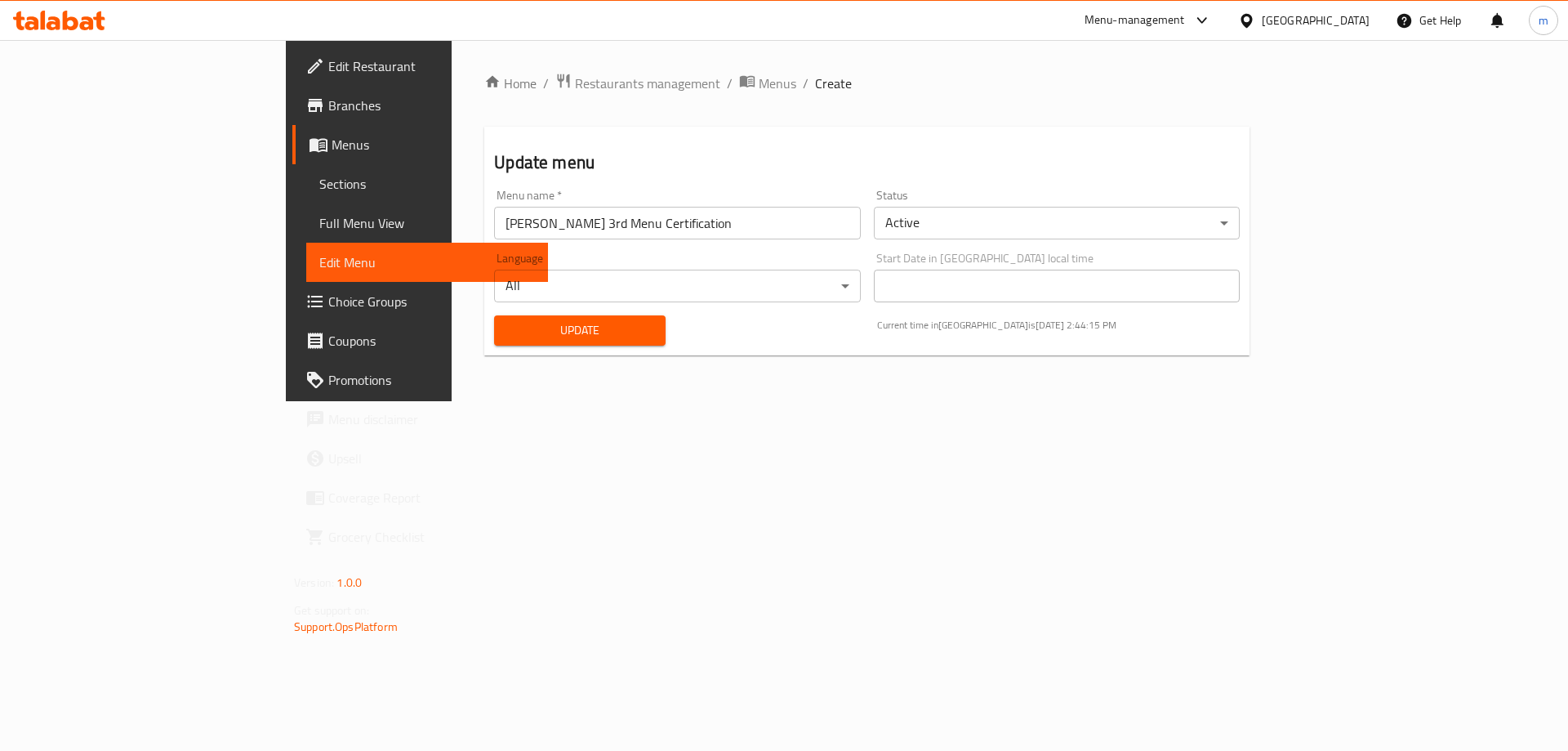
click at [331, 148] on span "Menus" at bounding box center [433, 144] width 203 height 20
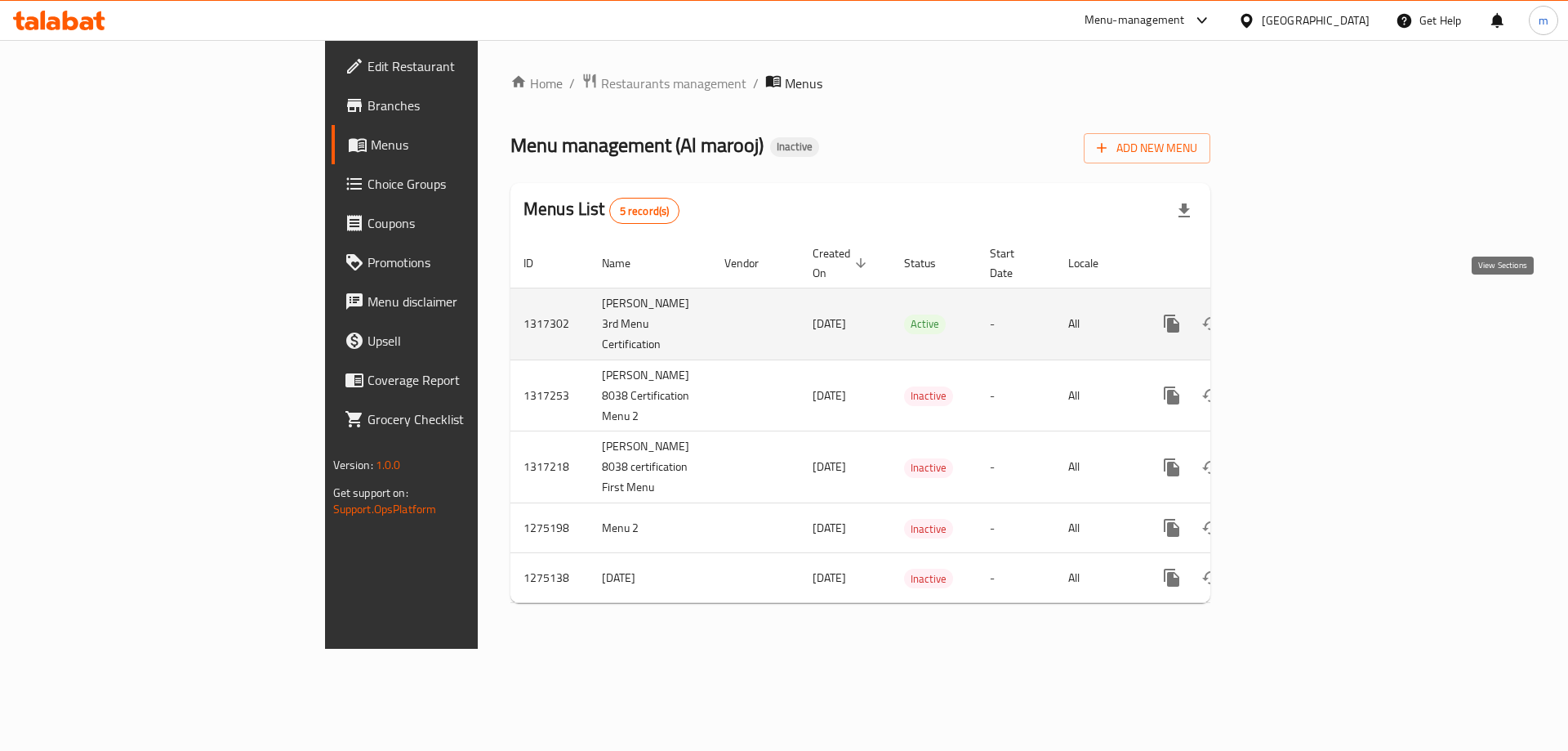
click at [1299, 314] on icon "enhanced table" at bounding box center [1290, 323] width 20 height 20
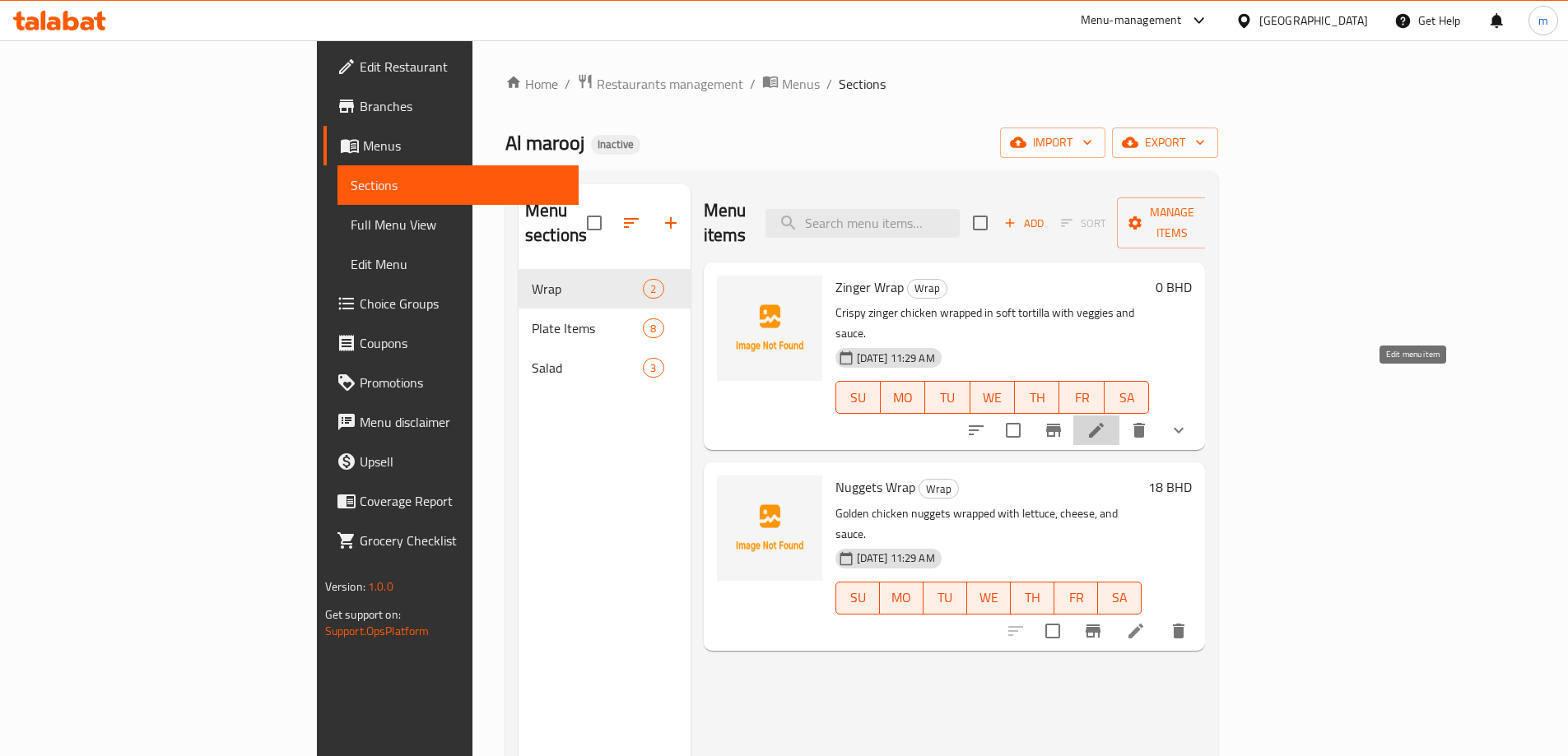
click at [1106, 421] on icon at bounding box center [1096, 430] width 20 height 20
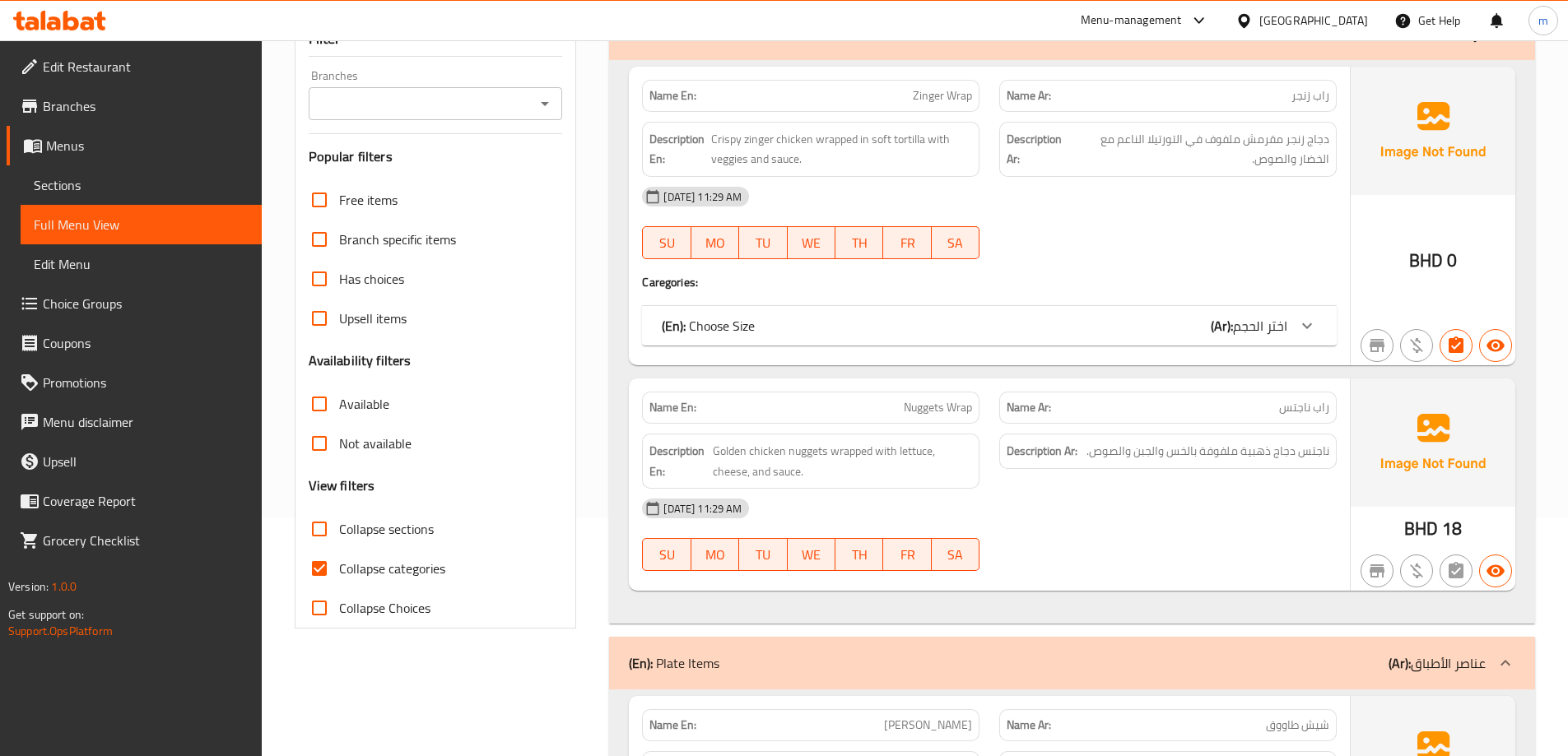
scroll to position [329, 0]
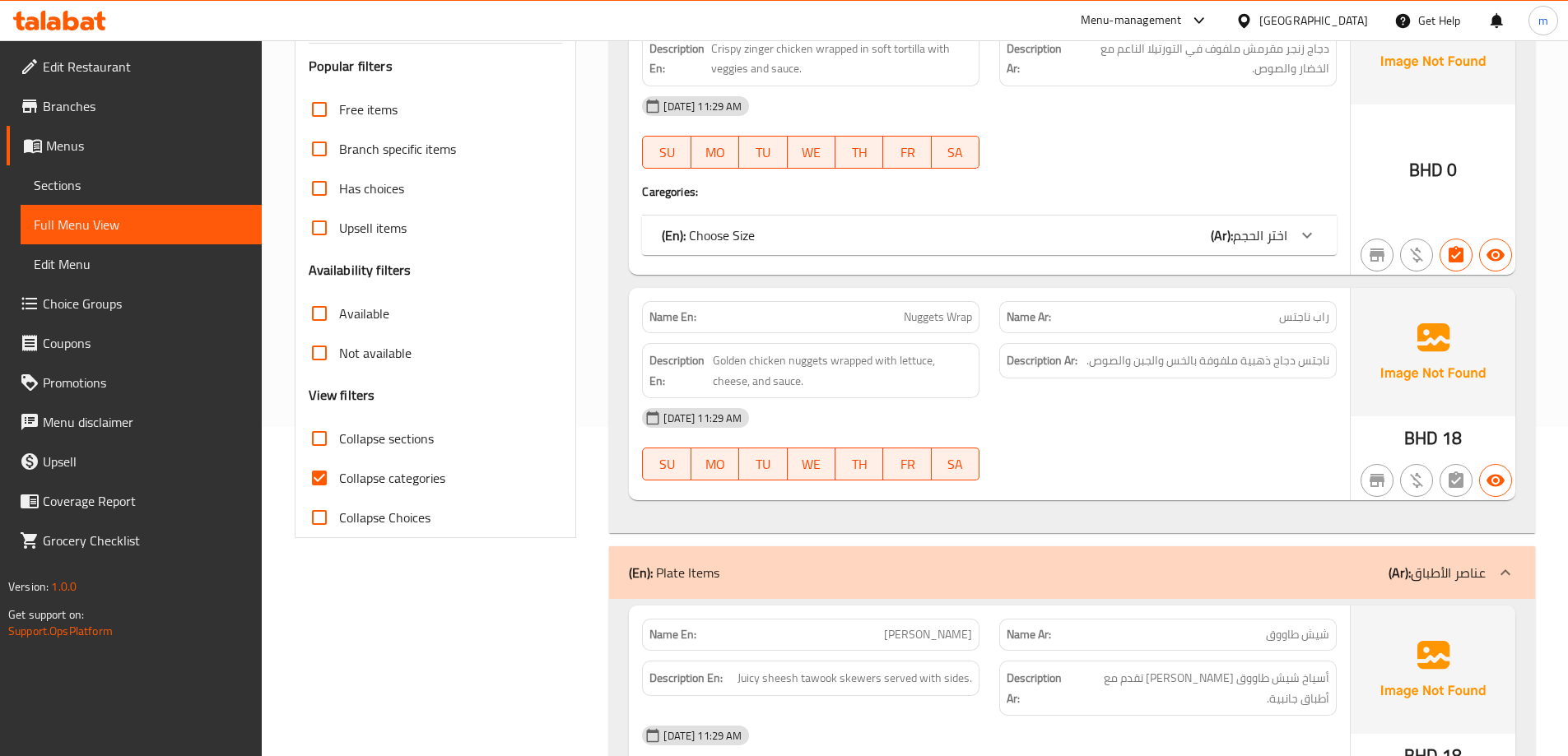
click at [377, 482] on span "Collapse categories" at bounding box center [392, 477] width 106 height 20
click at [339, 482] on input "Collapse categories" at bounding box center [319, 478] width 40 height 40
checkbox input "false"
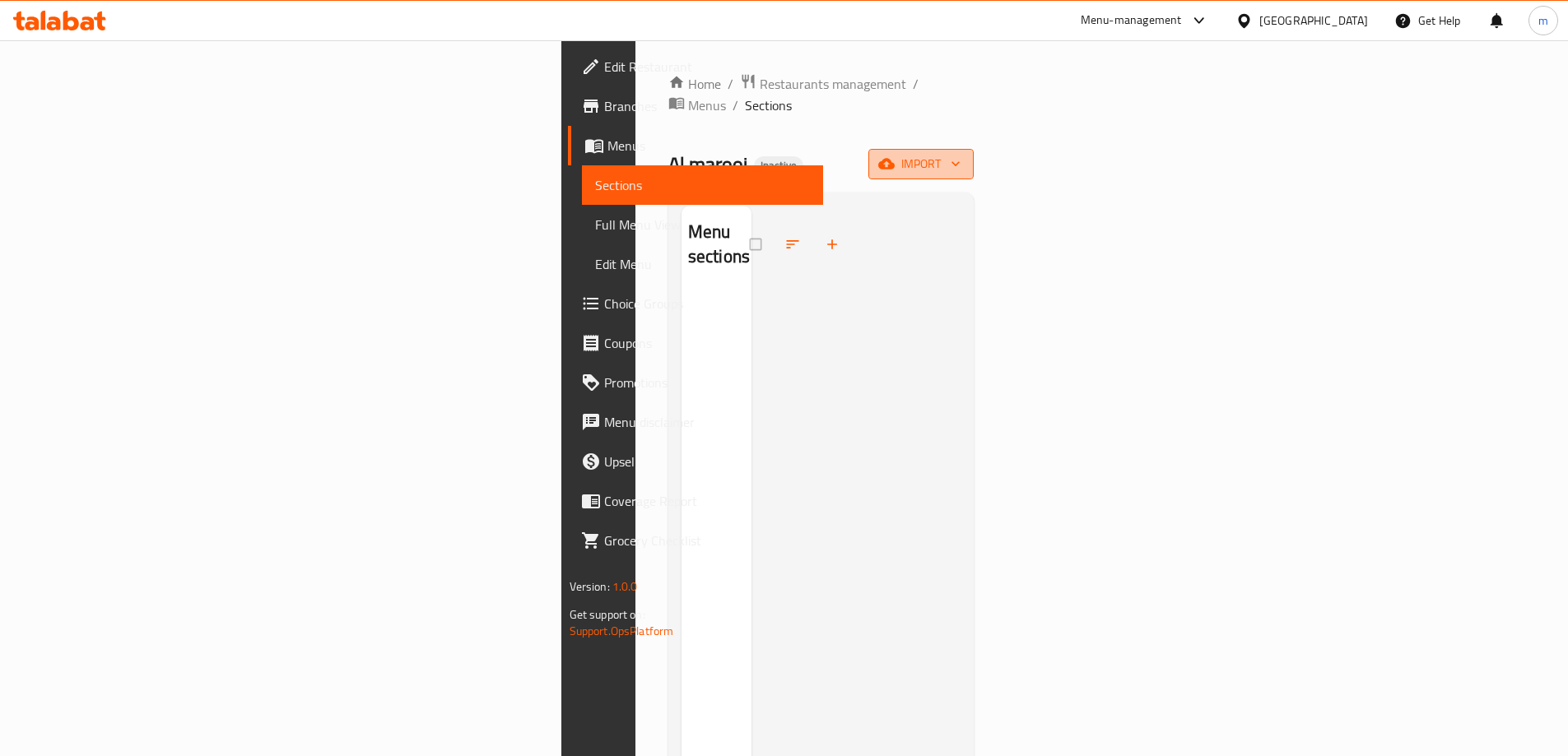
click at [895, 156] on icon "button" at bounding box center [886, 163] width 16 height 16
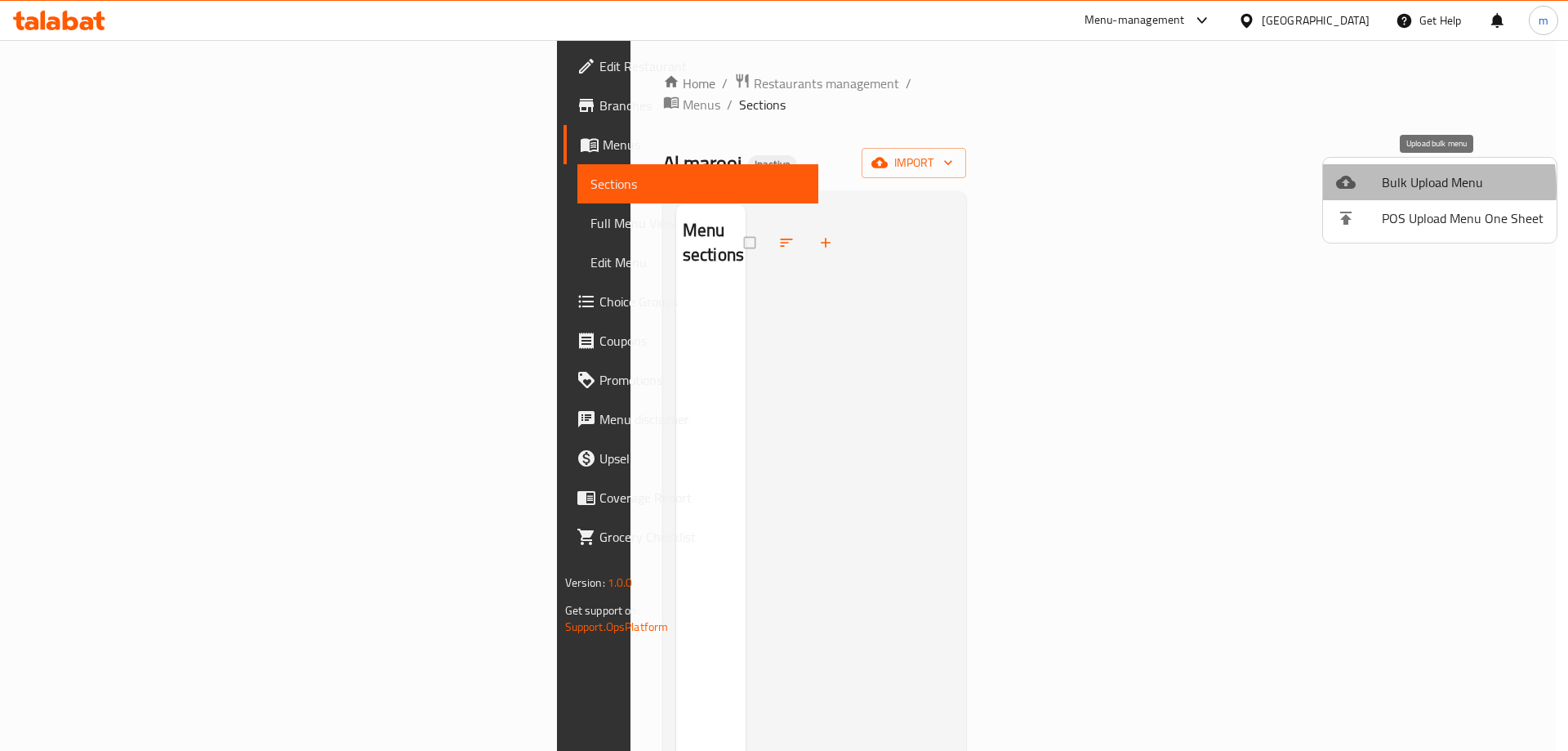
click at [1376, 188] on div at bounding box center [1360, 182] width 46 height 20
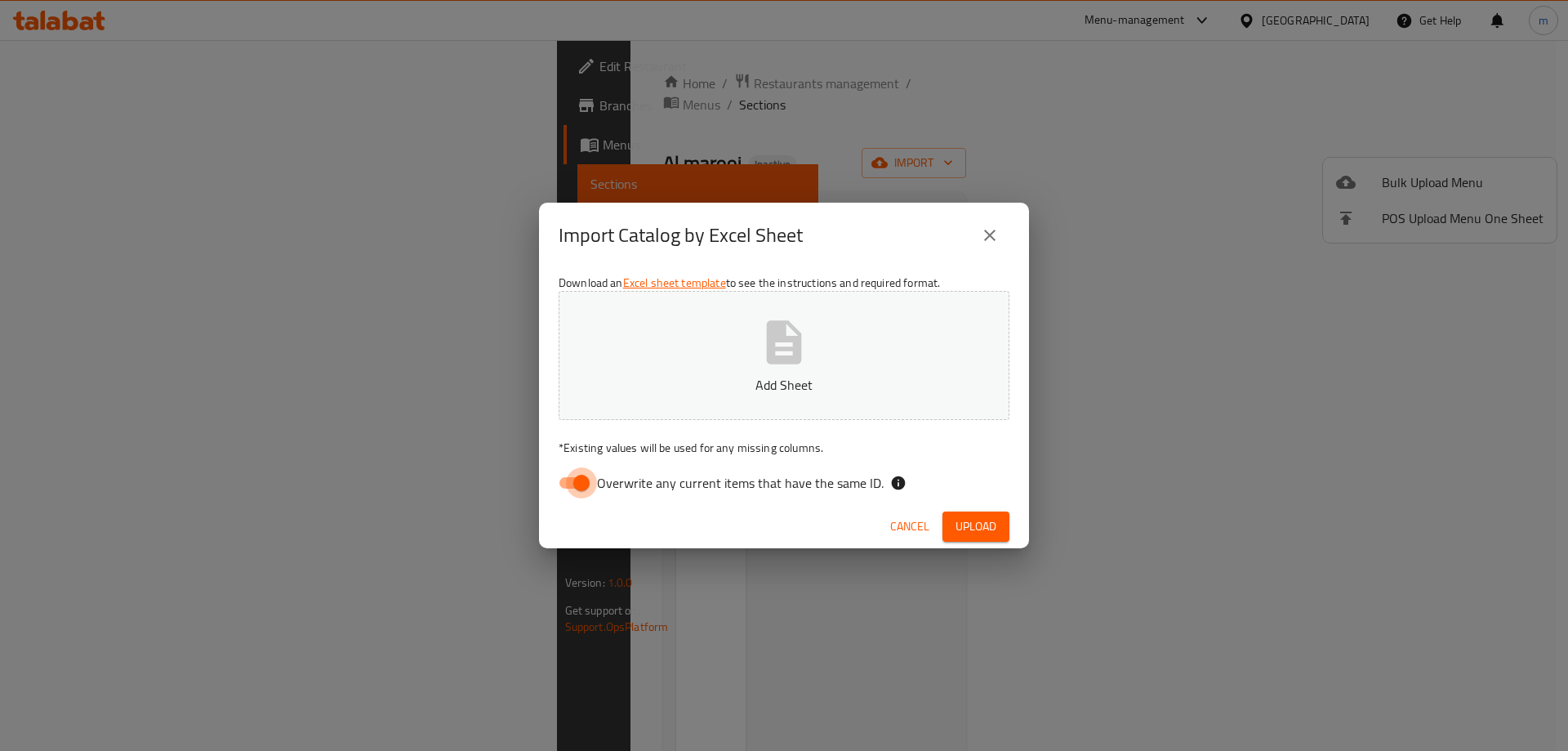
click at [576, 474] on input "Overwrite any current items that have the same ID." at bounding box center [581, 483] width 93 height 31
checkbox input "false"
click at [981, 526] on span "Upload" at bounding box center [976, 526] width 41 height 21
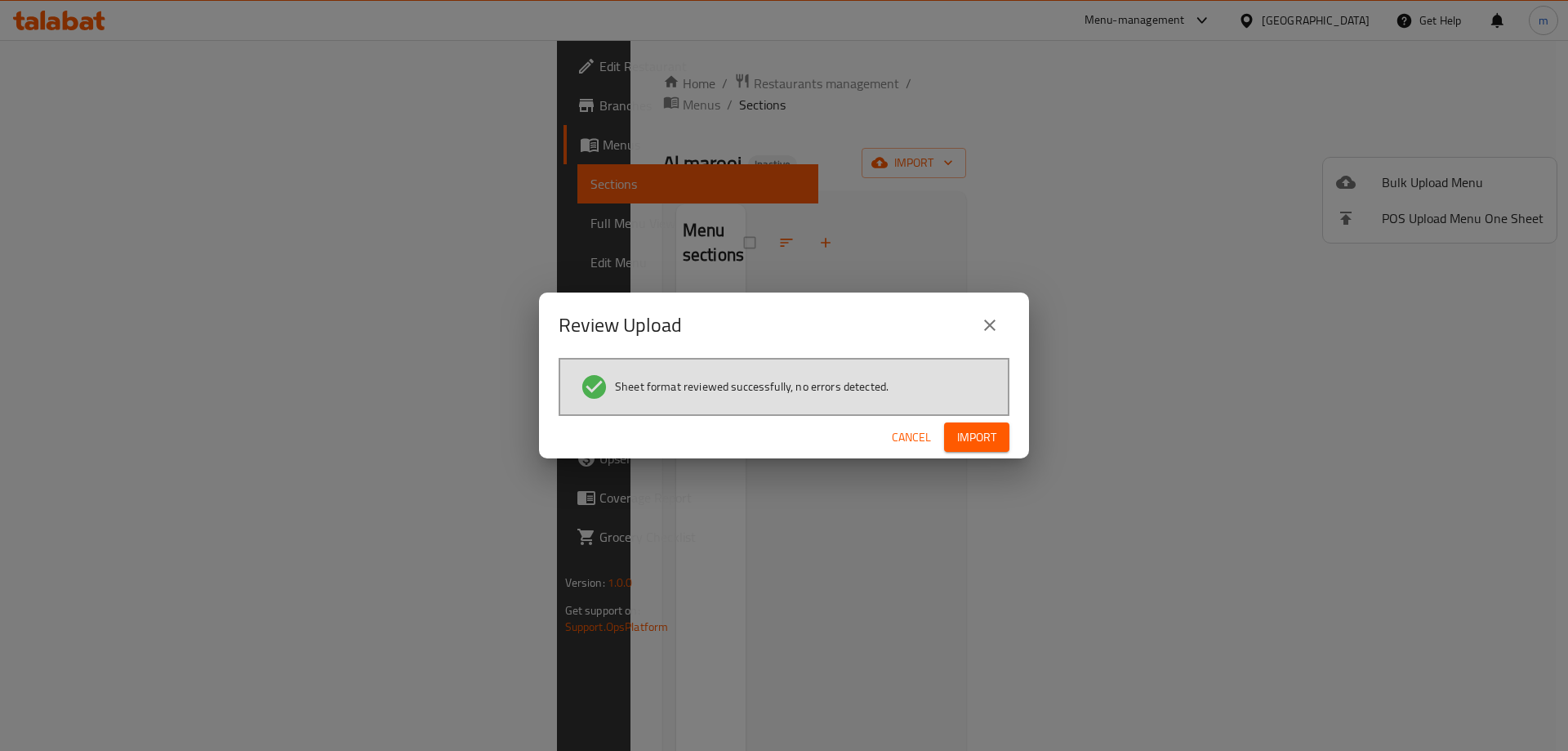
click at [972, 437] on span "Import" at bounding box center [977, 437] width 39 height 21
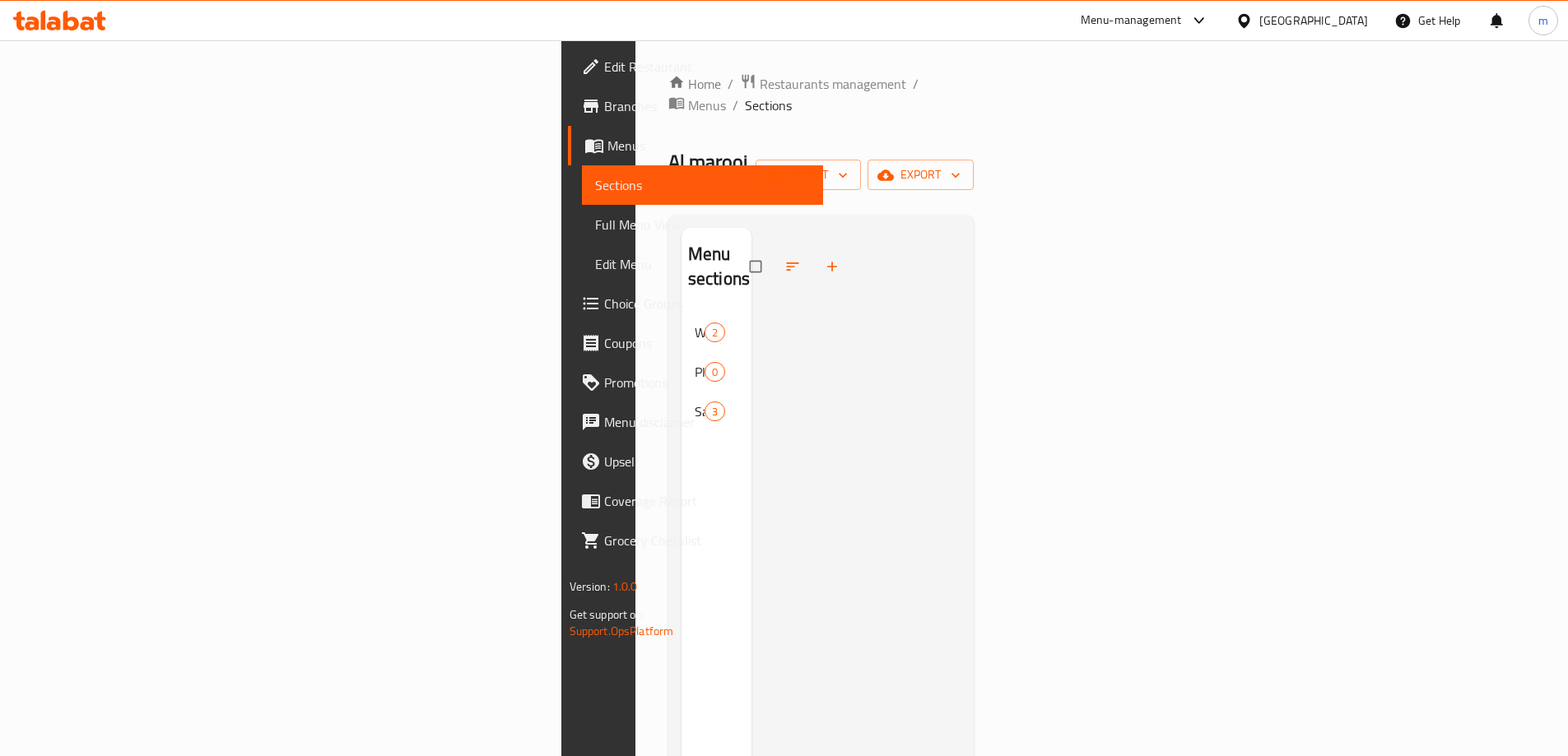
click at [595, 221] on span "Full Menu View" at bounding box center [702, 224] width 215 height 20
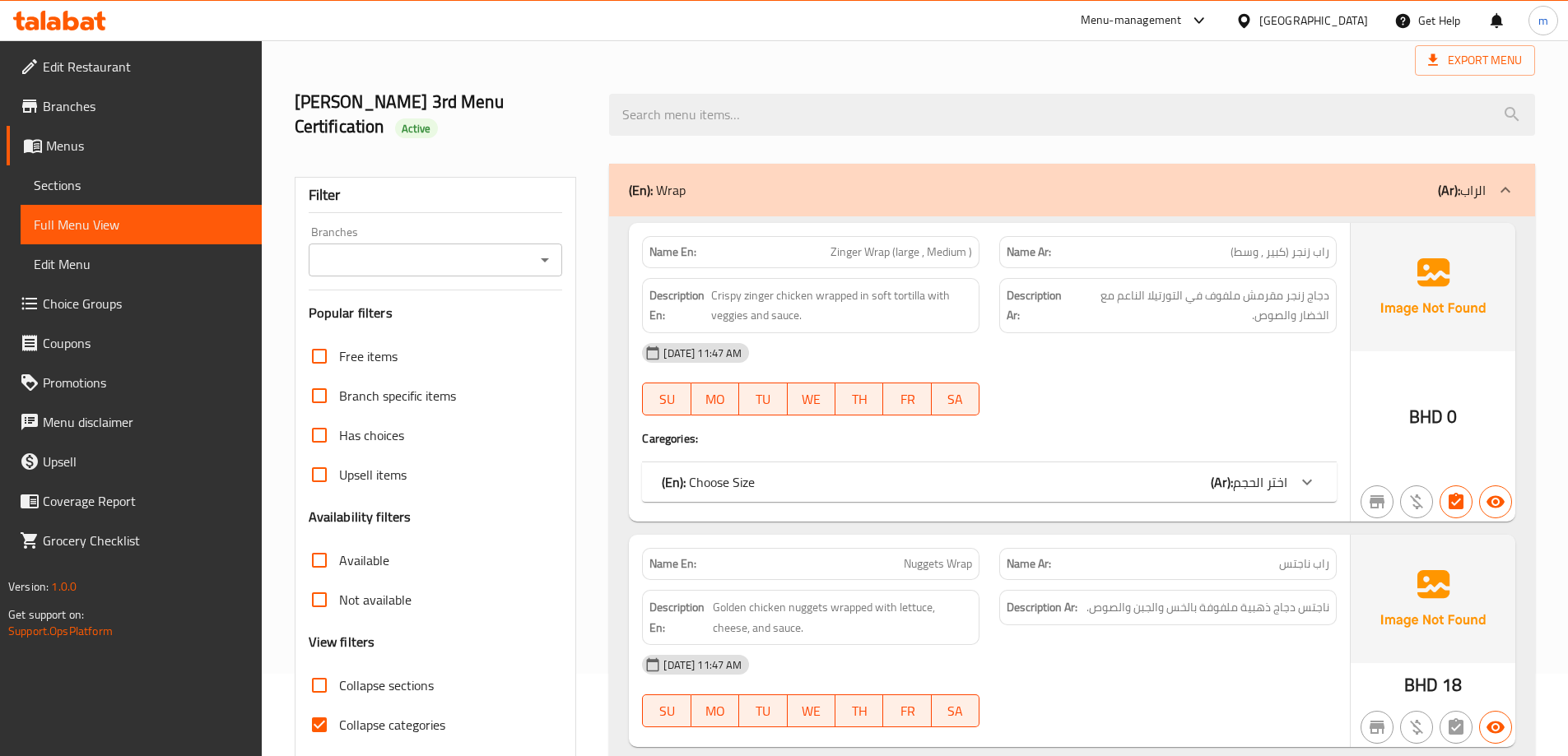
scroll to position [247, 0]
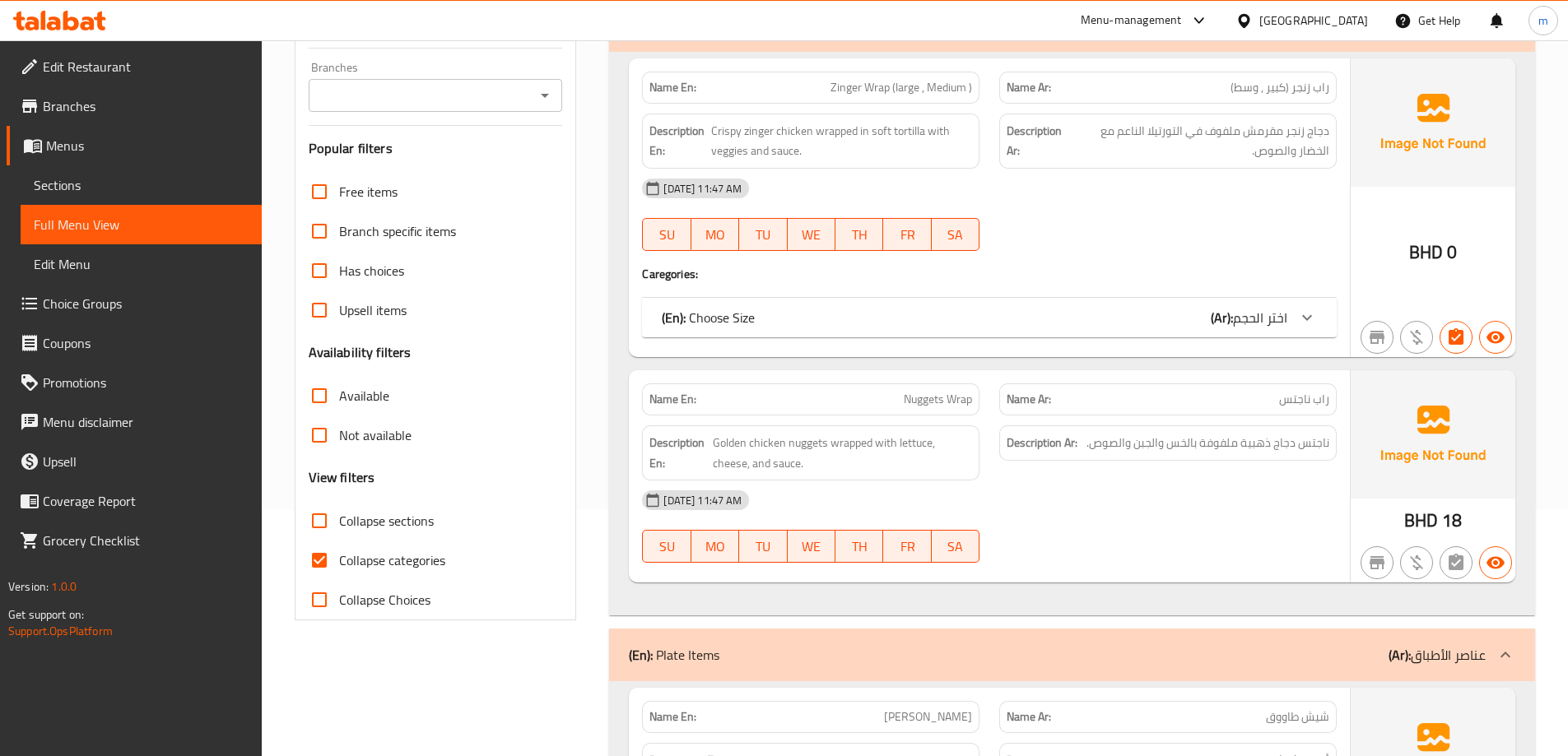
click at [367, 556] on span "Collapse categories" at bounding box center [392, 560] width 106 height 20
click at [339, 556] on input "Collapse categories" at bounding box center [319, 560] width 40 height 40
checkbox input "false"
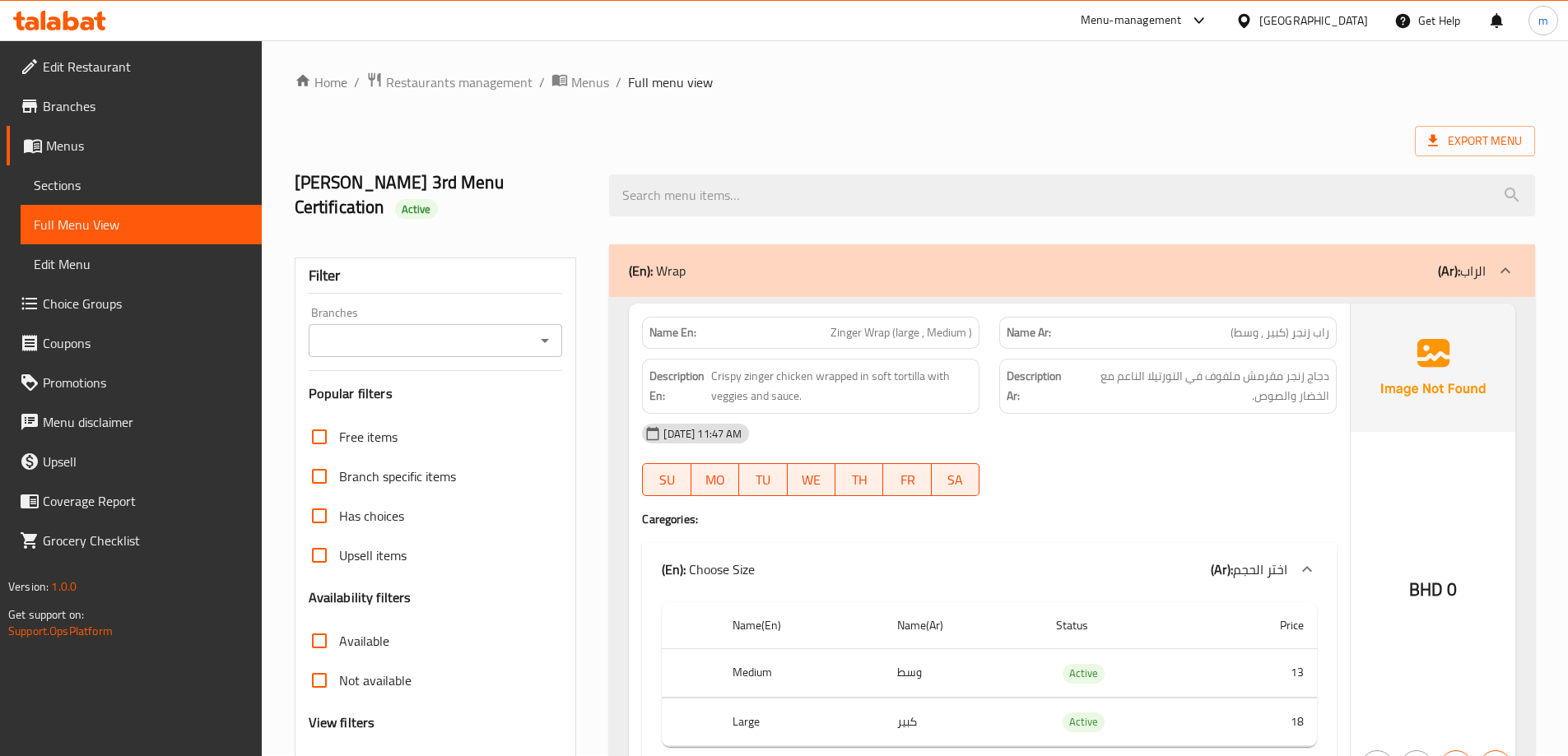
scroll to position [0, 0]
click at [97, 141] on span "Menus" at bounding box center [147, 145] width 202 height 20
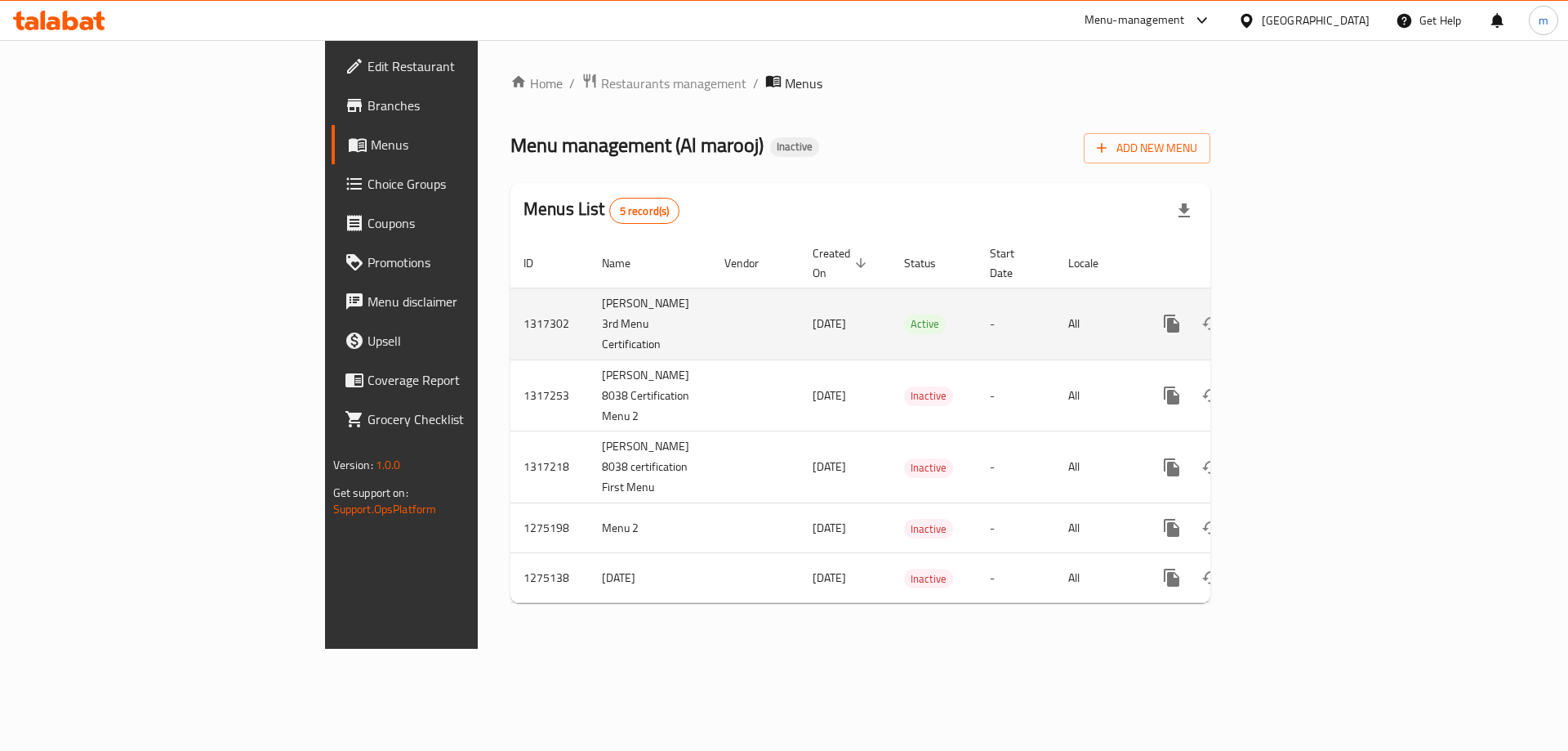
click at [1299, 314] on icon "enhanced table" at bounding box center [1290, 323] width 20 height 20
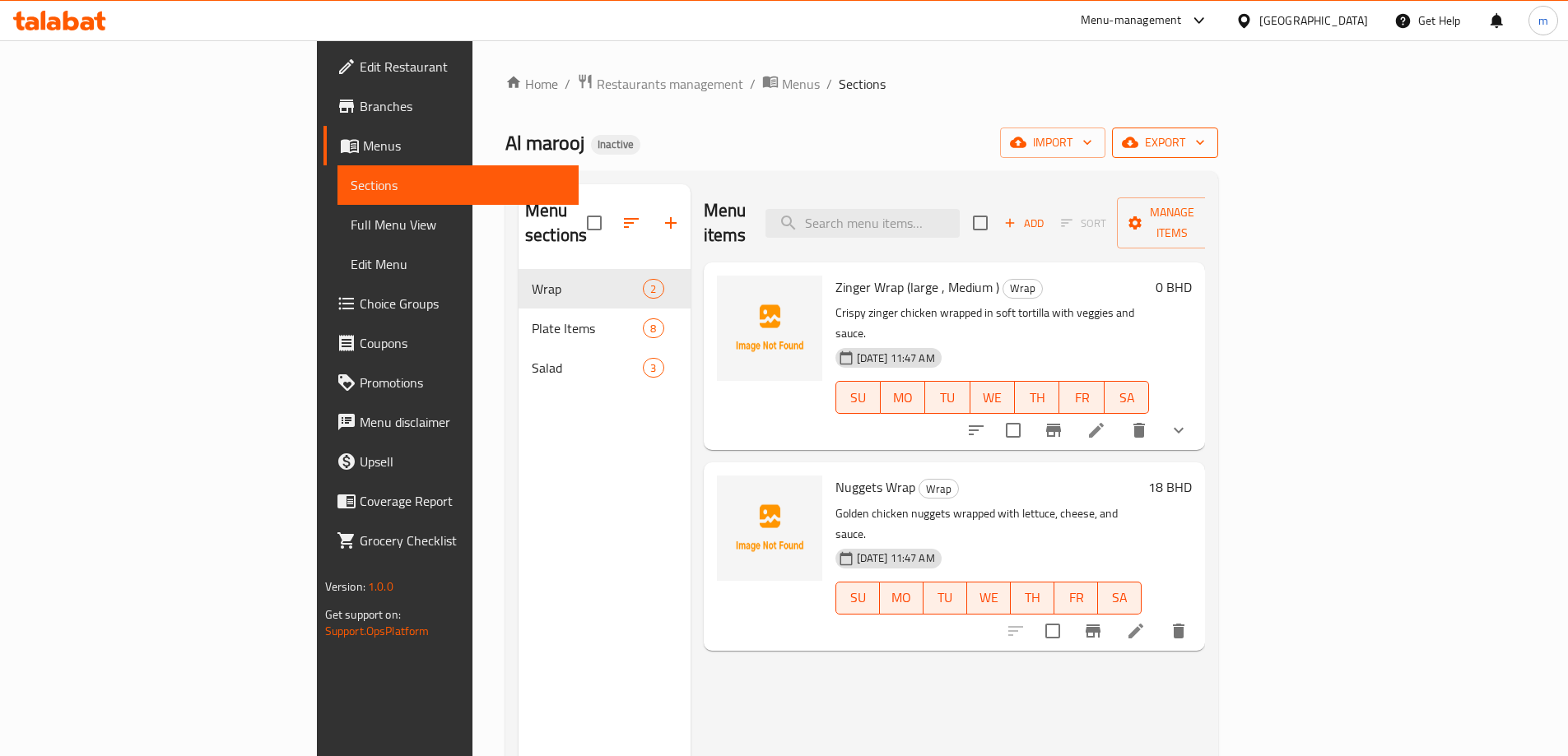
click at [1205, 152] on span "export" at bounding box center [1164, 143] width 80 height 21
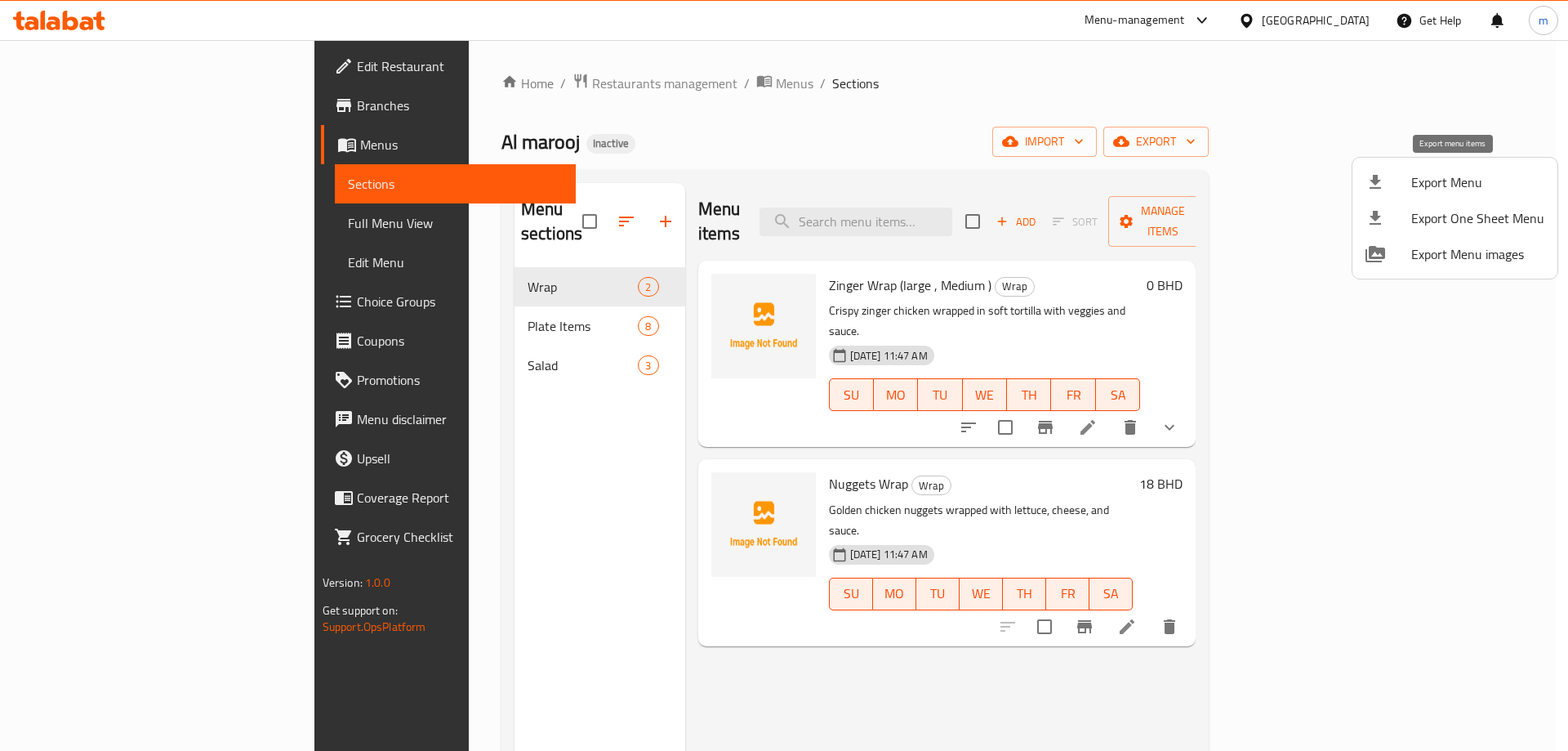
click at [1494, 197] on li "Export Menu" at bounding box center [1455, 182] width 205 height 36
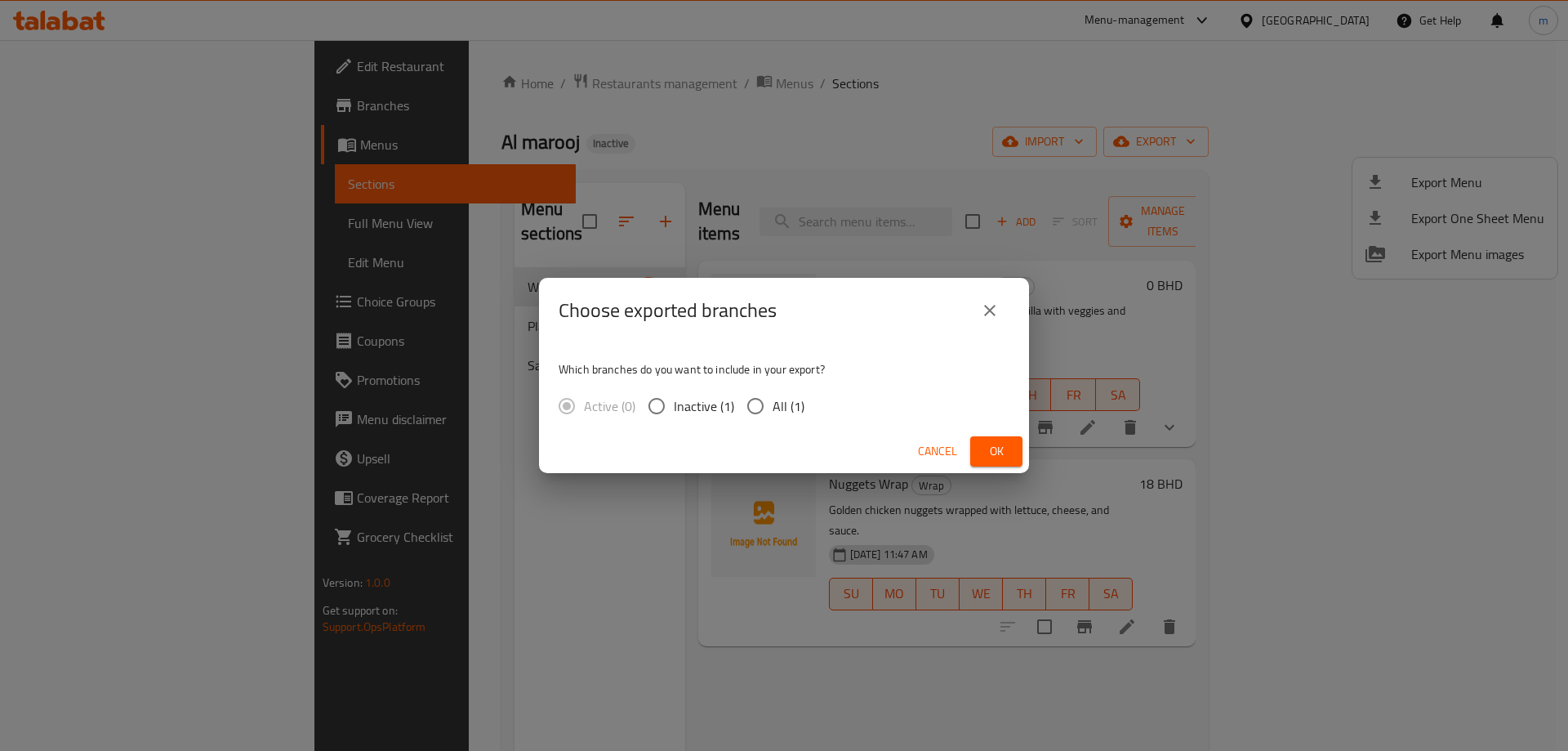
click at [750, 412] on input "All (1)" at bounding box center [755, 406] width 34 height 34
radio input "true"
click at [981, 442] on button "Ok" at bounding box center [996, 451] width 52 height 30
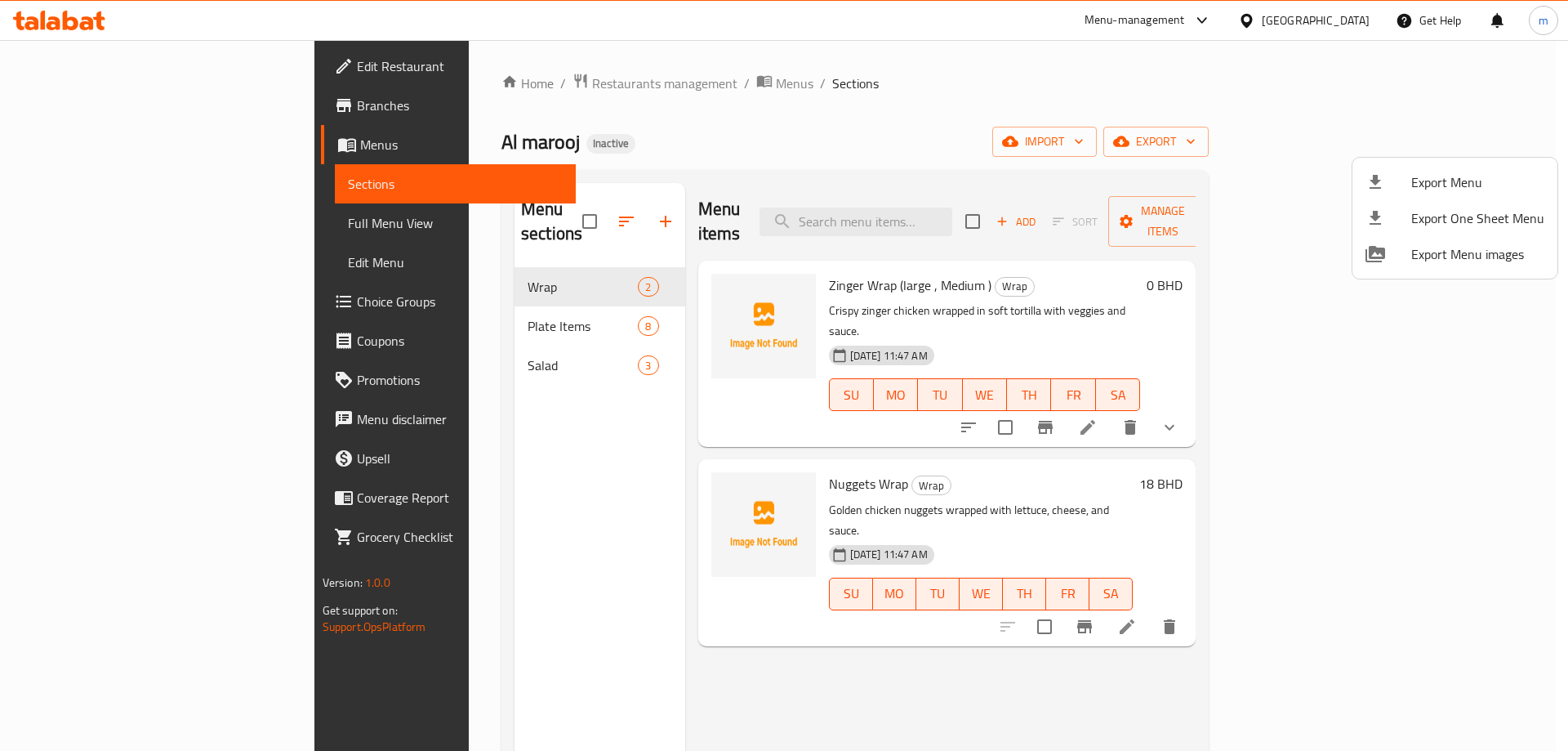
click at [122, 223] on div at bounding box center [784, 375] width 1568 height 751
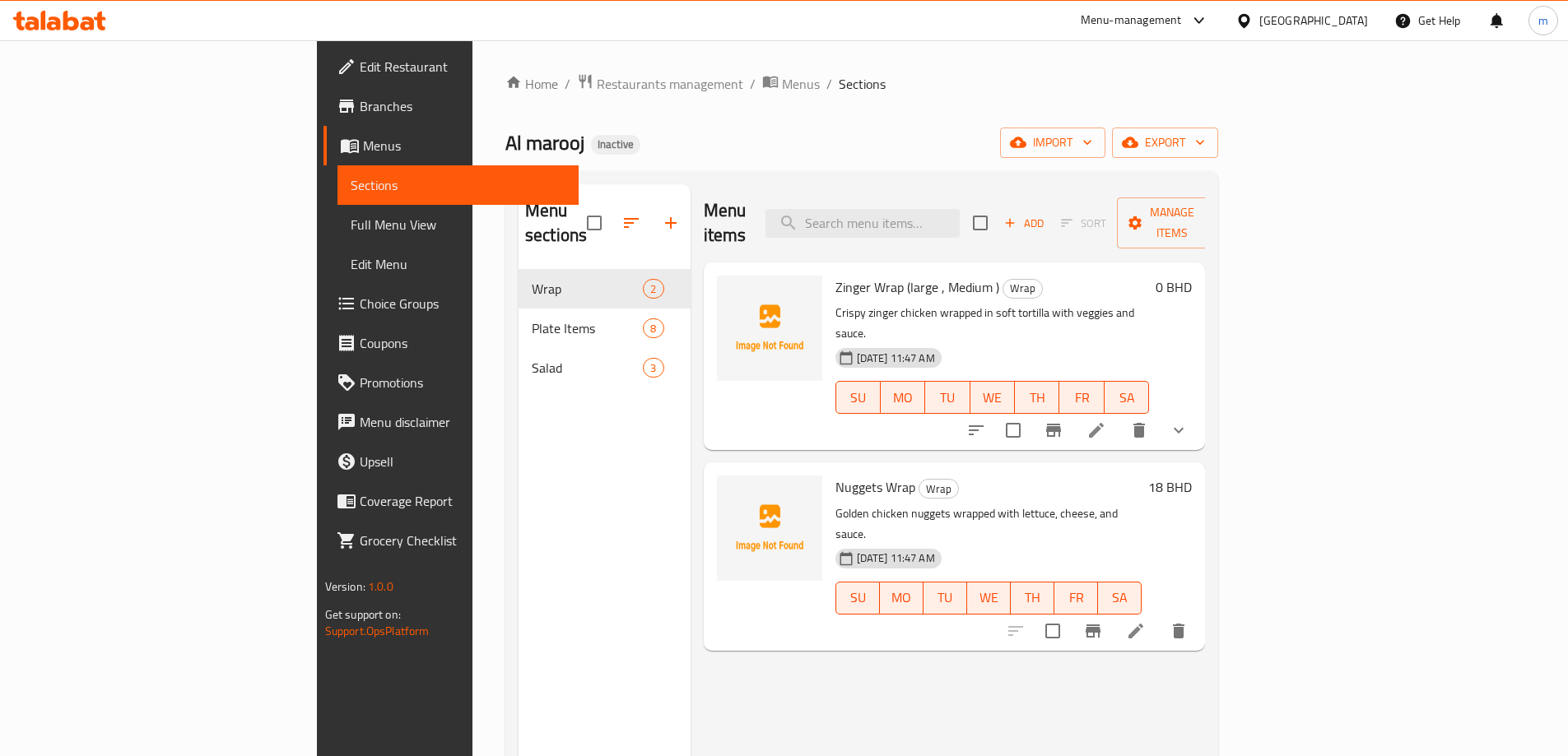
click at [350, 224] on span "Full Menu View" at bounding box center [458, 224] width 215 height 20
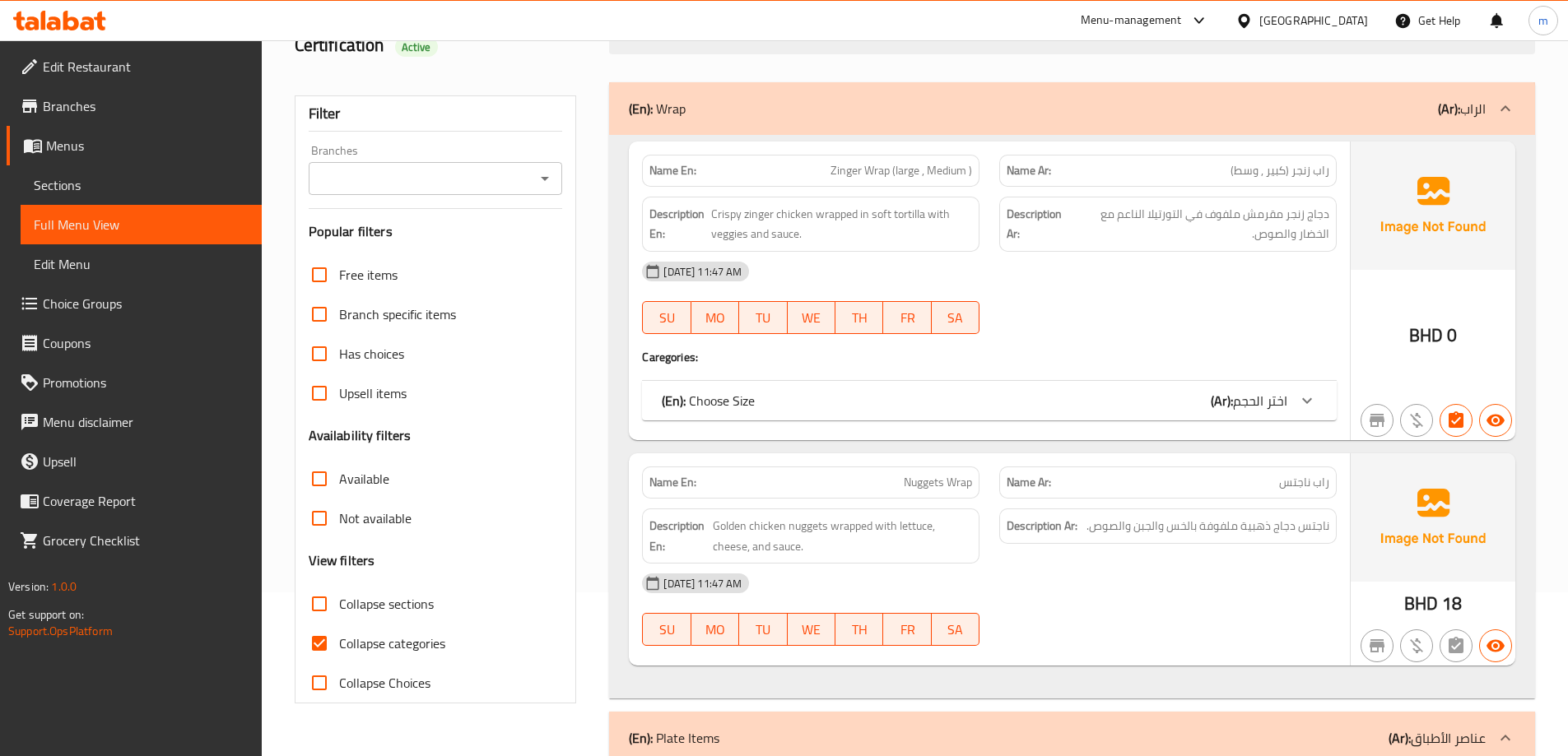
scroll to position [164, 0]
click at [1169, 396] on div "(En): Choose Size (Ar): اختر الحجم" at bounding box center [974, 399] width 626 height 20
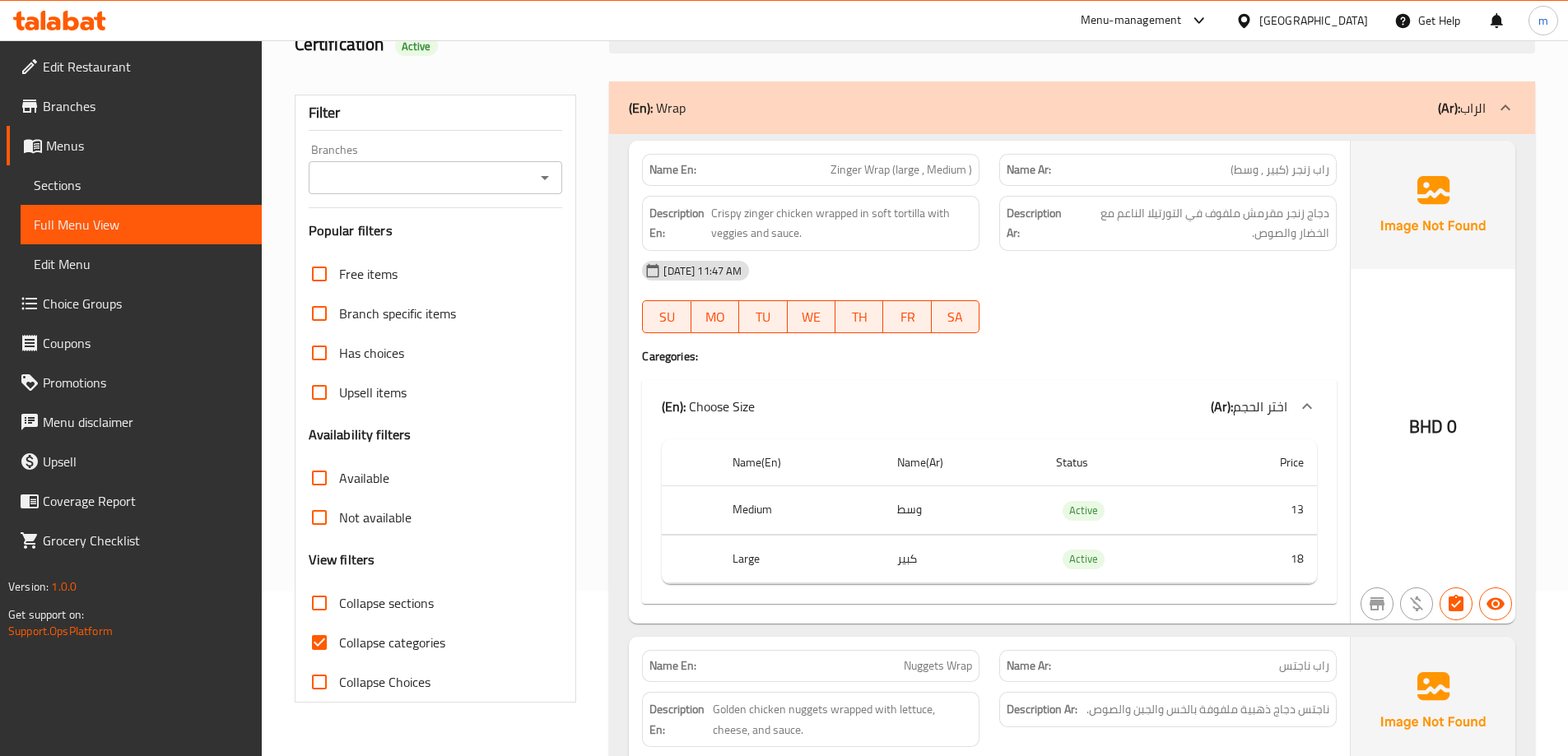
click at [402, 638] on span "Collapse categories" at bounding box center [392, 642] width 106 height 20
click at [339, 638] on input "Collapse categories" at bounding box center [319, 642] width 40 height 40
checkbox input "false"
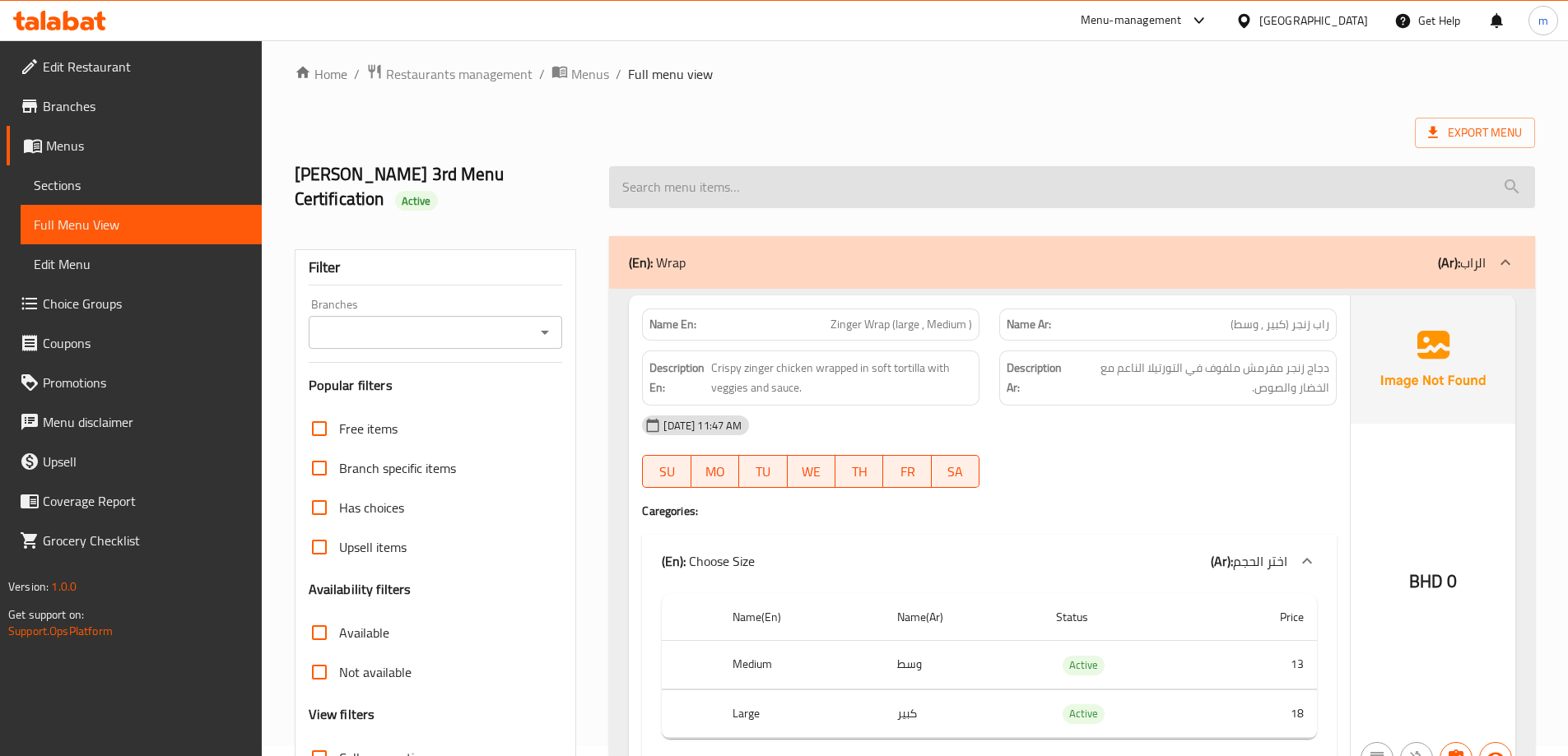
scroll to position [0, 0]
